Goal: Task Accomplishment & Management: Manage account settings

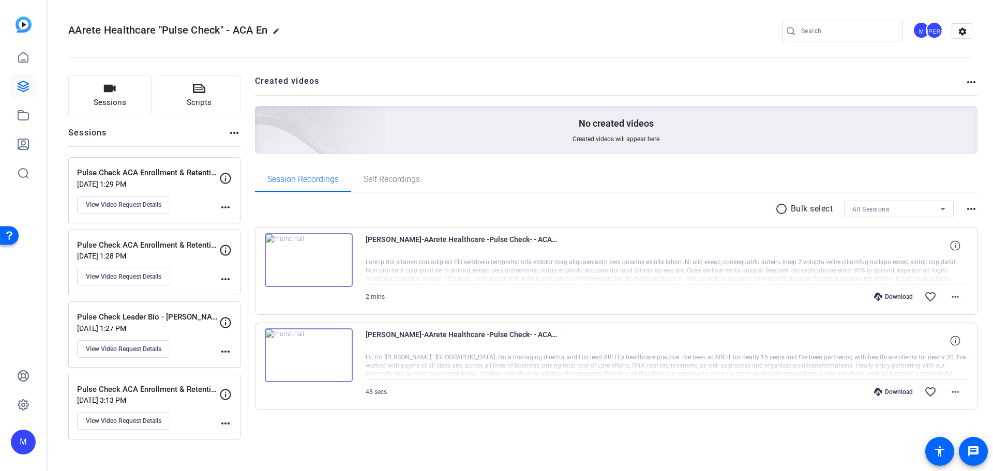
click at [138, 170] on p "Pulse Check ACA Enrollment & Retention - Liz L" at bounding box center [148, 173] width 142 height 12
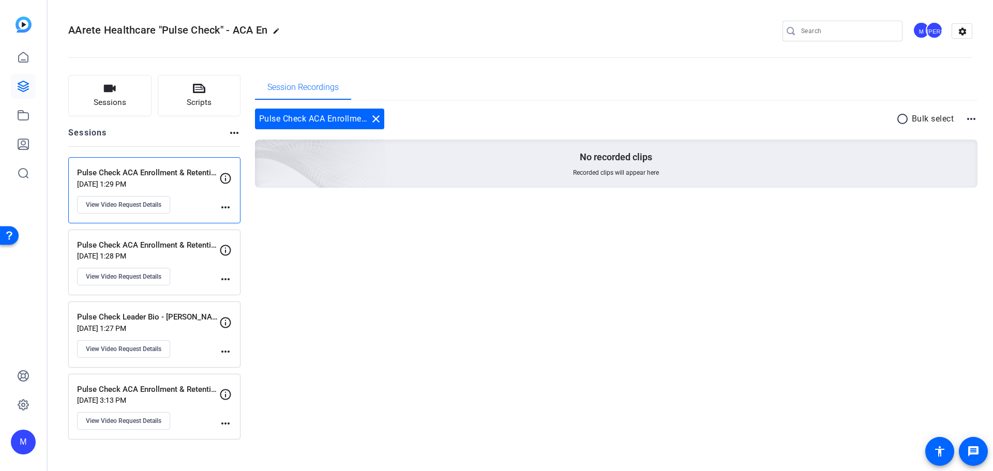
click at [195, 181] on p "Aug 22, 2025 @ 1:29 PM" at bounding box center [148, 184] width 142 height 8
click at [326, 170] on img at bounding box center [262, 149] width 247 height 225
click at [174, 384] on p "Pulse Check ACA Enrollment & Retention - [PERSON_NAME]" at bounding box center [148, 390] width 142 height 12
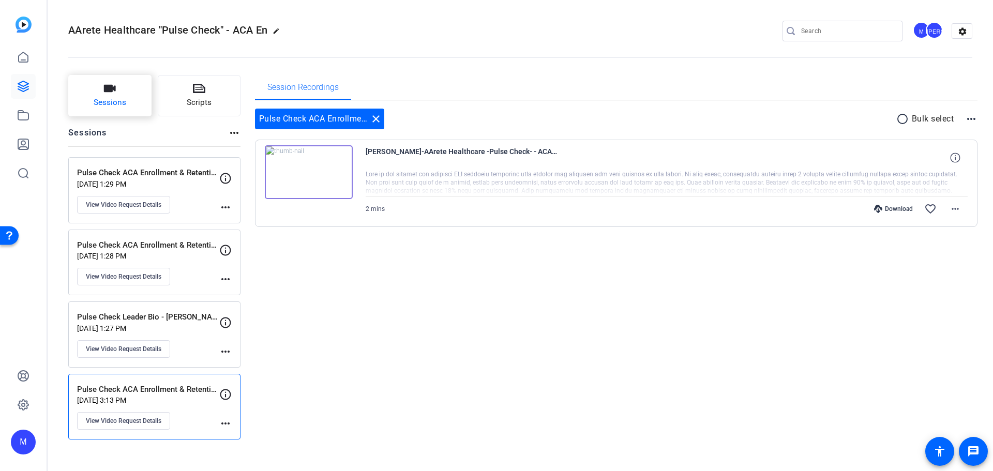
click at [107, 100] on span "Sessions" at bounding box center [110, 103] width 33 height 12
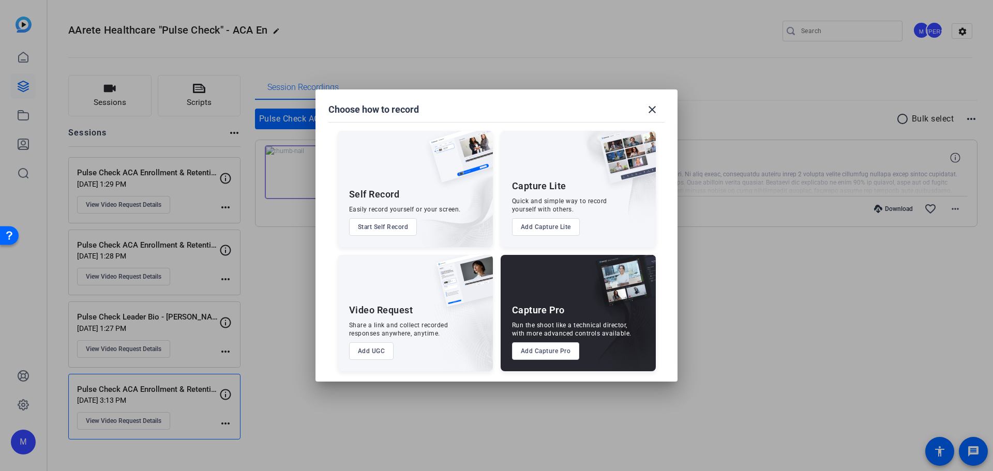
click at [377, 355] on button "Add UGC" at bounding box center [371, 352] width 45 height 18
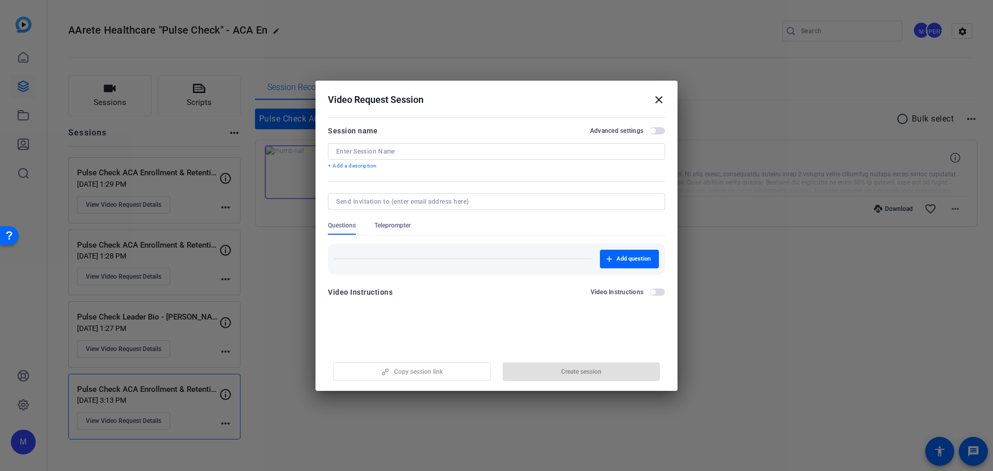
click at [380, 155] on input at bounding box center [496, 151] width 321 height 8
click at [354, 156] on div at bounding box center [496, 151] width 321 height 17
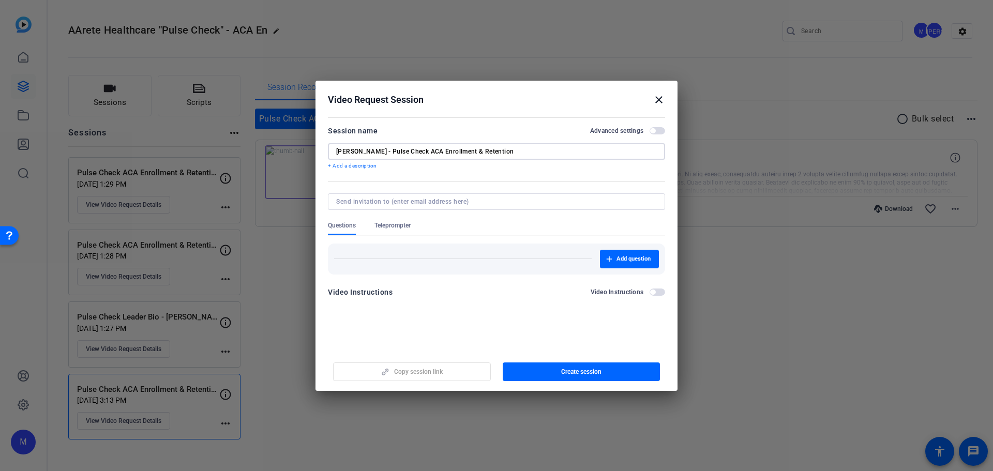
type input "[PERSON_NAME] - Pulse Check ACA Enrollment & Retention"
click at [397, 230] on span "Teleprompter" at bounding box center [393, 227] width 36 height 13
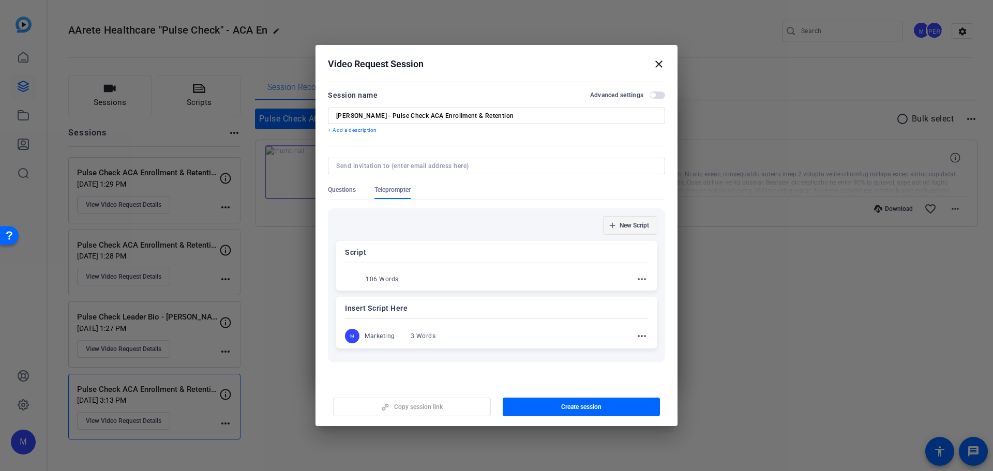
click at [626, 225] on span "New Script" at bounding box center [634, 225] width 29 height 8
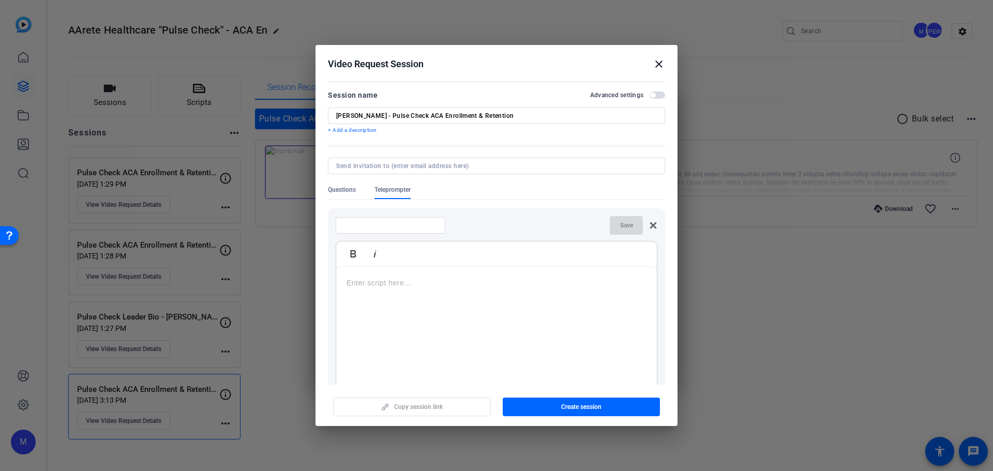
click at [351, 192] on span "Questions" at bounding box center [342, 190] width 28 height 8
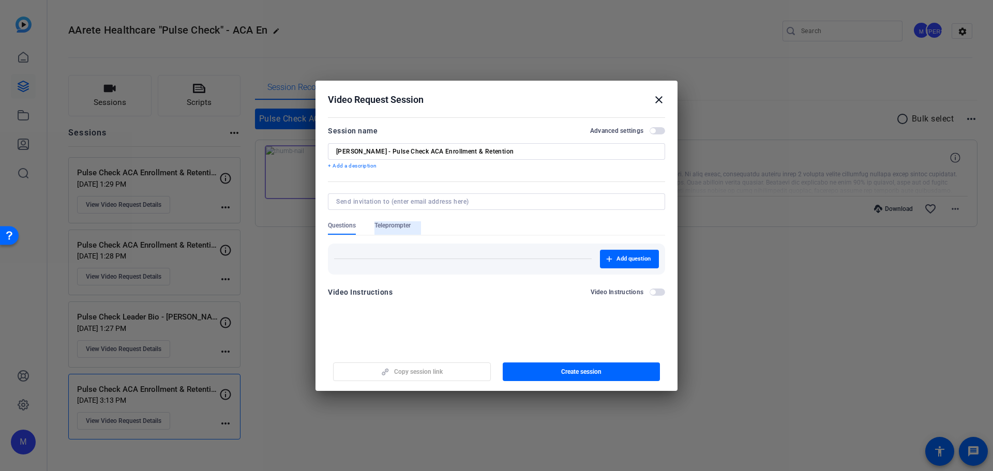
click at [403, 226] on span "Teleprompter" at bounding box center [393, 225] width 36 height 8
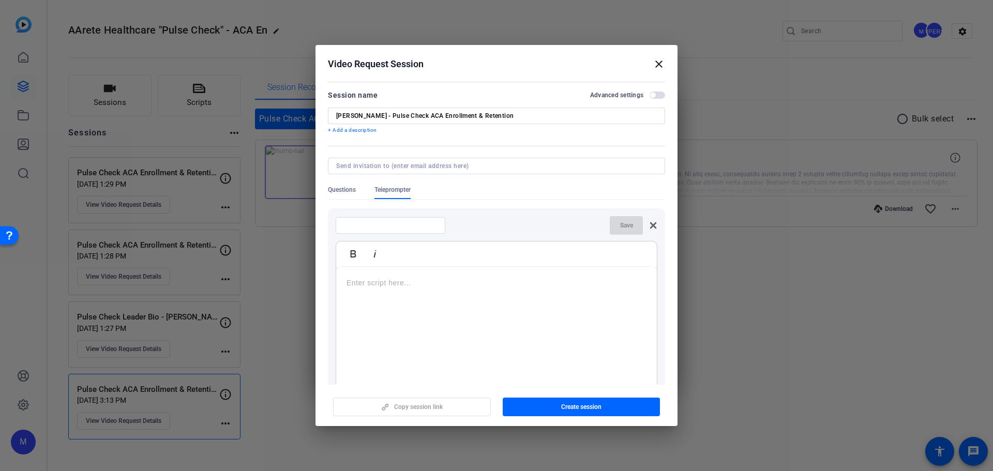
click at [386, 226] on input at bounding box center [390, 225] width 93 height 8
type input "P"
type input "ACA Enrollment & Retention"
click at [505, 319] on div at bounding box center [496, 331] width 321 height 129
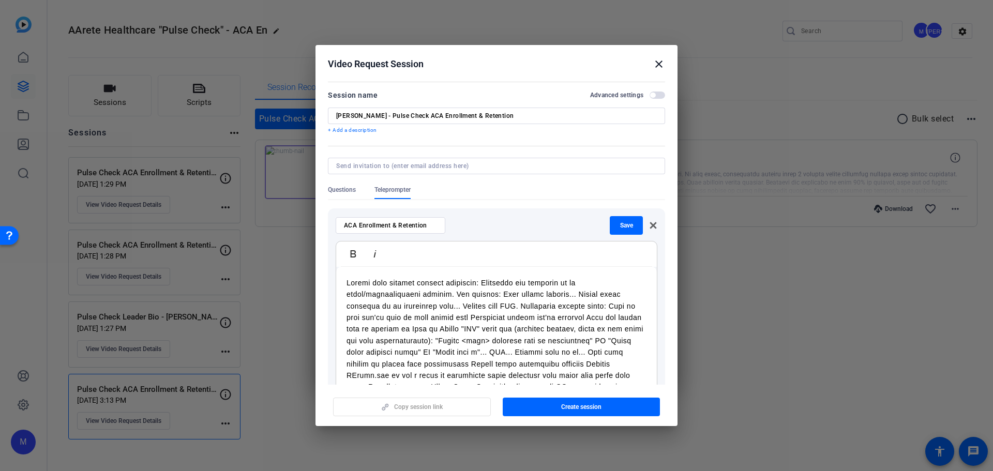
click at [482, 284] on p at bounding box center [497, 352] width 300 height 151
drag, startPoint x: 479, startPoint y: 284, endPoint x: 293, endPoint y: 273, distance: 186.1
click at [178, 210] on div "Choose how to record close Self Record Easily record yourself or your screen. S…" at bounding box center [91, 127] width 174 height 166
click at [491, 285] on p "Follow this general content framework" at bounding box center [497, 352] width 300 height 151
click at [492, 284] on p "Follow this general content framework" at bounding box center [497, 352] width 300 height 151
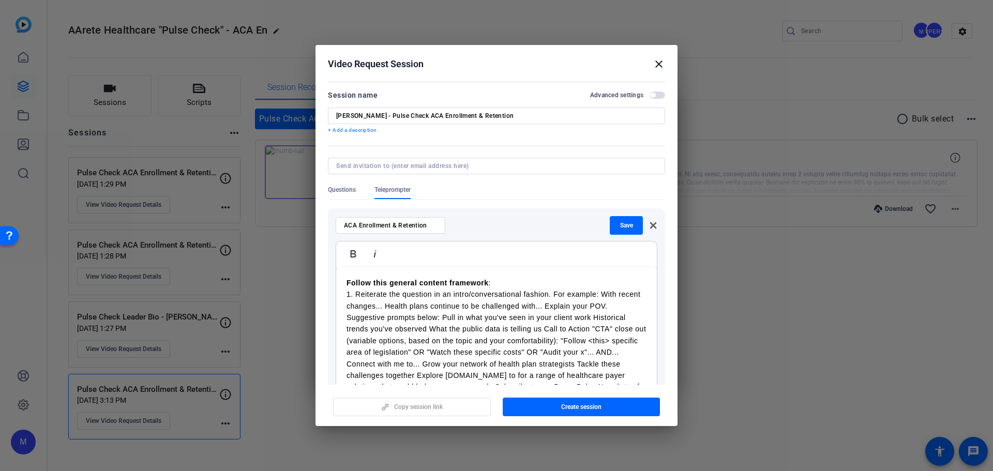
click at [569, 306] on p "Follow this general content framework :" at bounding box center [497, 358] width 300 height 162
click at [348, 340] on p "2. Explain your related POV. Suggestive prompts below: Pull in what you've seen…" at bounding box center [497, 375] width 300 height 127
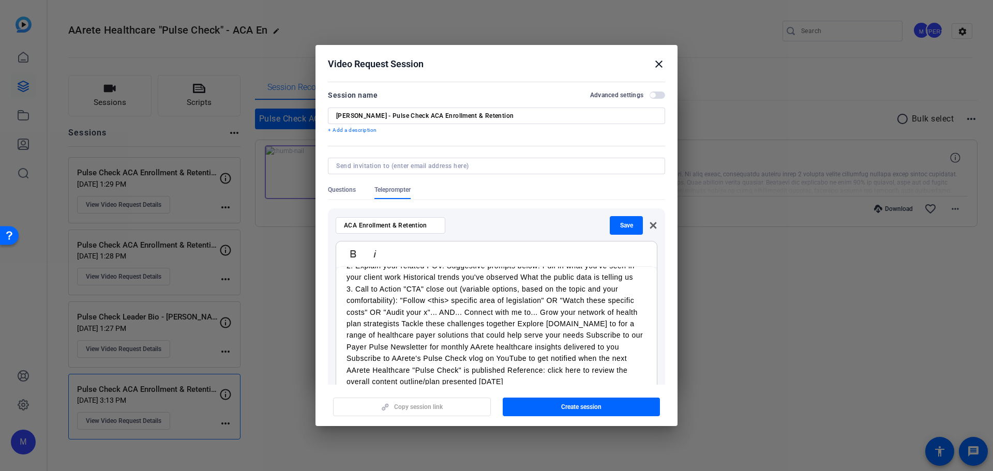
scroll to position [53, 0]
click at [458, 375] on p "3. Call to Action "CTA" close out (variable options, based on the topic and you…" at bounding box center [497, 334] width 300 height 105
click at [536, 377] on p "3. Call to Action "CTA" close out (variable options, based on the topic and you…" at bounding box center [497, 334] width 300 height 105
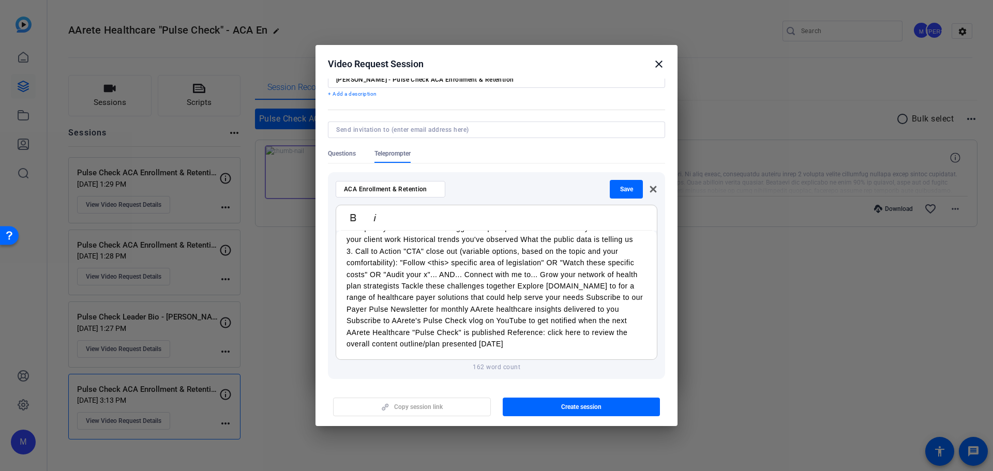
scroll to position [80, 0]
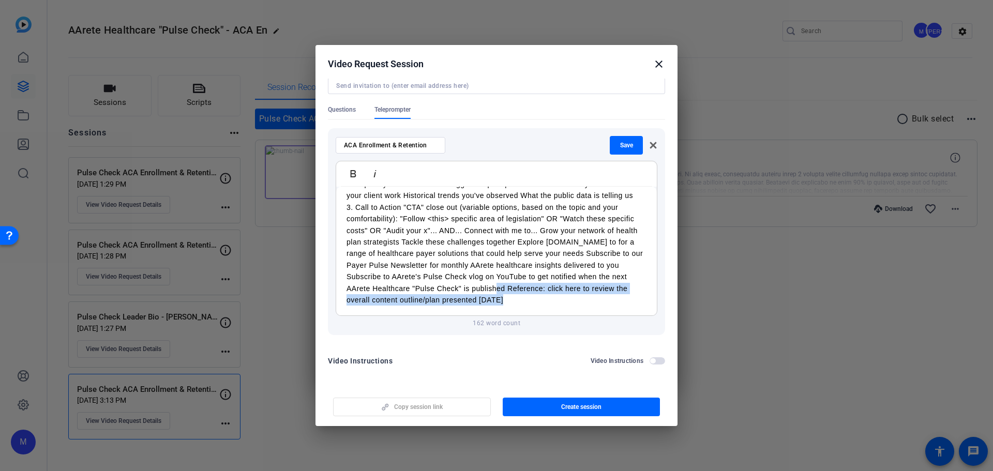
drag, startPoint x: 539, startPoint y: 303, endPoint x: 509, endPoint y: 288, distance: 33.8
click at [509, 288] on p "3. Call to Action "CTA" close out (variable options, based on the topic and you…" at bounding box center [497, 254] width 300 height 105
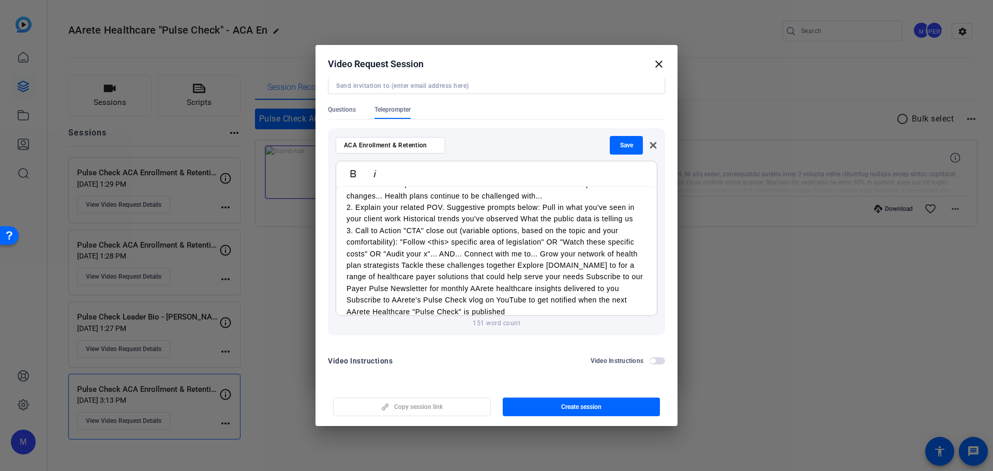
scroll to position [42, 0]
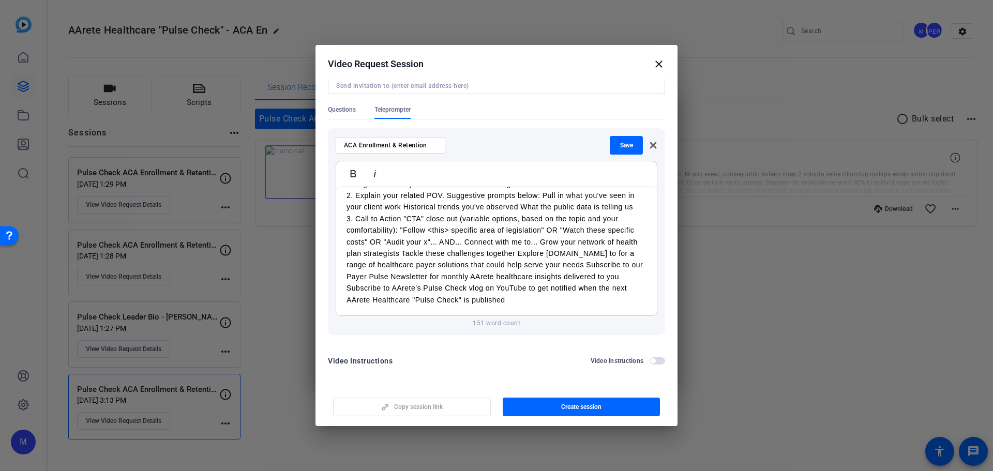
click at [605, 289] on p "3. Call to Action "CTA" close out (variable options, based on the topic and you…" at bounding box center [497, 259] width 300 height 93
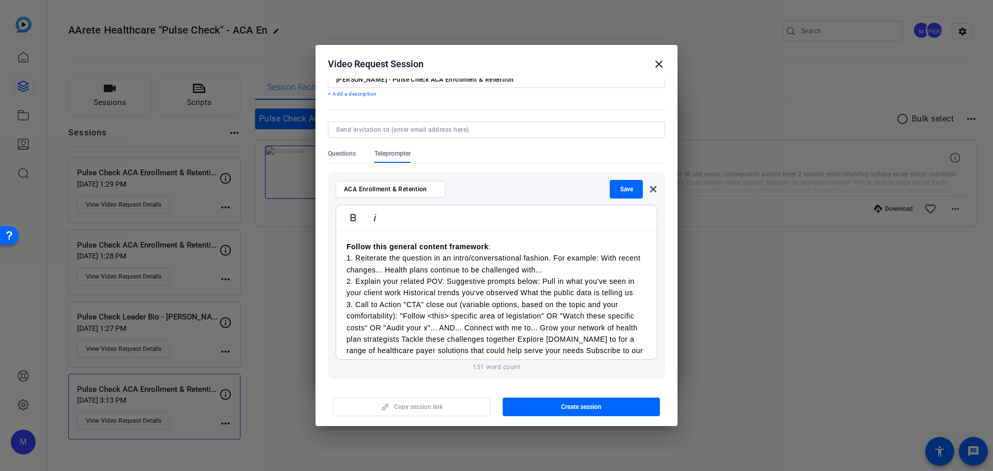
scroll to position [80, 0]
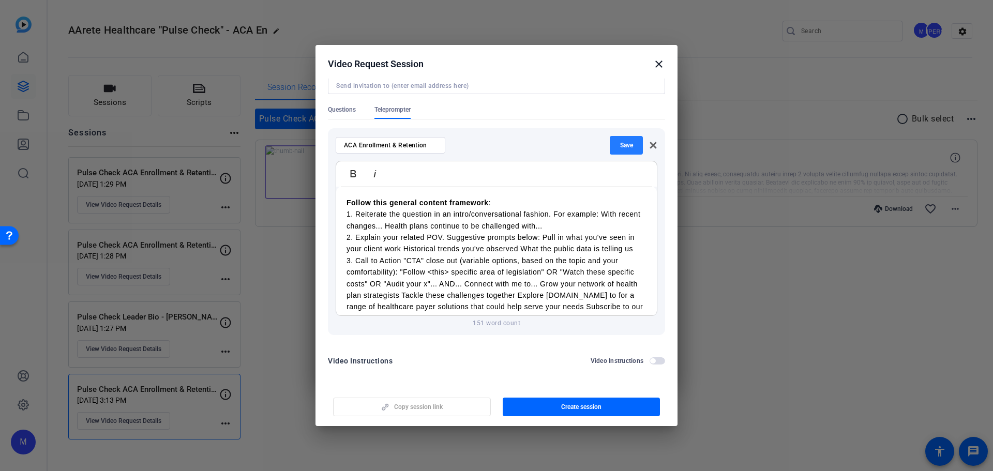
click at [619, 151] on span "button" at bounding box center [626, 145] width 33 height 25
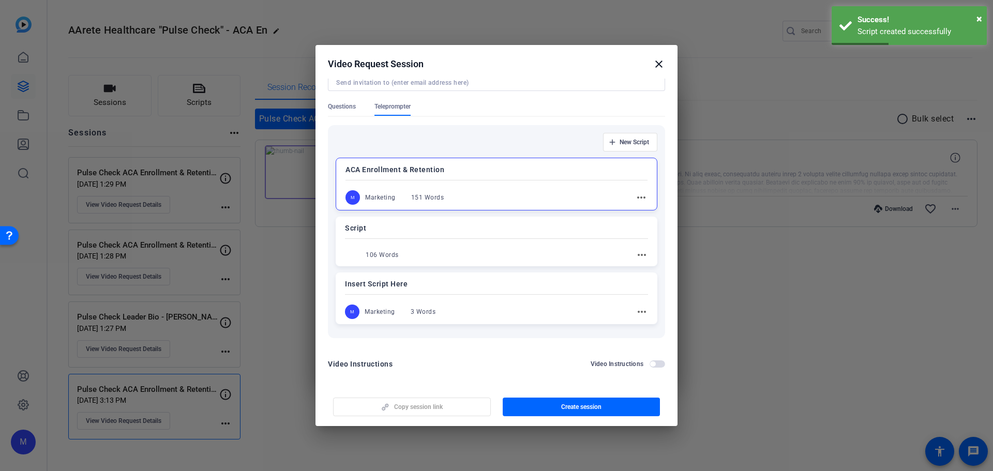
scroll to position [86, 0]
click at [340, 107] on span "Questions" at bounding box center [342, 103] width 28 height 8
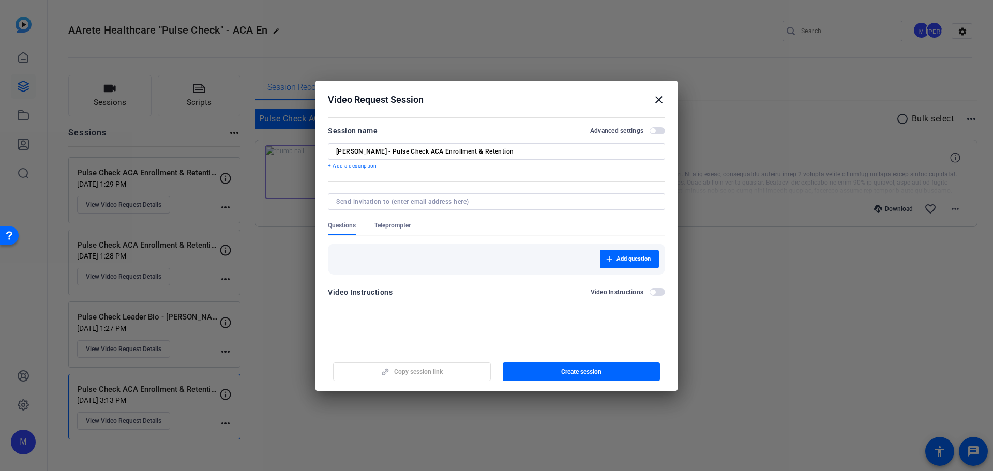
click at [667, 133] on mat-dialog-content "Session name Advanced settings Darren G. - Pulse Check ACA Enrollment & Retenti…" at bounding box center [497, 215] width 362 height 202
click at [651, 127] on div "Advanced settings" at bounding box center [627, 131] width 75 height 8
click at [656, 130] on span "button" at bounding box center [658, 130] width 16 height 7
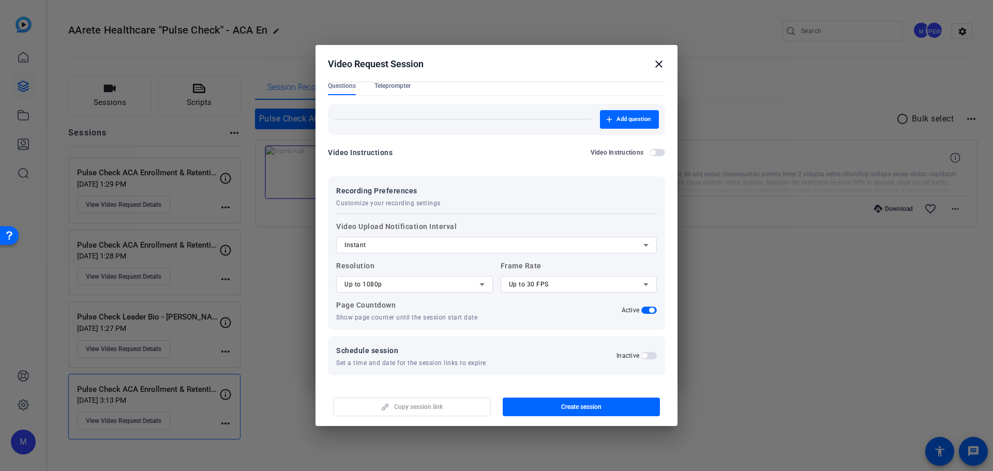
scroll to position [106, 0]
click at [444, 286] on div "Up to 1080p" at bounding box center [412, 282] width 135 height 12
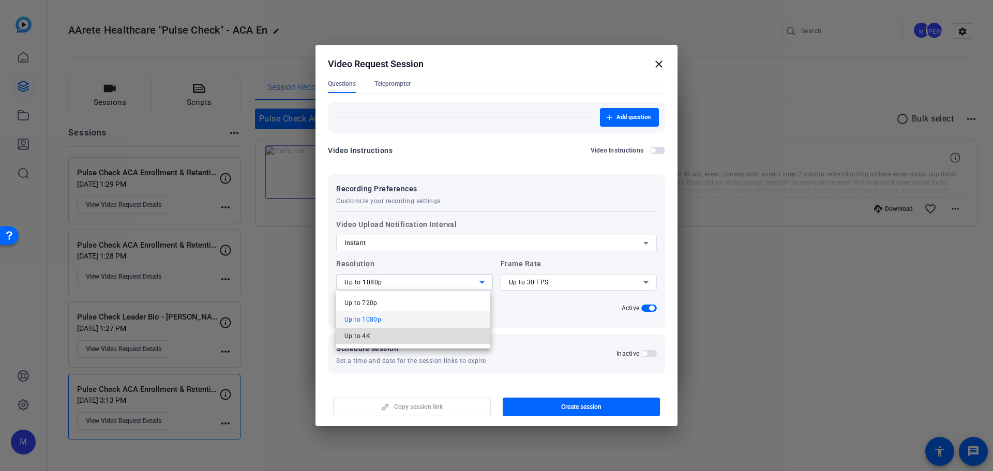
click at [422, 335] on mat-option "Up to 4K" at bounding box center [413, 336] width 154 height 17
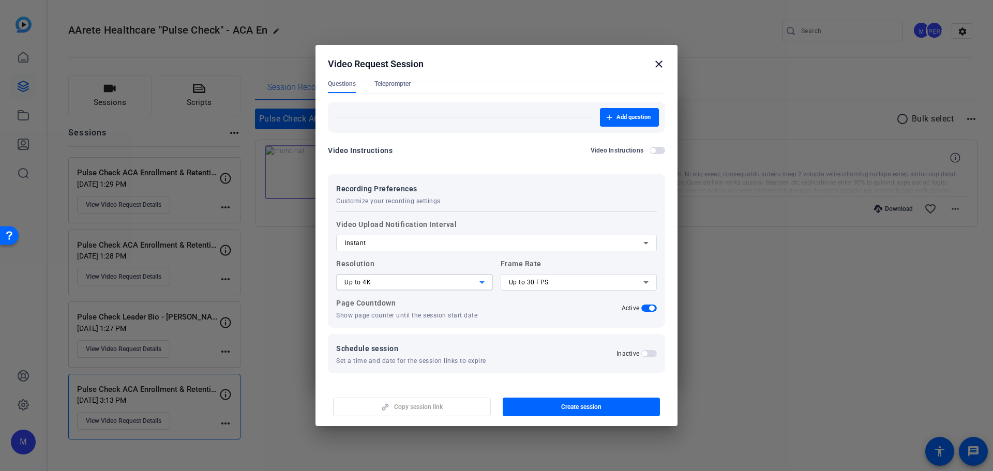
click at [541, 283] on span "Up to 30 FPS" at bounding box center [529, 282] width 40 height 7
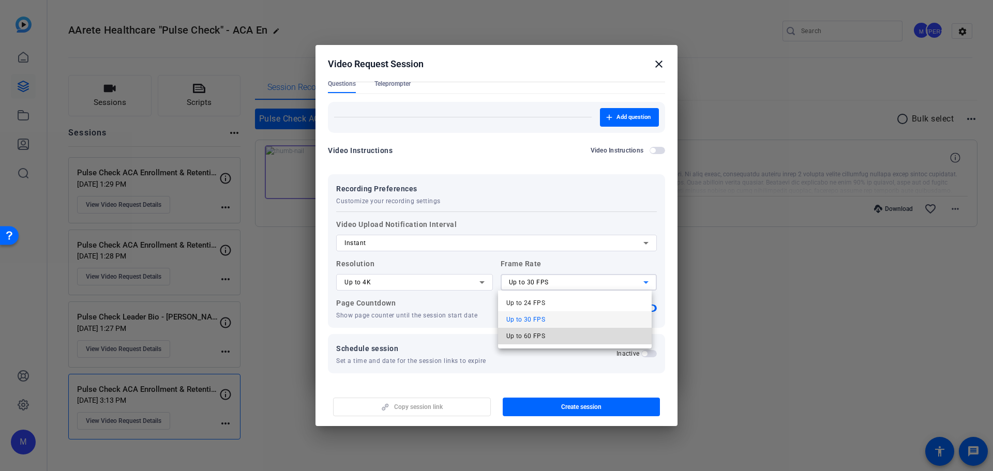
click at [545, 333] on mat-option "Up to 60 FPS" at bounding box center [575, 336] width 154 height 17
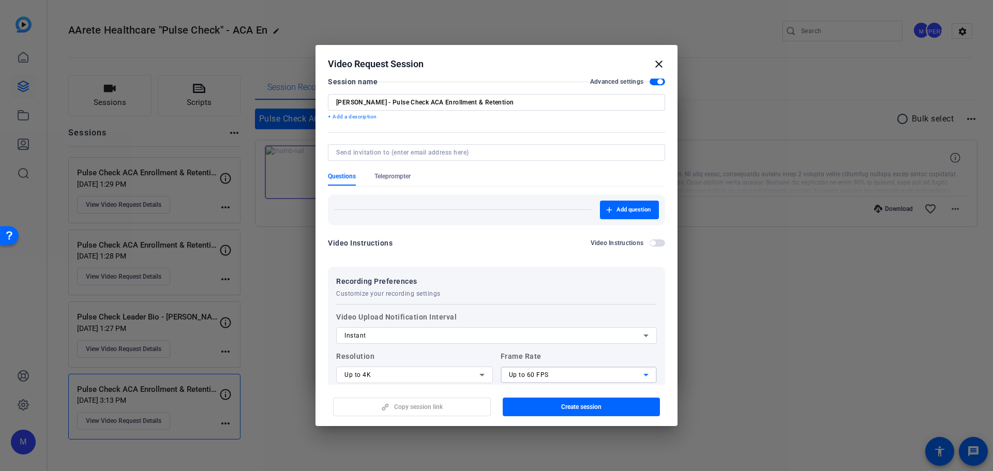
scroll to position [0, 0]
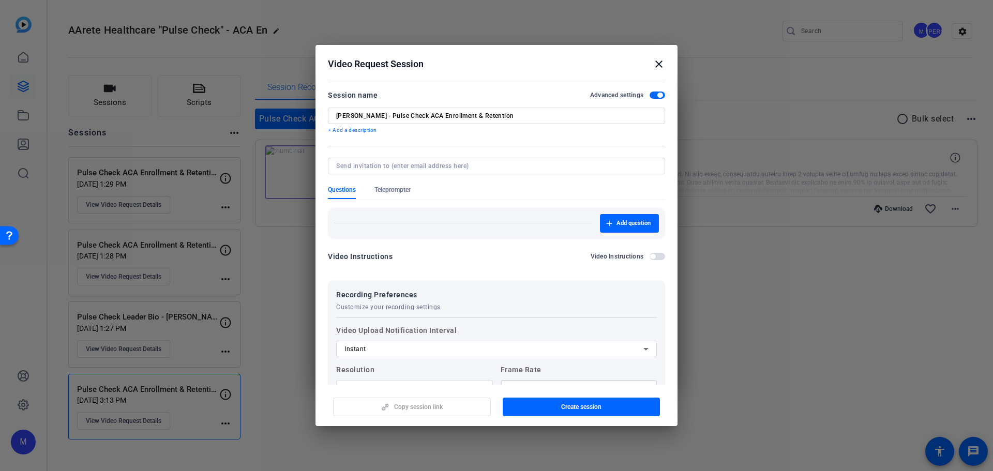
click at [374, 192] on div "Questions" at bounding box center [351, 192] width 47 height 13
click at [378, 194] on span "Teleprompter" at bounding box center [393, 192] width 36 height 13
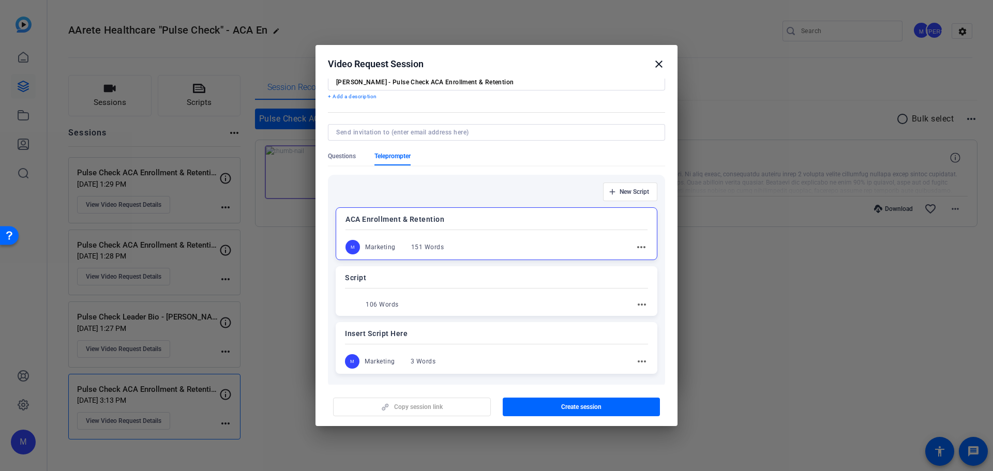
scroll to position [52, 0]
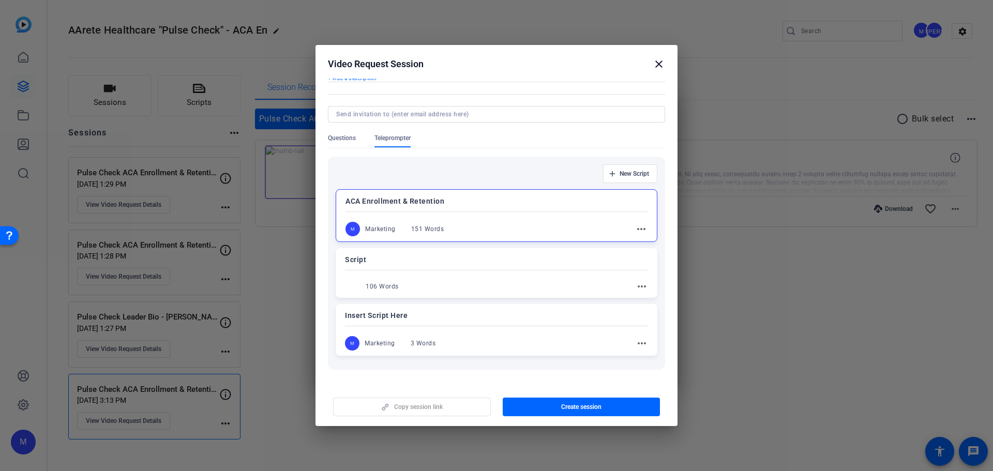
click at [636, 231] on mat-icon "more_horiz" at bounding box center [641, 229] width 12 height 12
click at [645, 242] on span "Edit" at bounding box center [659, 244] width 41 height 12
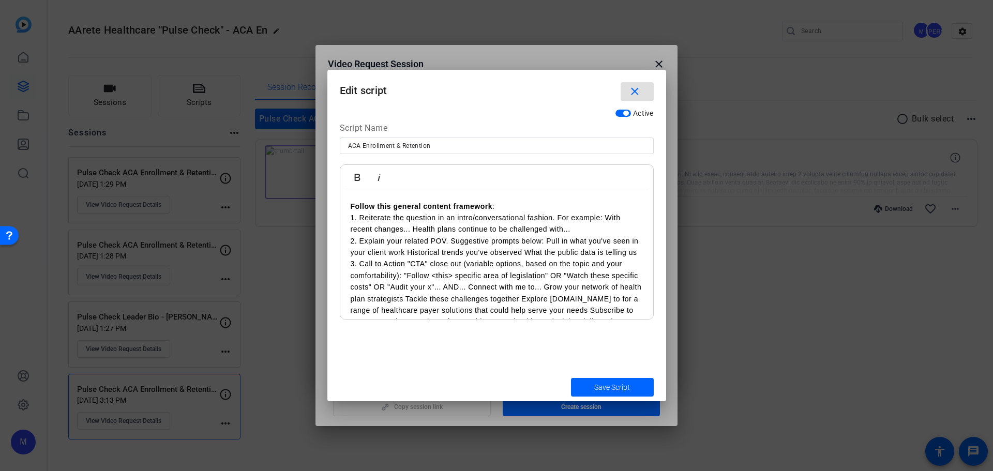
click at [514, 296] on p "3. Call to Action "CTA" close out (variable options, based on the topic and you…" at bounding box center [497, 304] width 292 height 93
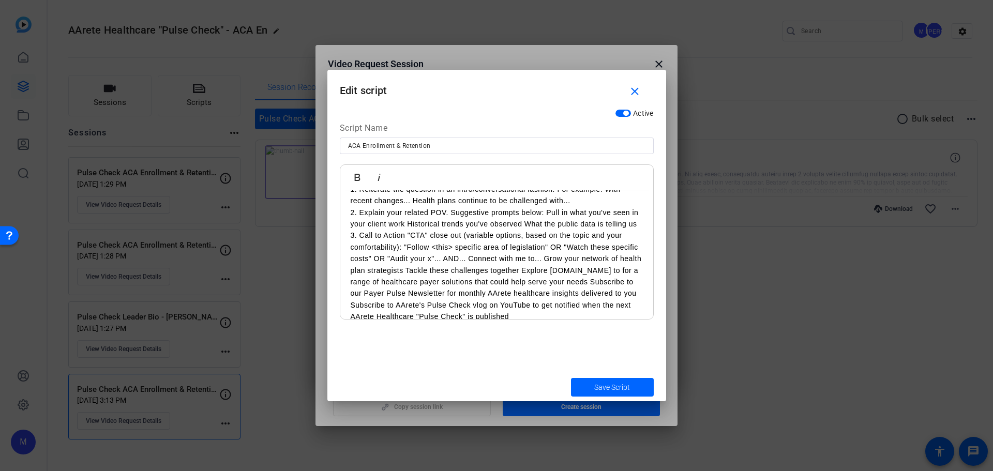
scroll to position [53, 0]
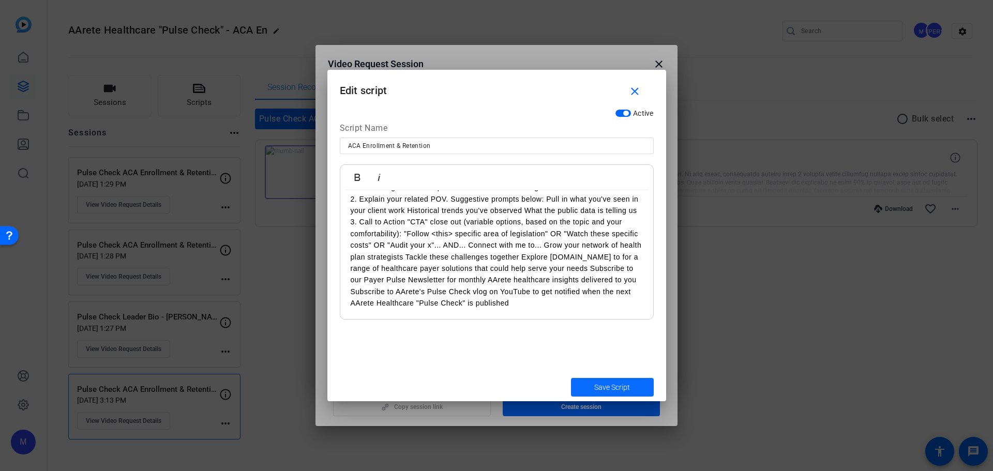
click at [591, 382] on span "submit" at bounding box center [612, 387] width 83 height 25
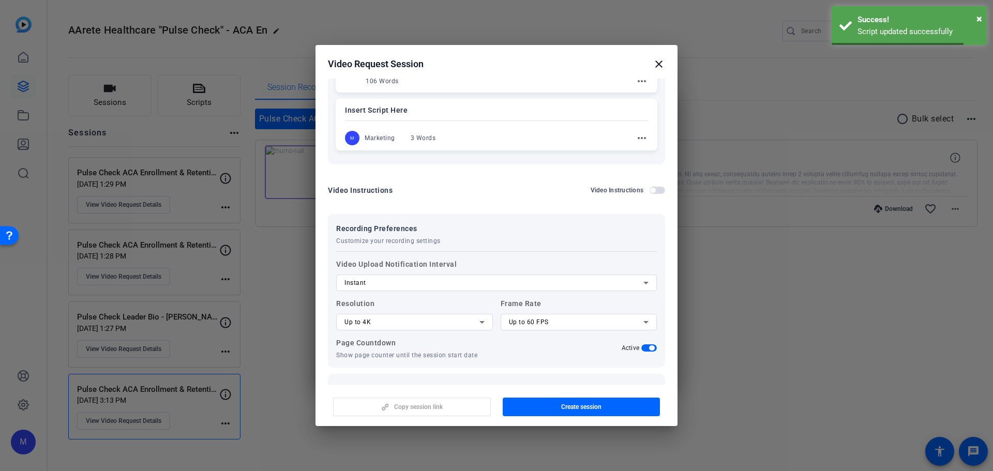
scroll to position [296, 0]
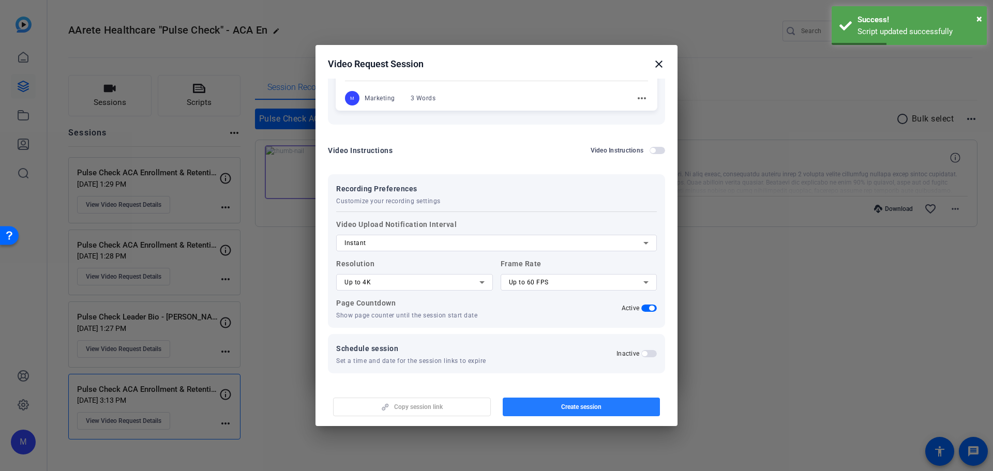
click at [565, 411] on span "Create session" at bounding box center [581, 407] width 40 height 8
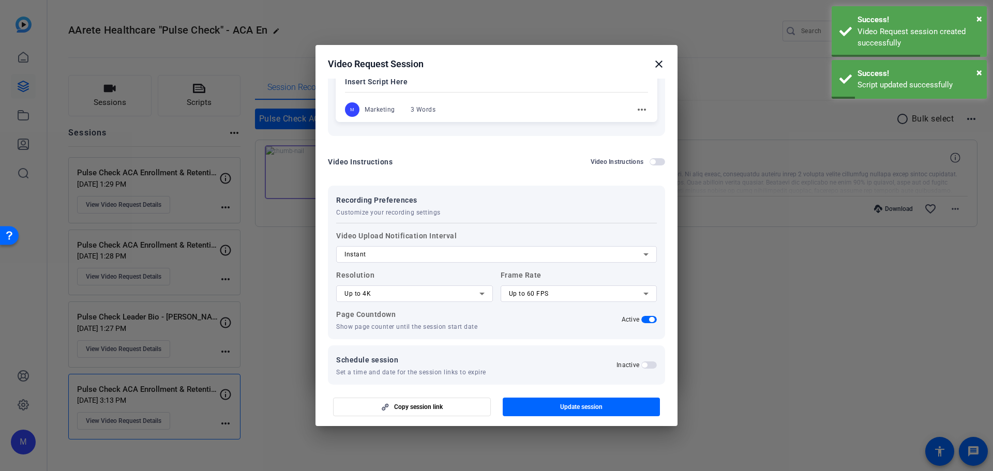
scroll to position [85, 0]
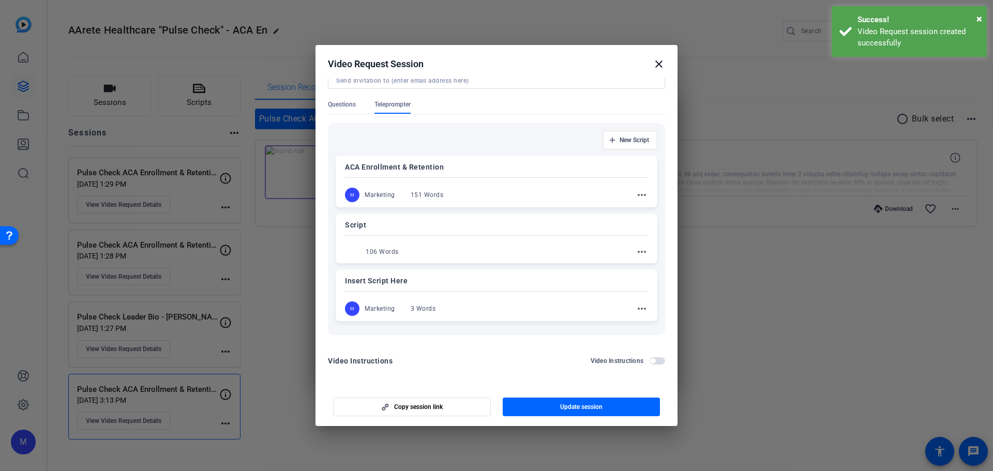
click at [640, 308] on mat-icon "more_horiz" at bounding box center [642, 309] width 12 height 12
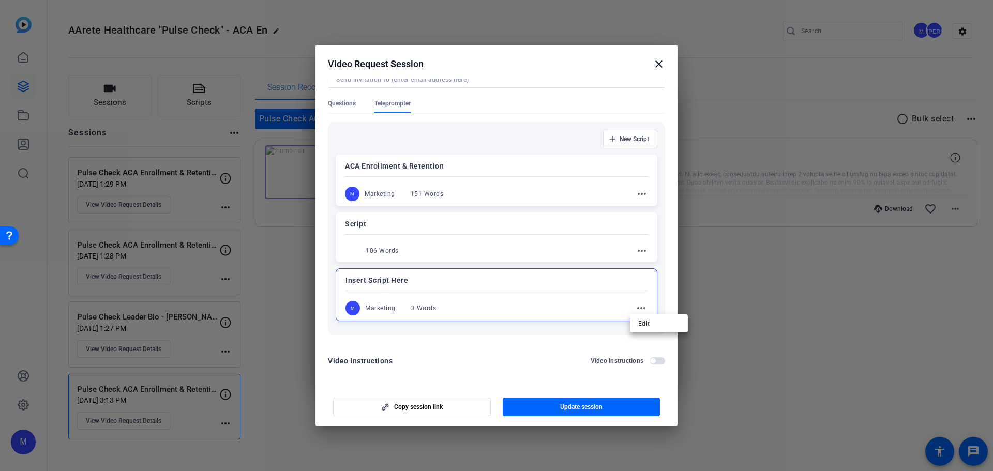
click at [444, 354] on div at bounding box center [496, 235] width 993 height 471
click at [396, 279] on p "Insert Script Here" at bounding box center [497, 280] width 302 height 12
click at [655, 62] on mat-icon "close" at bounding box center [659, 64] width 12 height 12
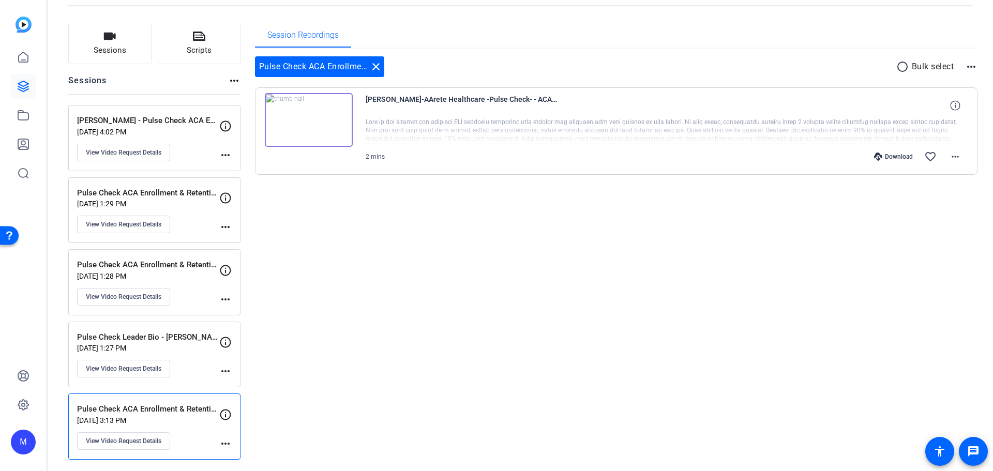
scroll to position [54, 0]
click at [449, 327] on div "Session Recordings Pulse Check ACA Enrollment & Retention - Paul S close radio_…" at bounding box center [616, 239] width 723 height 437
click at [371, 297] on div "Session Recordings Pulse Check ACA Enrollment & Retention - Paul S close radio_…" at bounding box center [616, 239] width 723 height 437
click at [454, 269] on div "Session Recordings Pulse Check ACA Enrollment & Retention - Paul S close radio_…" at bounding box center [616, 239] width 723 height 437
click at [126, 151] on span "View Video Request Details" at bounding box center [124, 151] width 76 height 8
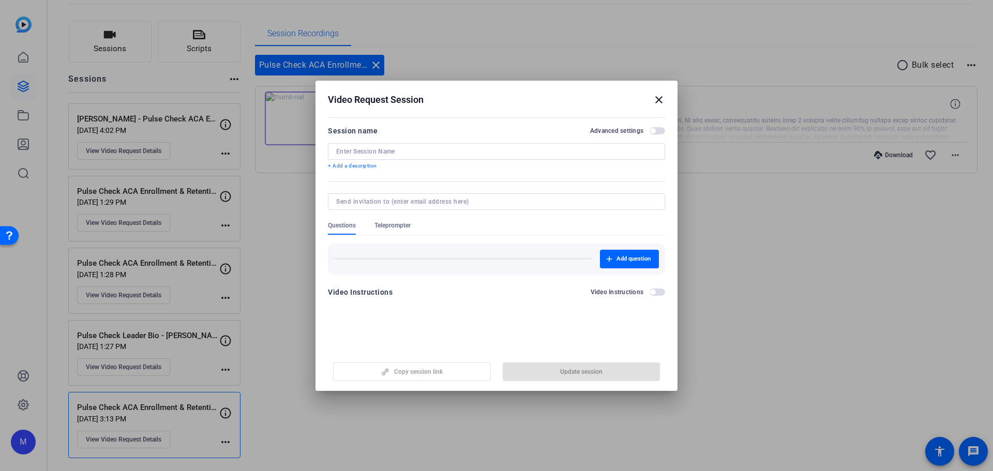
type input "Darren G. - Pulse Check ACA Enrollment & Retention"
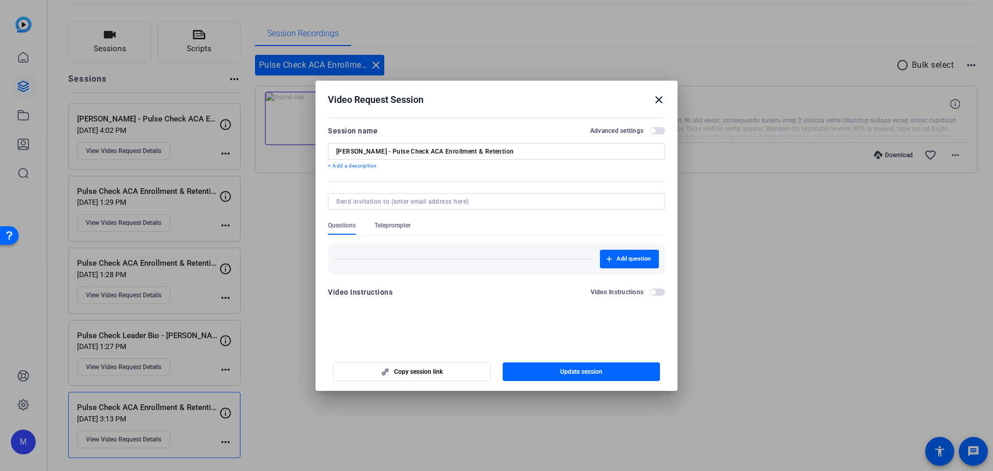
click at [379, 149] on input "Darren G. - Pulse Check ACA Enrollment & Retention" at bounding box center [496, 151] width 321 height 8
click at [379, 148] on input "Darren G. - Pulse Check ACA Enrollment & Retention" at bounding box center [496, 151] width 321 height 8
click at [406, 225] on span "Teleprompter" at bounding box center [393, 225] width 36 height 8
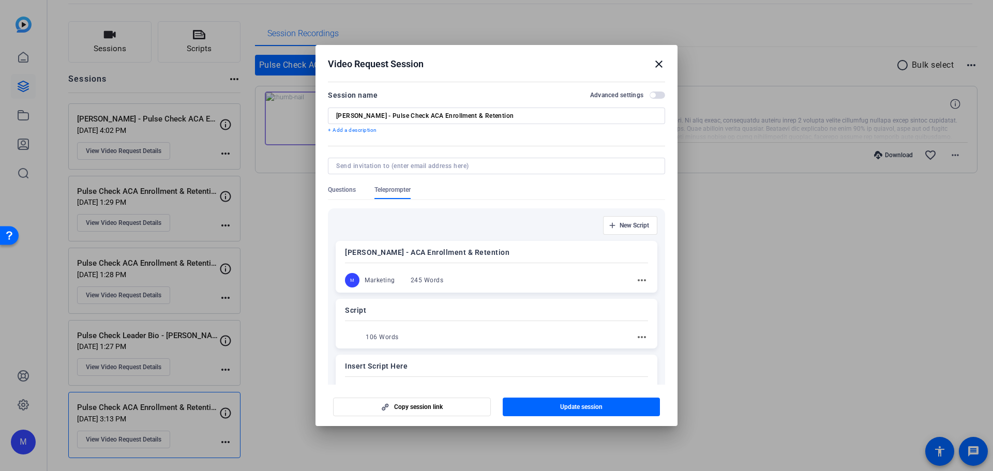
click at [636, 283] on mat-icon "more_horiz" at bounding box center [642, 280] width 12 height 12
click at [654, 295] on span "Edit" at bounding box center [659, 295] width 41 height 12
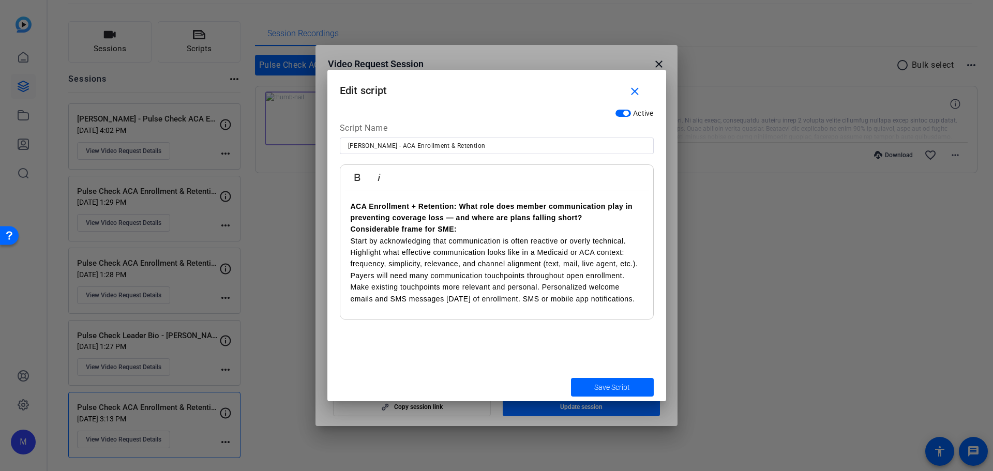
click at [525, 285] on p "Considerable frame for SME: Start by acknowledging that communication is often …" at bounding box center [497, 264] width 292 height 81
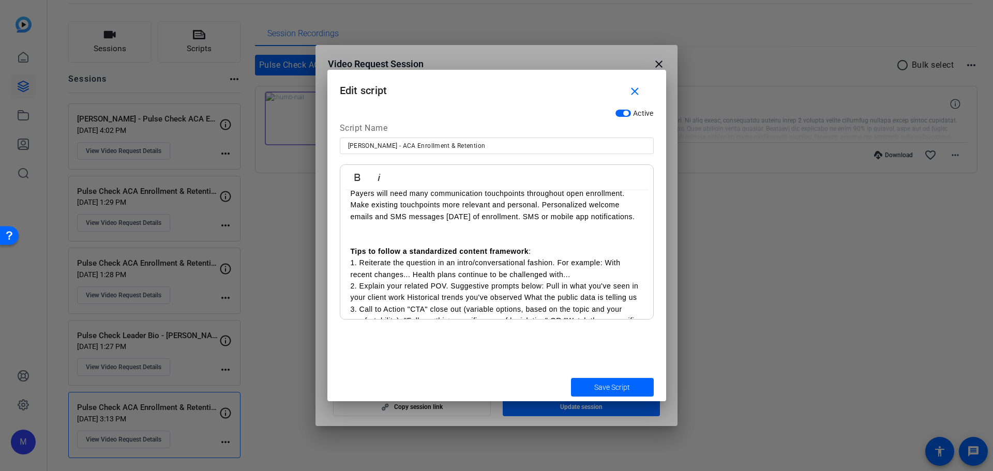
scroll to position [192, 0]
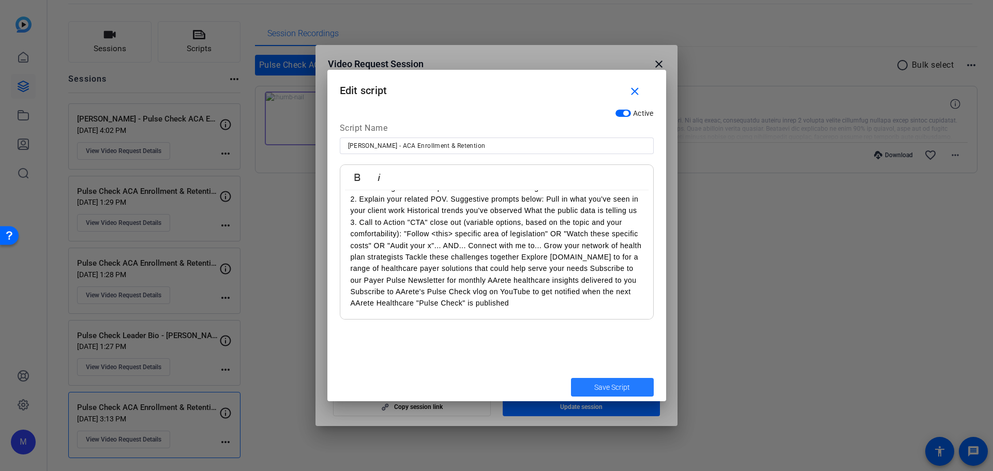
click at [602, 390] on span "Save Script" at bounding box center [613, 387] width 36 height 11
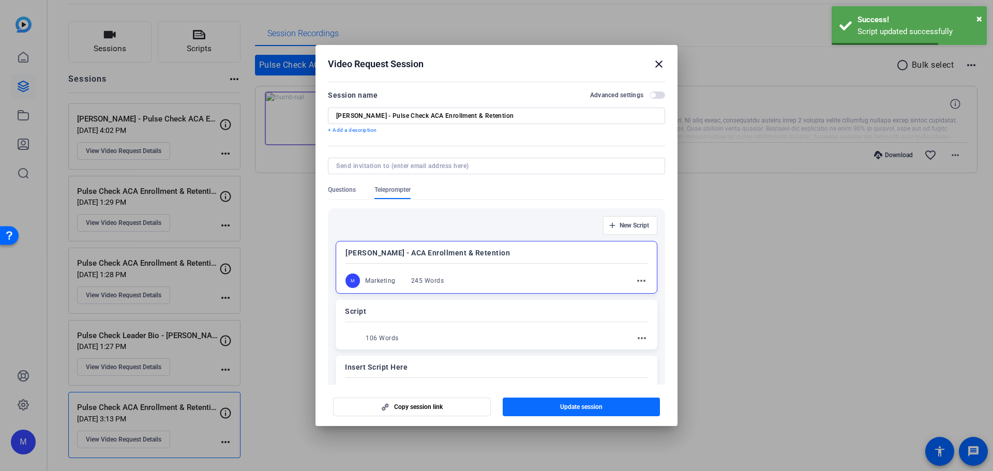
click at [551, 405] on span "button" at bounding box center [582, 407] width 158 height 25
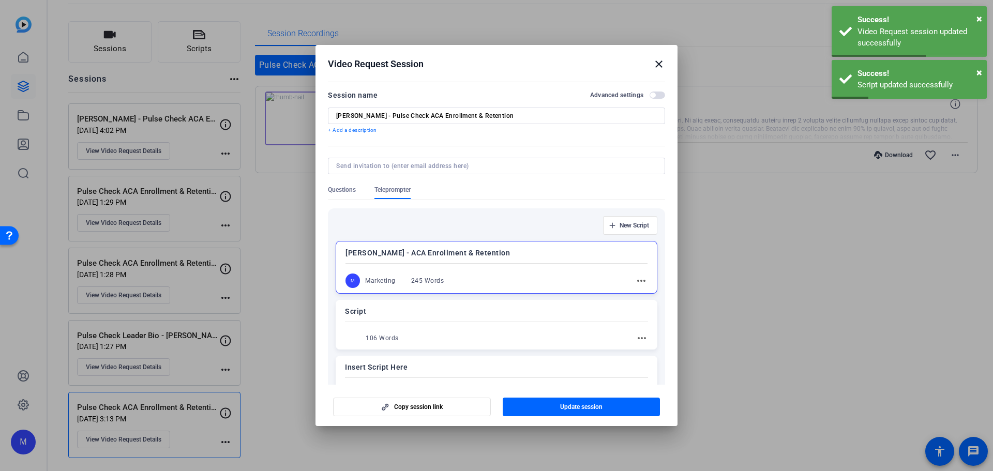
click at [657, 66] on mat-icon "close" at bounding box center [659, 64] width 12 height 12
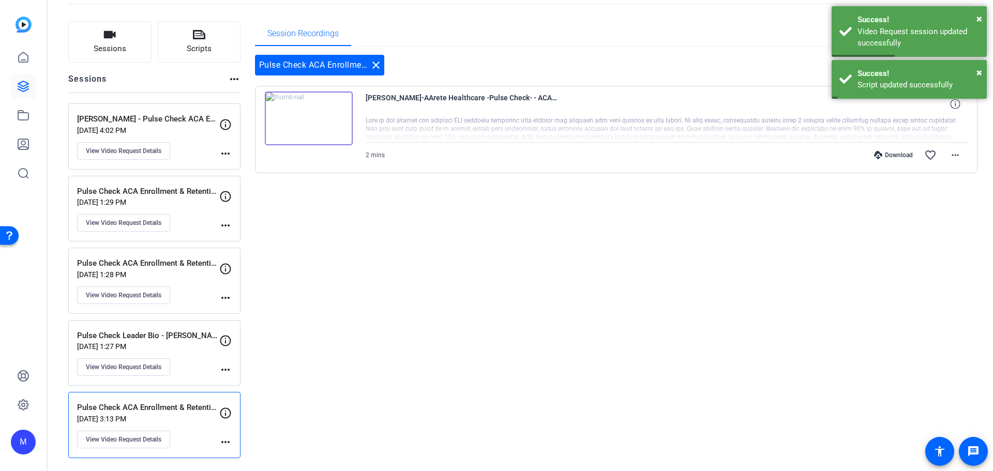
click at [220, 227] on mat-icon "more_horiz" at bounding box center [225, 225] width 12 height 12
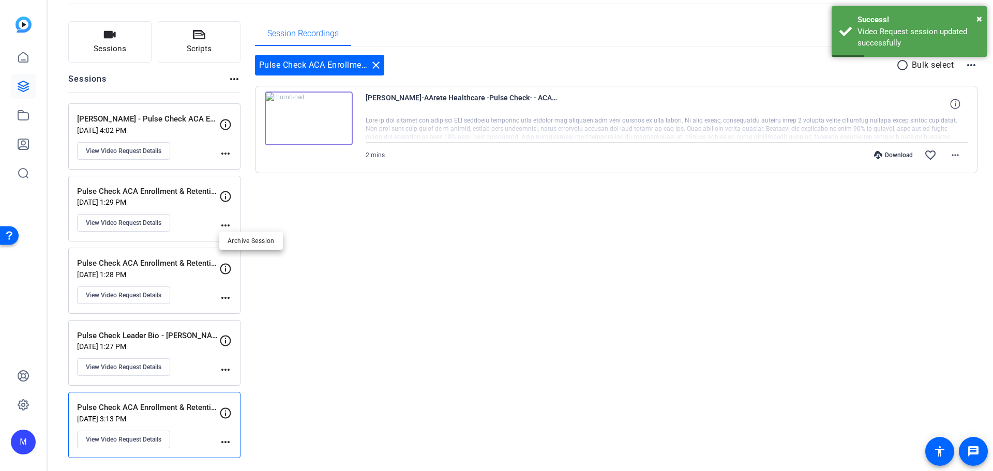
click at [111, 221] on div at bounding box center [496, 235] width 993 height 471
click at [104, 222] on span "View Video Request Details" at bounding box center [124, 223] width 76 height 8
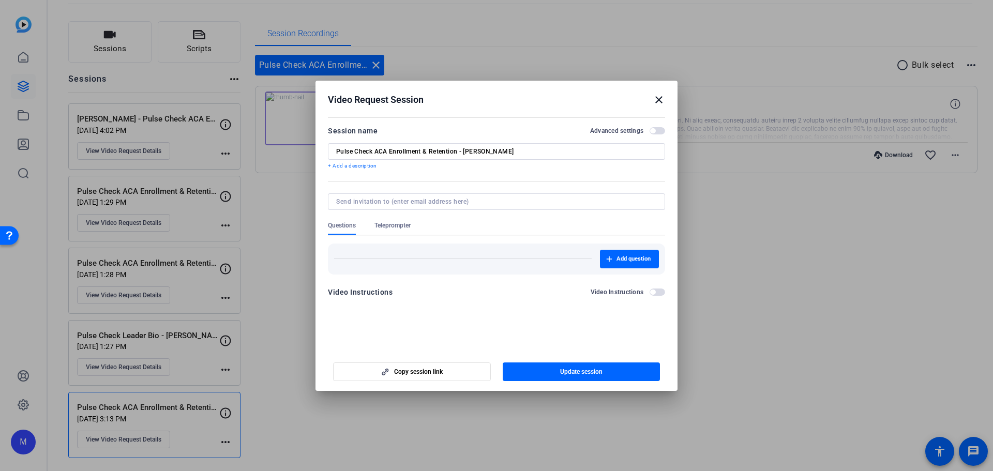
click at [391, 152] on input "Pulse Check ACA Enrollment & Retention - Liz L" at bounding box center [496, 151] width 321 height 8
paste input "https://capture.openreel.com/ugc-subject/d3e97aa34"
type input "Pulse Check ACA Enrollment & Retention - Liz L"
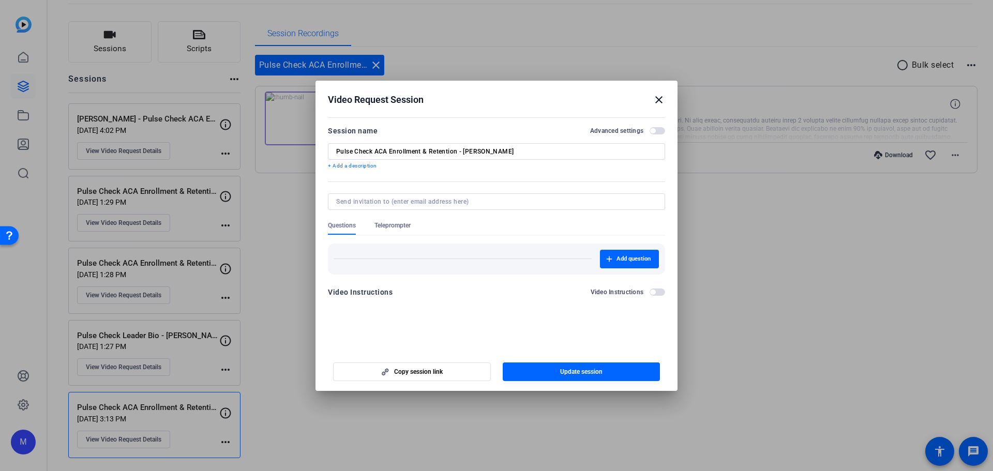
click at [655, 101] on mat-icon "close" at bounding box center [659, 100] width 12 height 12
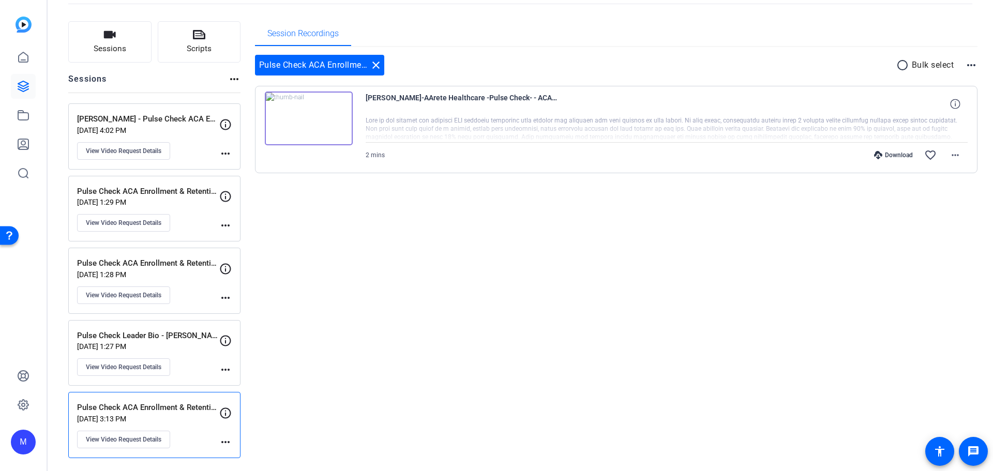
click at [661, 101] on div "Paul Schuhmacher-AArete Healthcare -Pulse Check- - ACA En-Pulse Check ACA Enrol…" at bounding box center [667, 104] width 603 height 25
drag, startPoint x: 80, startPoint y: 117, endPoint x: 133, endPoint y: 121, distance: 52.9
click at [133, 121] on p "Darren G. - Pulse Check ACA Enrollment & Retention" at bounding box center [148, 119] width 142 height 12
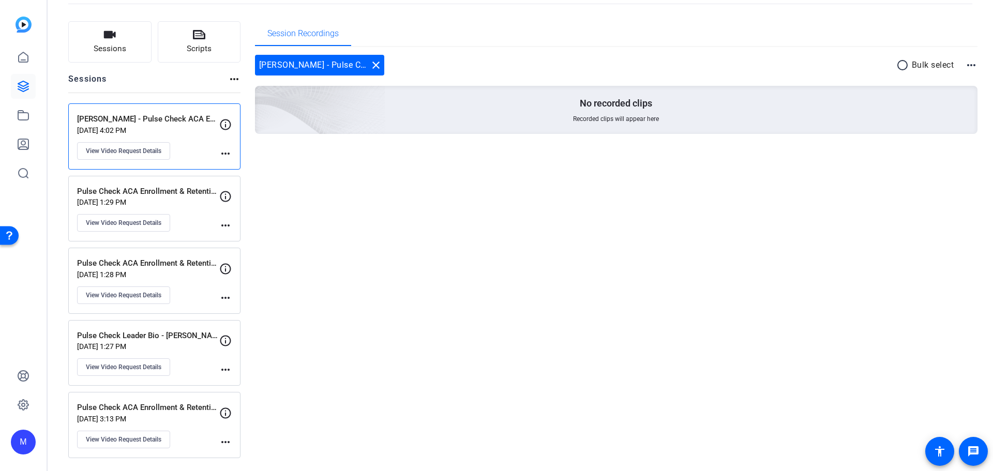
click at [304, 254] on div "Session Recordings Darren G. - Pulse Check ACA Enrollment & Retention close rad…" at bounding box center [616, 239] width 723 height 437
click at [127, 227] on span "View Video Request Details" at bounding box center [124, 223] width 76 height 8
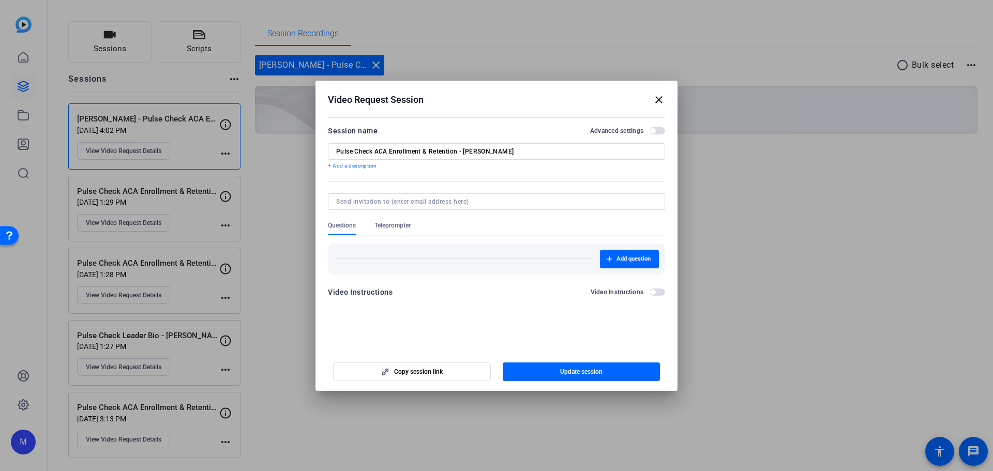
click at [335, 152] on div "Pulse Check ACA Enrollment & Retention - Liz L" at bounding box center [496, 151] width 337 height 17
click at [337, 150] on input "Pulse Check ACA Enrollment & Retention - Liz L" at bounding box center [496, 151] width 321 height 8
click at [520, 151] on input "Liz Pulse Check ACA Enrollment & Retention - Liz L" at bounding box center [496, 151] width 321 height 8
type input "Liz L - Pulse Check ACA Enrollment & Retention"
click at [580, 375] on span "Update session" at bounding box center [581, 372] width 42 height 8
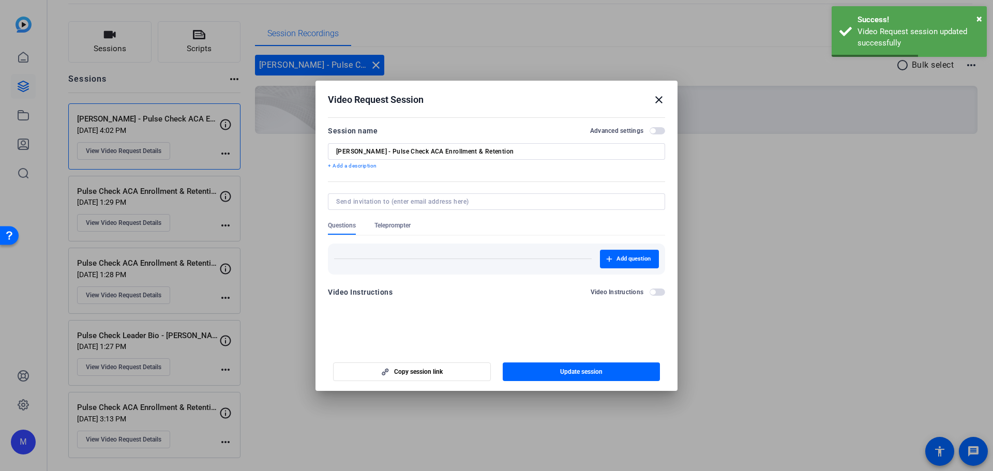
click at [659, 101] on mat-icon "close" at bounding box center [659, 100] width 12 height 12
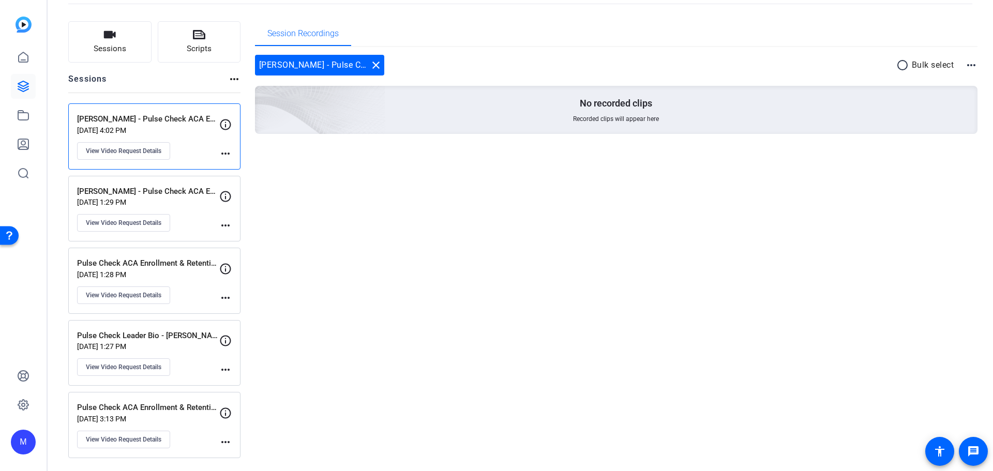
click at [137, 305] on div "Pulse Check ACA Enrollment & Retention - Mark O Aug 22, 2025 @ 1:28 PM View Vid…" at bounding box center [154, 281] width 172 height 66
click at [137, 302] on button "View Video Request Details" at bounding box center [123, 296] width 93 height 18
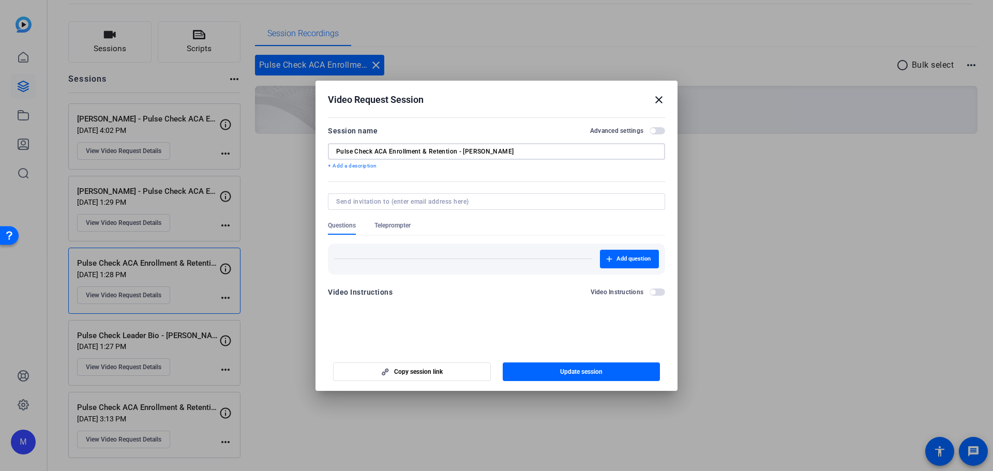
drag, startPoint x: 469, startPoint y: 154, endPoint x: 456, endPoint y: 154, distance: 12.9
click at [456, 154] on input "Pulse Check ACA Enrollment & Retention - Mark O" at bounding box center [496, 151] width 321 height 8
type input "Mark O - Pulse Check ACA Enrollment & Retention"
click at [560, 374] on span "Update session" at bounding box center [581, 372] width 42 height 8
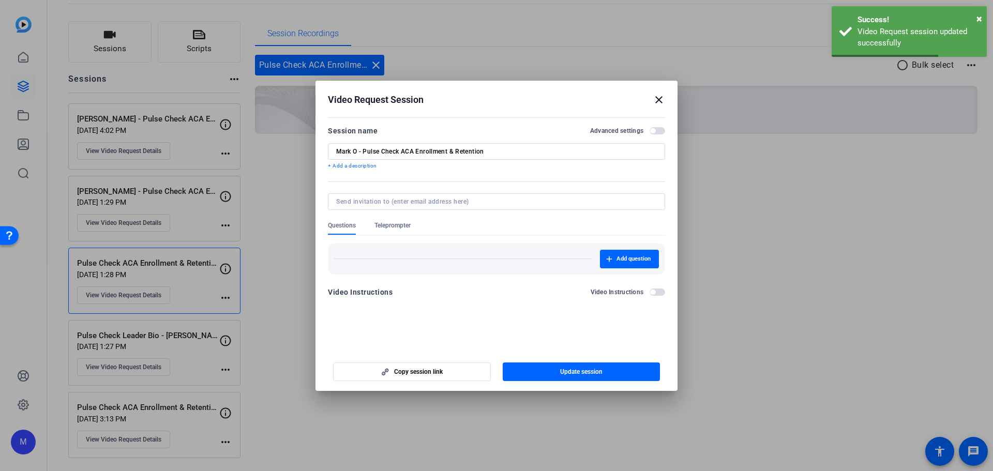
click at [660, 100] on mat-icon "close" at bounding box center [659, 100] width 12 height 12
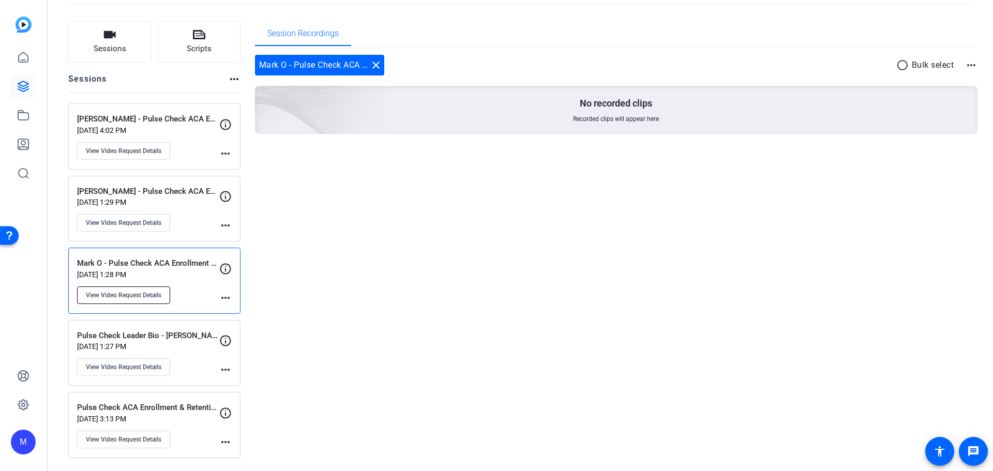
click at [158, 300] on button "View Video Request Details" at bounding box center [123, 296] width 93 height 18
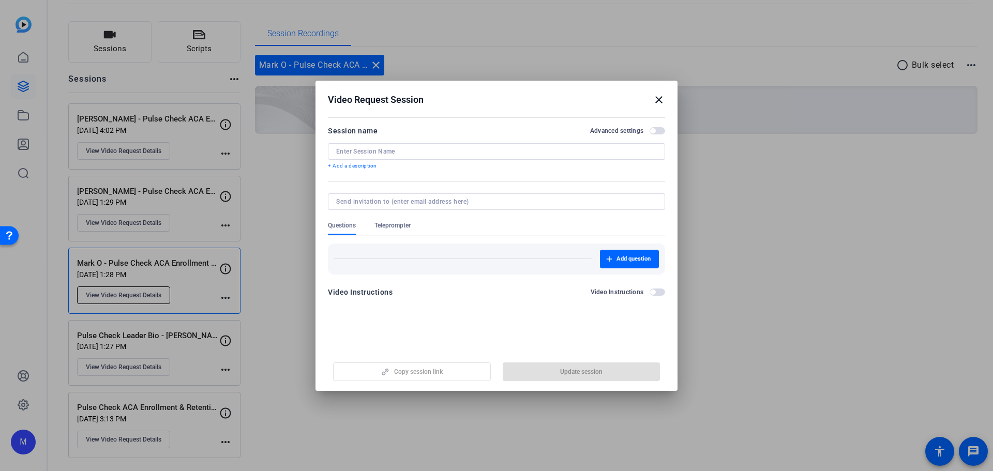
type input "Mark O - Pulse Check ACA Enrollment & Retention"
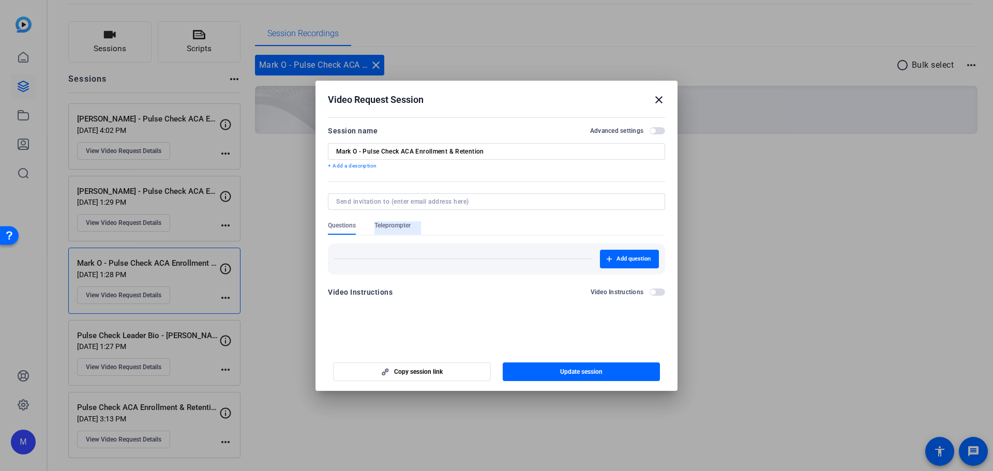
click at [404, 227] on span "Teleprompter" at bounding box center [393, 225] width 36 height 8
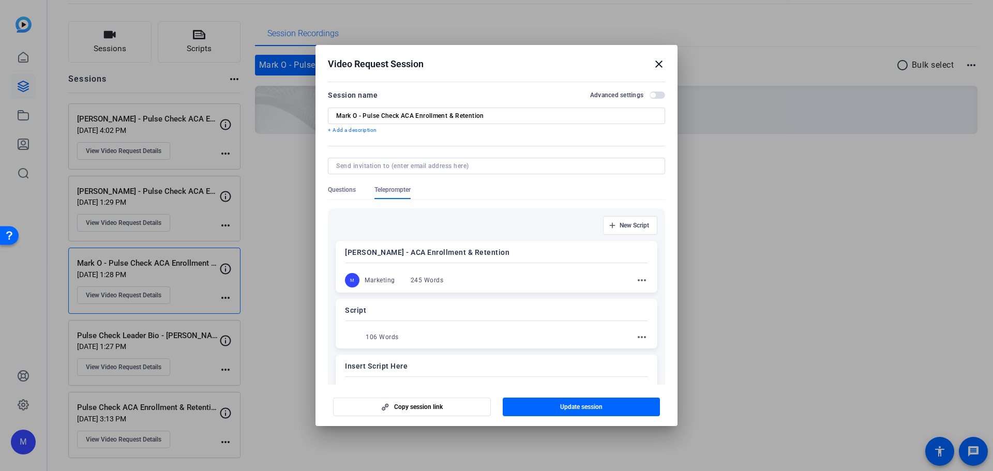
click at [642, 279] on mat-icon "more_horiz" at bounding box center [642, 280] width 12 height 12
click at [642, 293] on span "Edit" at bounding box center [659, 295] width 41 height 12
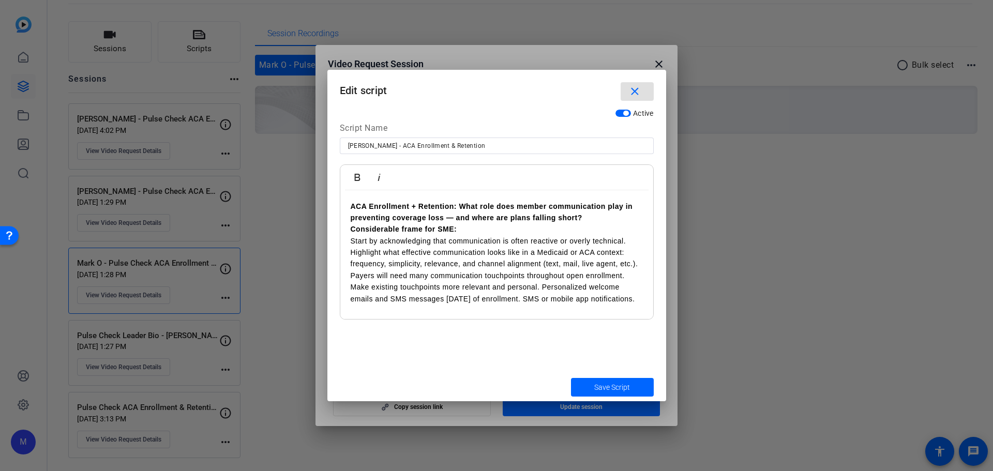
click at [504, 273] on p "Considerable frame for SME: Start by acknowledging that communication is often …" at bounding box center [497, 264] width 292 height 81
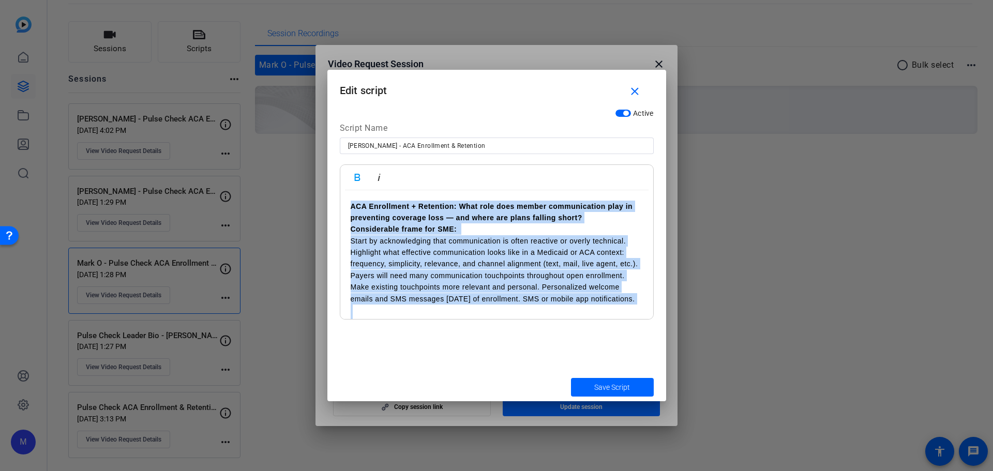
copy div "ACA Enrollment + Retention: What role does member communication play in prevent…"
click at [639, 88] on mat-icon "close" at bounding box center [635, 91] width 13 height 13
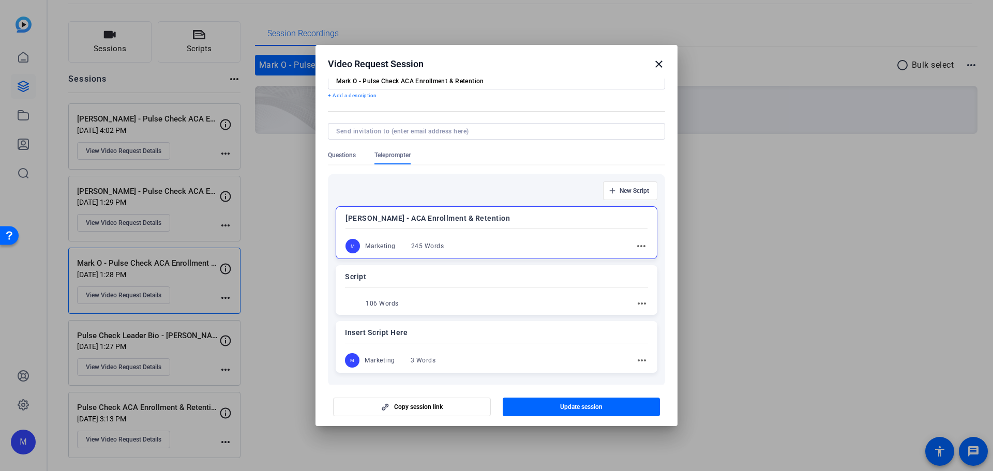
scroll to position [52, 0]
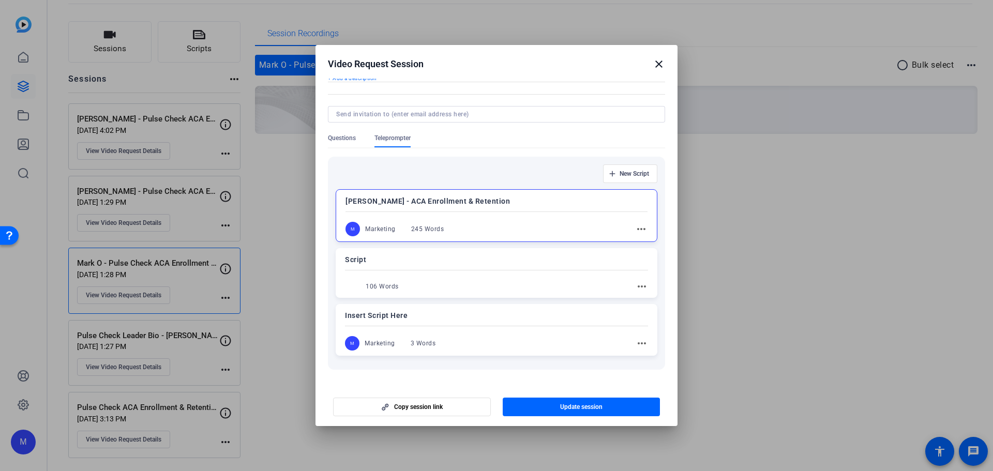
click at [639, 284] on mat-icon "more_horiz" at bounding box center [642, 286] width 12 height 12
click at [644, 300] on span "Edit" at bounding box center [659, 301] width 41 height 12
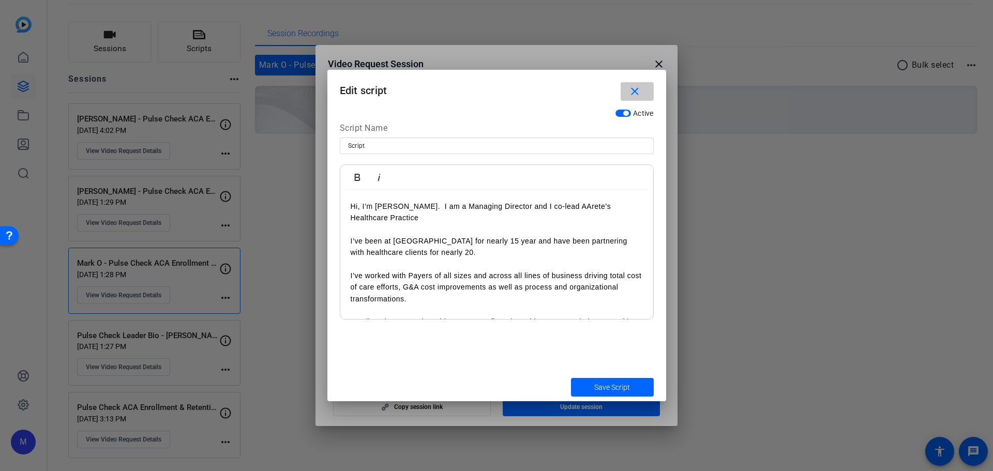
click at [634, 81] on span "button" at bounding box center [637, 91] width 33 height 25
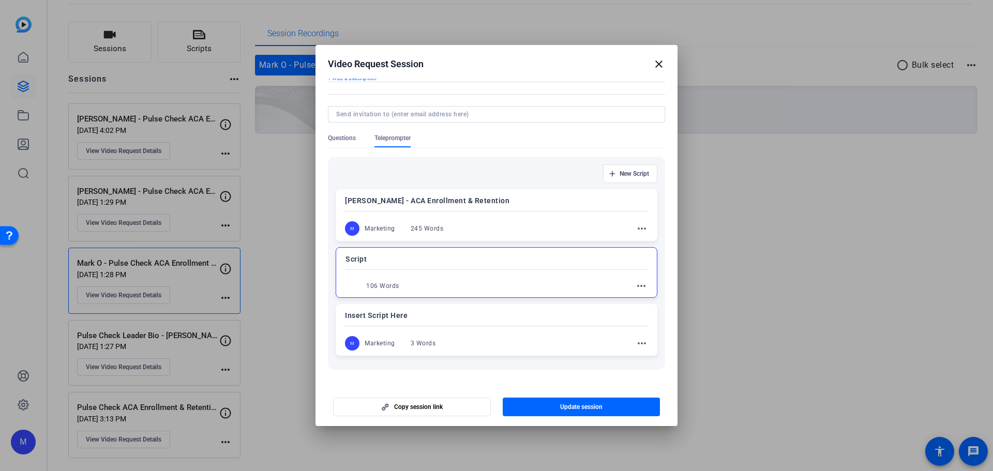
click at [641, 287] on mat-icon "more_horiz" at bounding box center [641, 286] width 12 height 12
click at [641, 295] on span "Edit" at bounding box center [659, 301] width 41 height 12
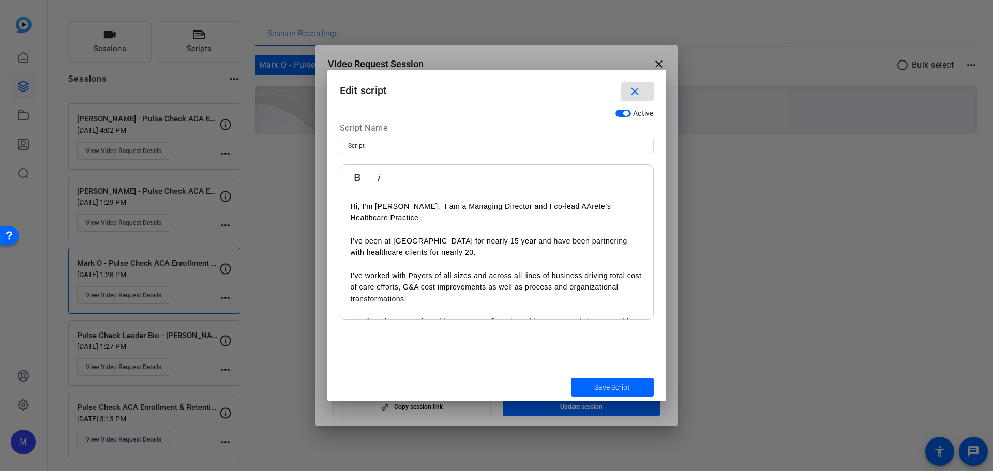
click at [498, 287] on p "I’ve worked with Payers of all sizes and across all lines of business driving t…" at bounding box center [497, 287] width 292 height 35
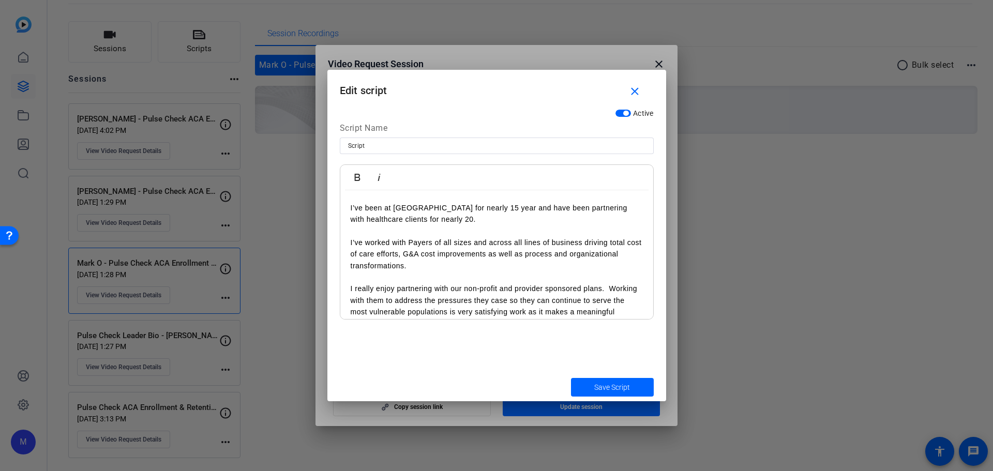
scroll to position [65, 0]
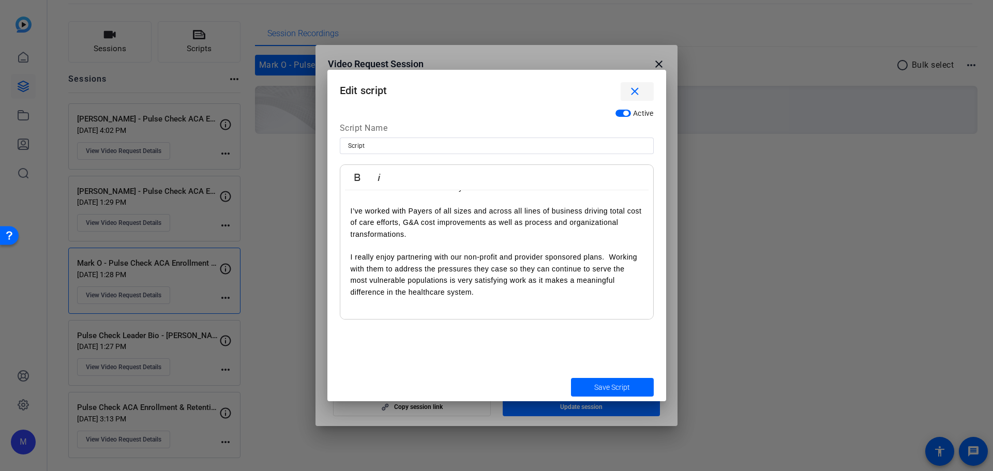
click at [637, 96] on mat-icon "close" at bounding box center [635, 91] width 13 height 13
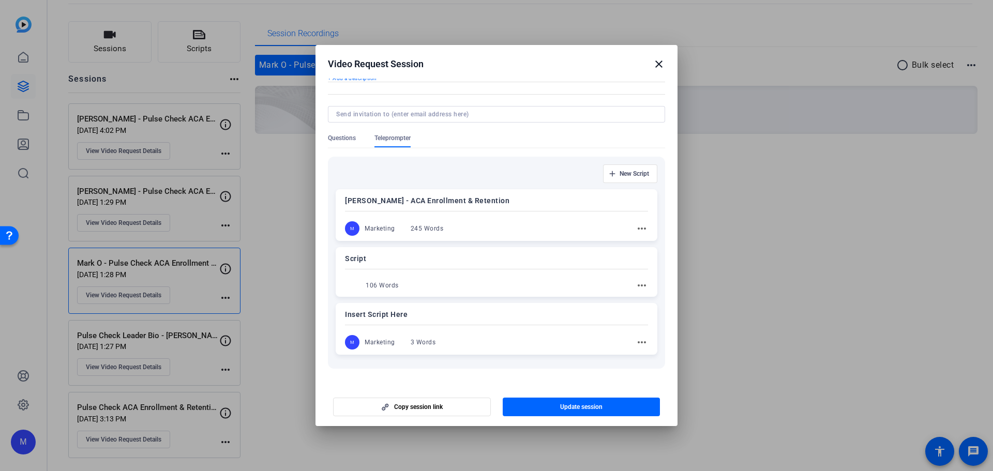
click at [636, 344] on mat-icon "more_horiz" at bounding box center [642, 342] width 12 height 12
click at [648, 360] on span "Edit" at bounding box center [659, 357] width 41 height 12
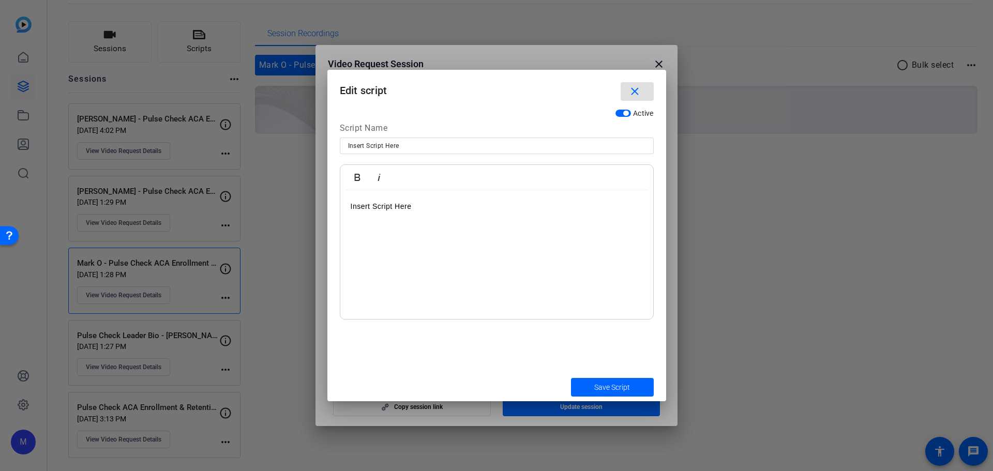
click at [419, 219] on div "Insert Script Here" at bounding box center [496, 254] width 313 height 129
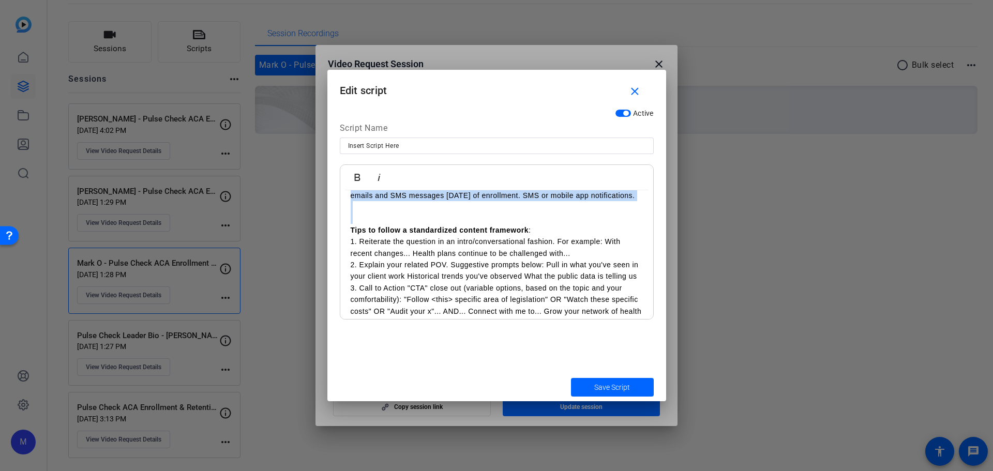
scroll to position [0, 0]
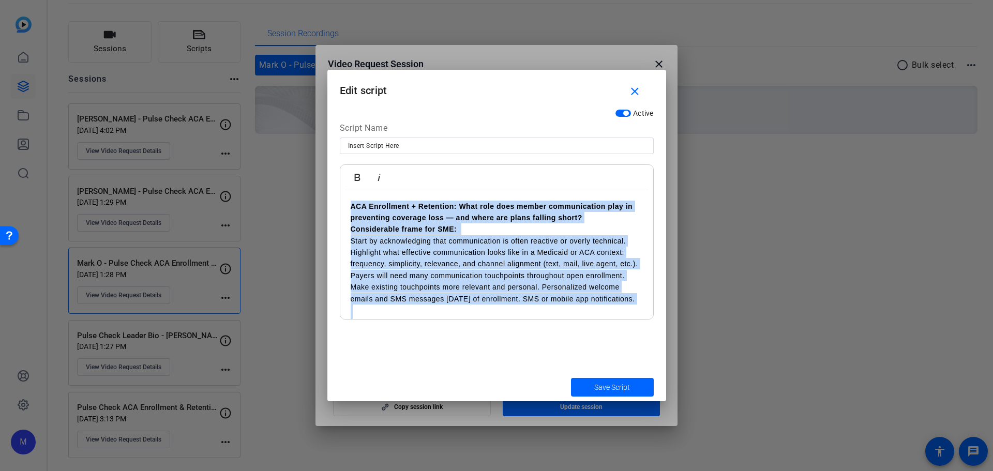
drag, startPoint x: 352, startPoint y: 241, endPoint x: 337, endPoint y: 156, distance: 86.3
click at [337, 156] on div "Active Script Name Insert Script Here Bold Italic ACA Enrollment + Retention: W…" at bounding box center [497, 238] width 339 height 269
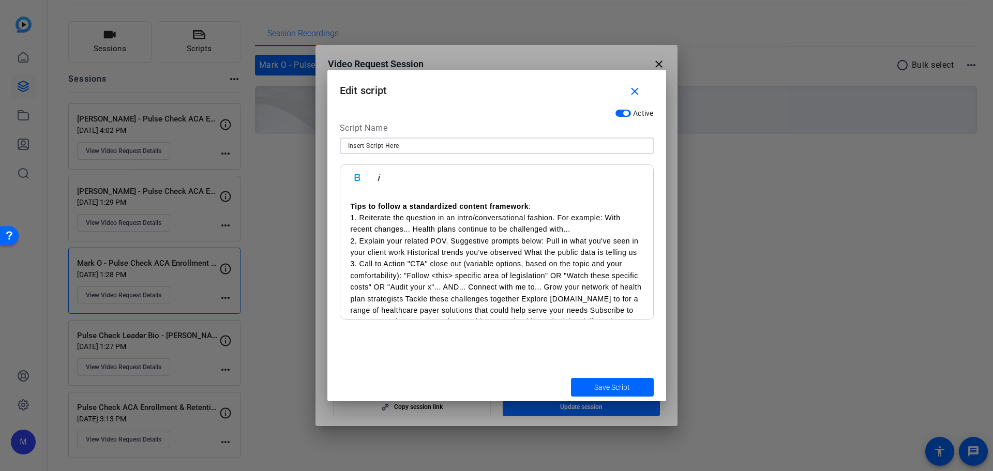
click at [412, 143] on input "Insert Script Here" at bounding box center [497, 146] width 298 height 12
drag, startPoint x: 413, startPoint y: 145, endPoint x: 300, endPoint y: 140, distance: 112.9
click at [178, 140] on div "Video Request Session close Session name Advanced settings Mark O - Pulse Check…" at bounding box center [91, 127] width 174 height 166
type input "Mark O - ACA Member Growth & Retention"
click at [619, 391] on span "Save Script" at bounding box center [613, 387] width 36 height 11
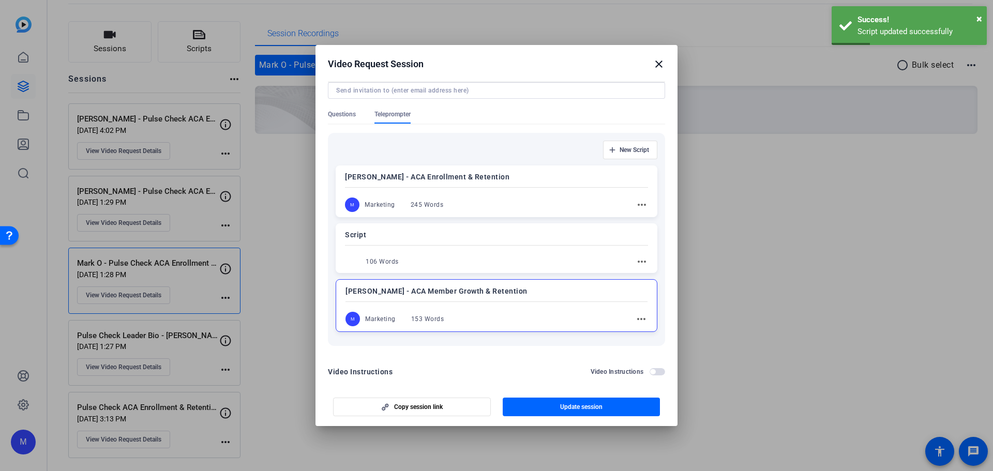
scroll to position [86, 0]
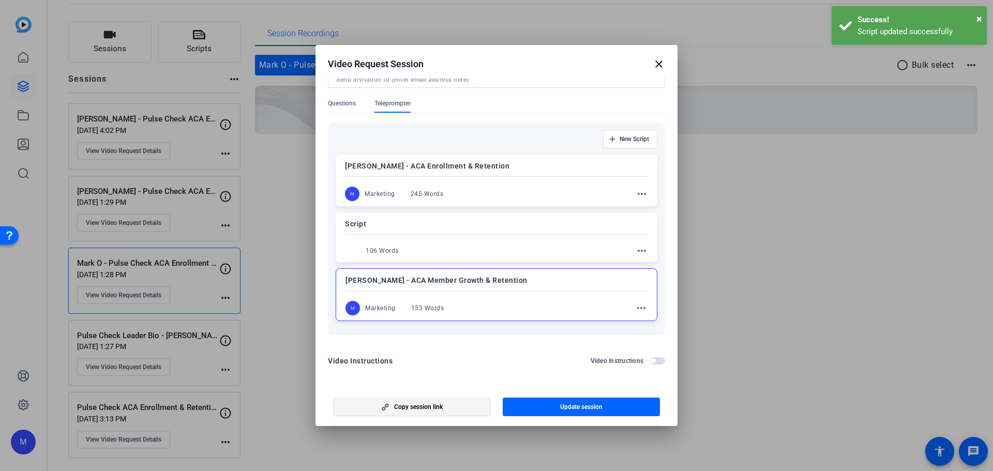
click at [465, 402] on span "button" at bounding box center [412, 407] width 157 height 25
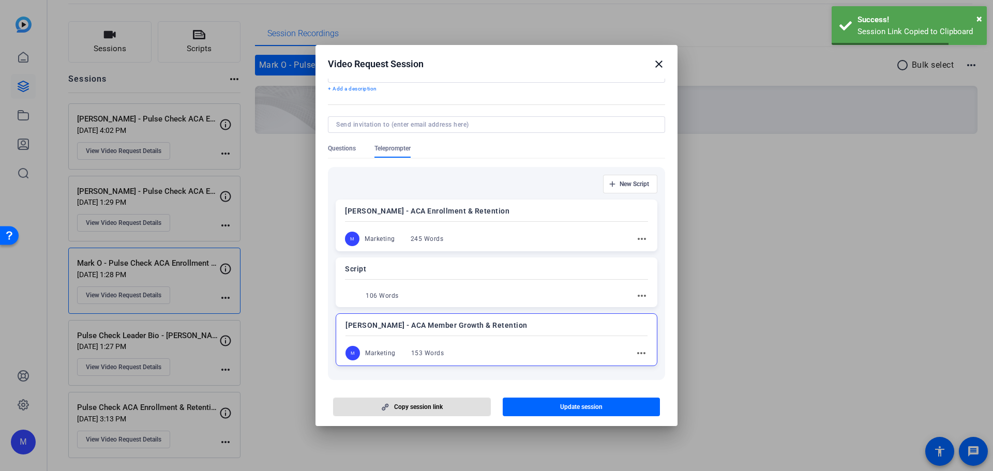
scroll to position [0, 0]
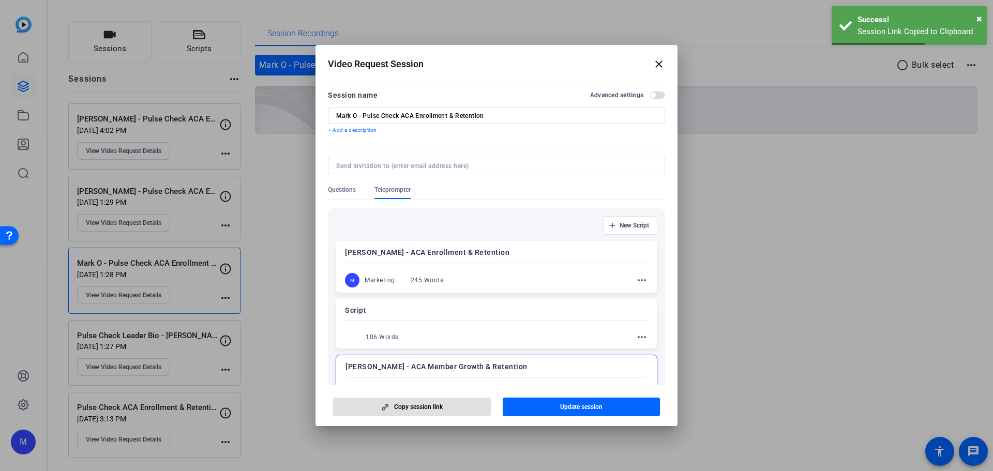
click at [336, 189] on span "Questions" at bounding box center [342, 190] width 28 height 8
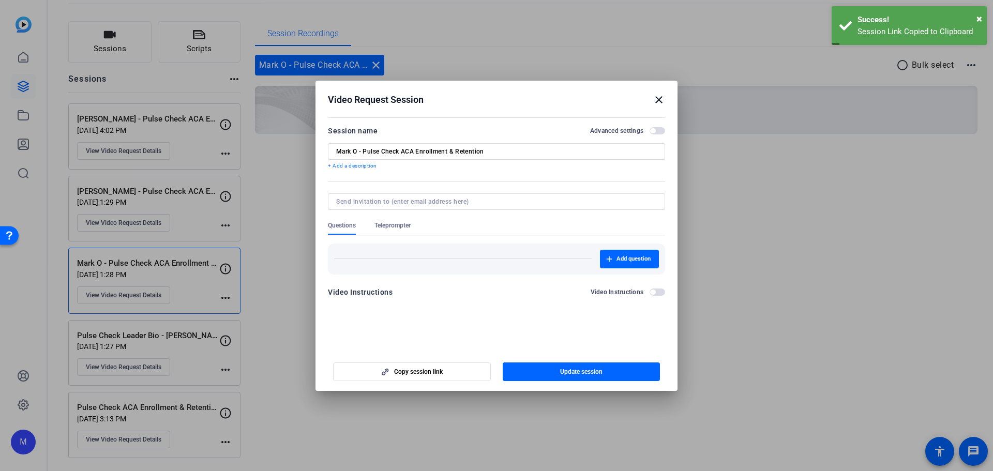
click at [659, 130] on span "button" at bounding box center [658, 130] width 16 height 7
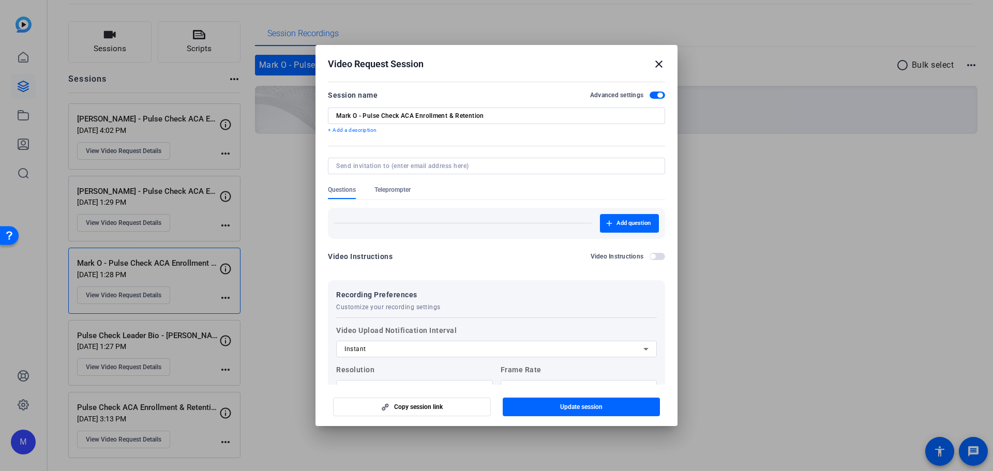
click at [383, 190] on span "Teleprompter" at bounding box center [393, 190] width 36 height 8
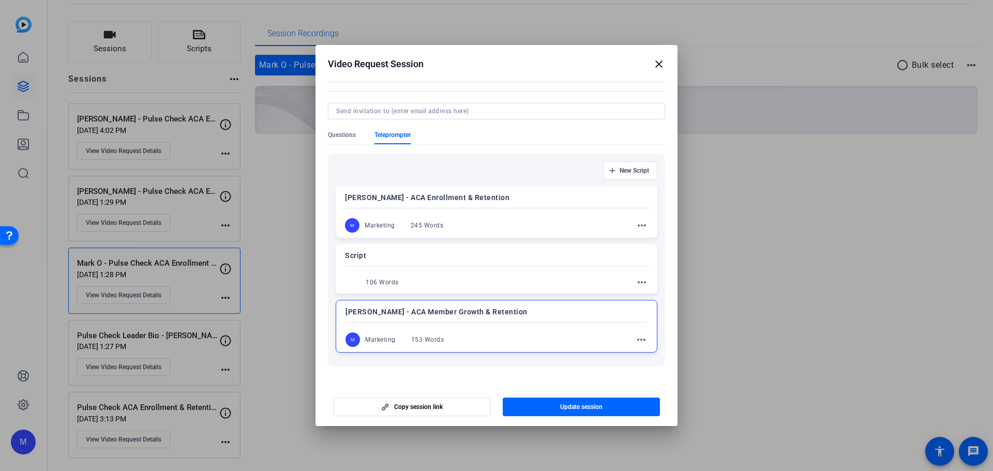
scroll to position [207, 0]
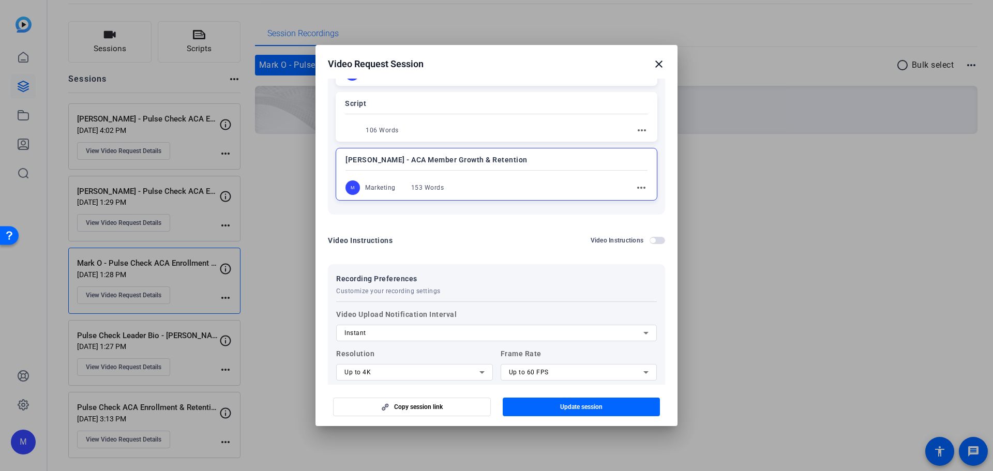
click at [635, 189] on mat-icon "more_horiz" at bounding box center [641, 188] width 12 height 12
click at [651, 204] on span "Edit" at bounding box center [659, 203] width 41 height 12
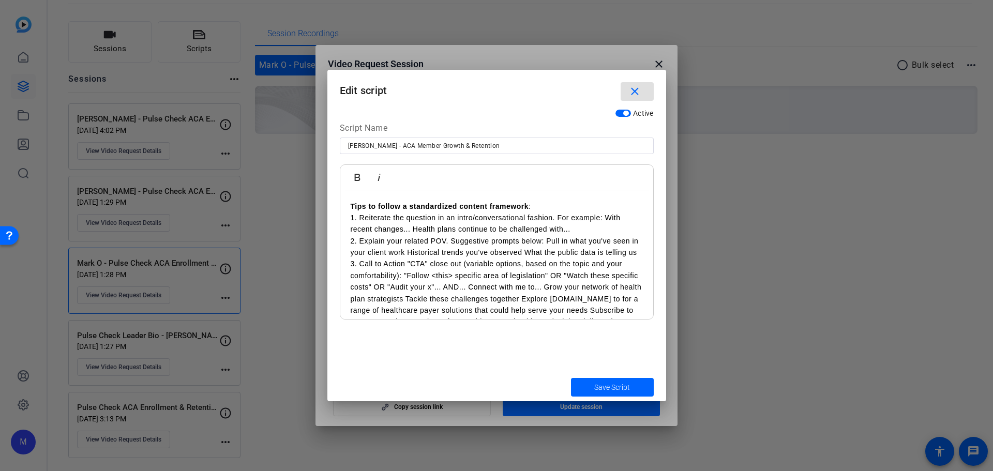
click at [491, 284] on p "3. Call to Action "CTA" close out (variable options, based on the topic and you…" at bounding box center [497, 304] width 292 height 93
click at [603, 390] on span "Save Script" at bounding box center [613, 387] width 36 height 11
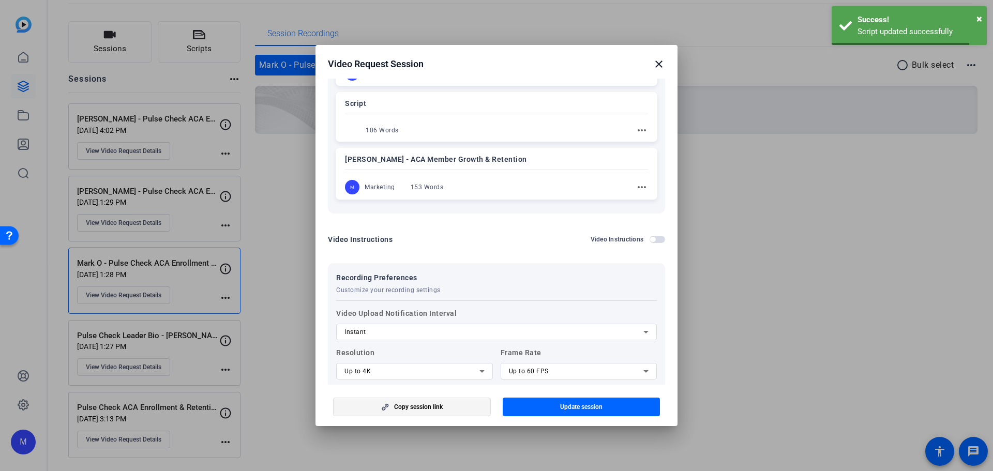
click at [436, 405] on span "Copy session link" at bounding box center [418, 407] width 49 height 8
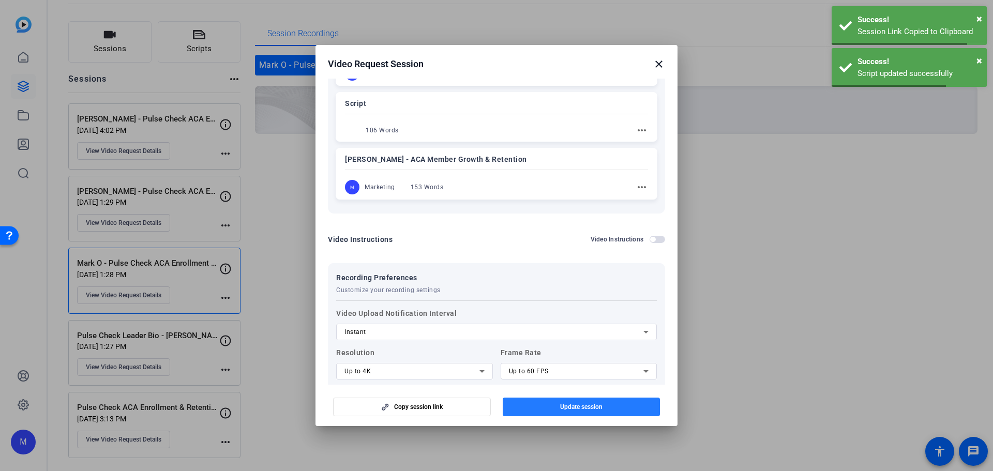
click at [563, 409] on span "Update session" at bounding box center [581, 407] width 42 height 8
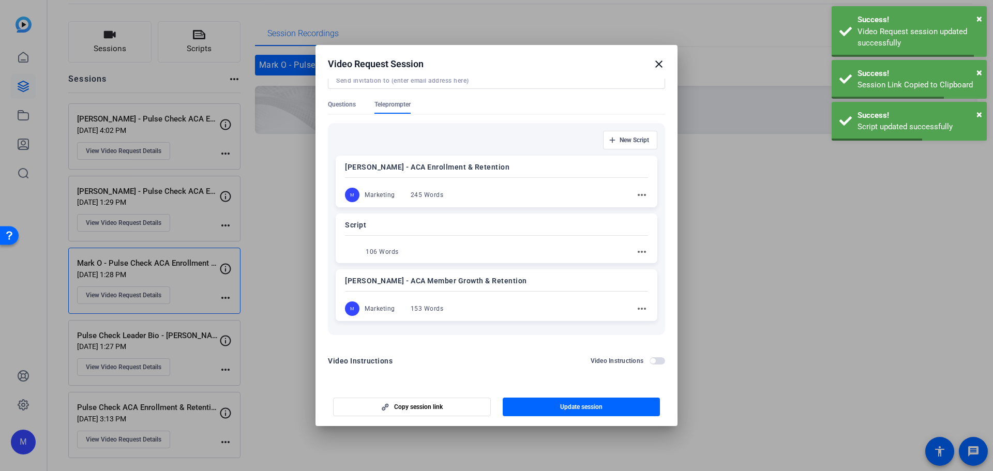
scroll to position [85, 0]
click at [659, 64] on mat-icon "close" at bounding box center [659, 64] width 12 height 12
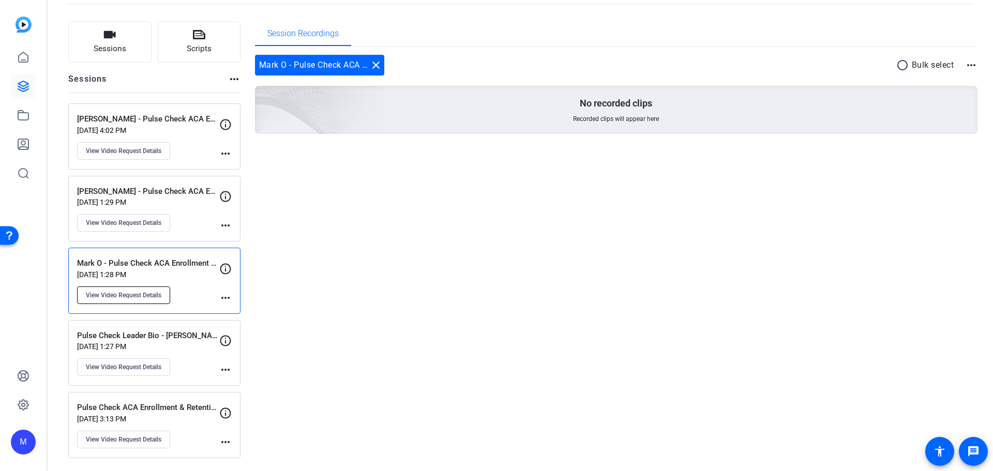
click at [142, 295] on span "View Video Request Details" at bounding box center [124, 295] width 76 height 8
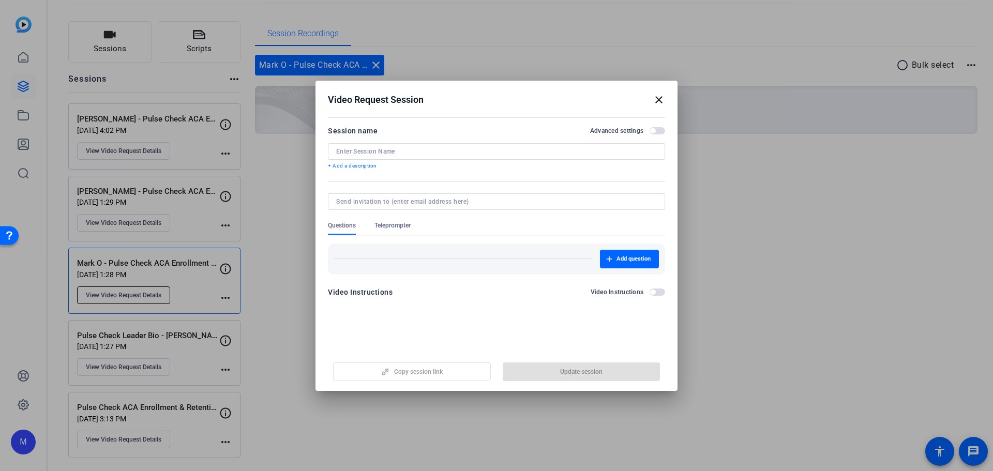
type input "Mark O - Pulse Check ACA Enrollment & Retention"
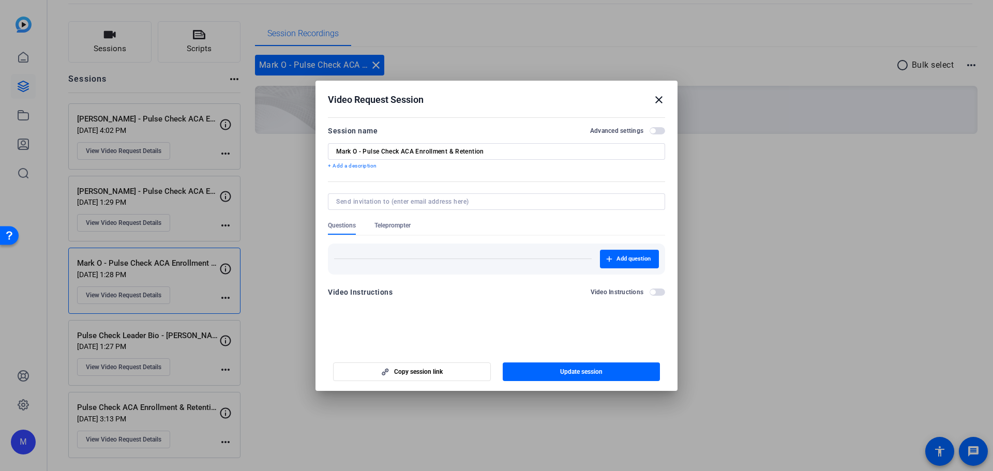
click at [372, 147] on input "Mark O - Pulse Check ACA Enrollment & Retention" at bounding box center [496, 151] width 321 height 8
click at [399, 224] on span "Teleprompter" at bounding box center [393, 225] width 36 height 8
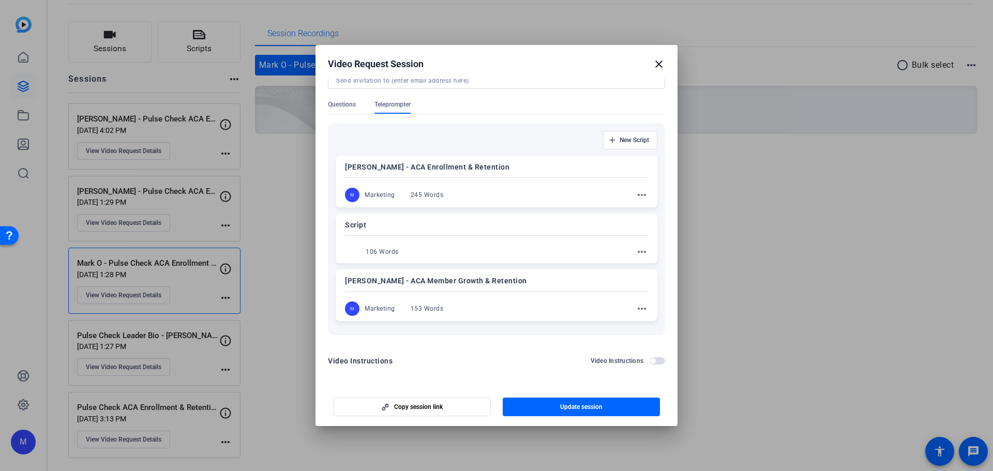
click at [636, 312] on mat-icon "more_horiz" at bounding box center [642, 309] width 12 height 12
click at [660, 326] on span "Edit" at bounding box center [659, 324] width 41 height 12
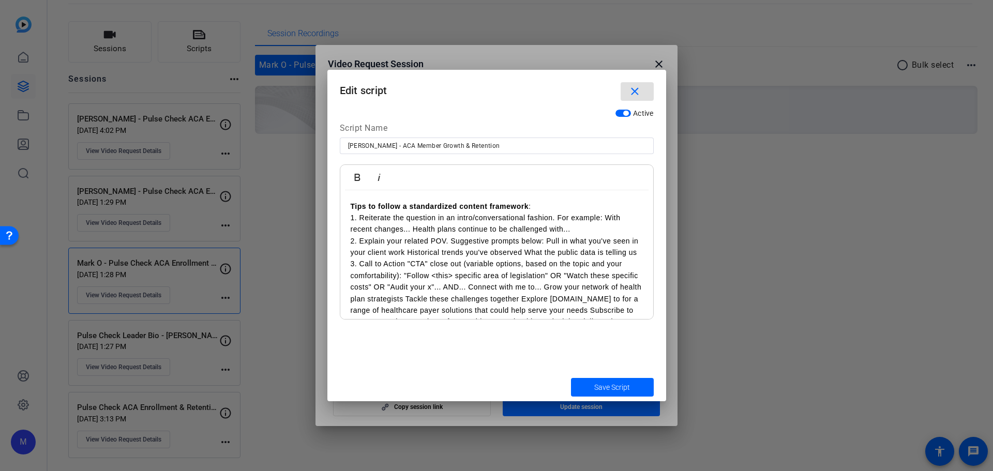
click at [477, 292] on p "3. Call to Action "CTA" close out (variable options, based on the topic and you…" at bounding box center [497, 304] width 292 height 93
click at [598, 386] on span "Save Script" at bounding box center [613, 387] width 36 height 11
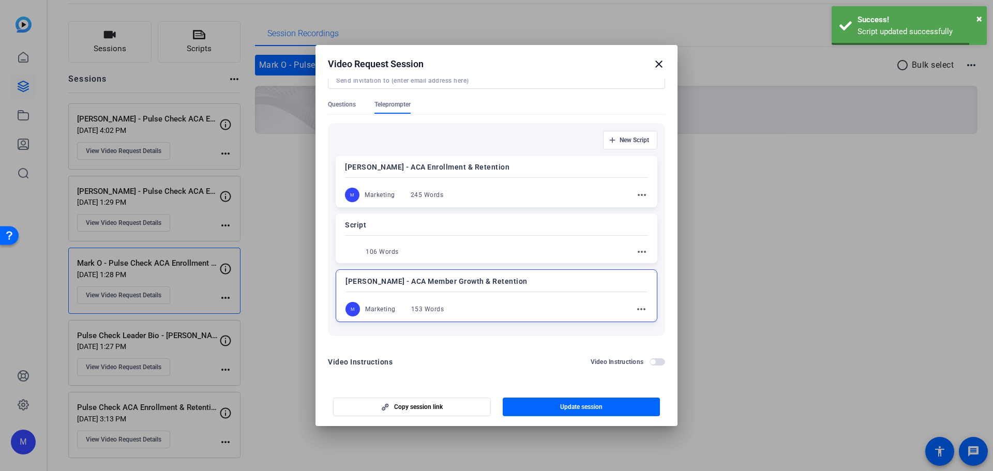
scroll to position [86, 0]
click at [434, 407] on span "Copy session link" at bounding box center [418, 407] width 49 height 8
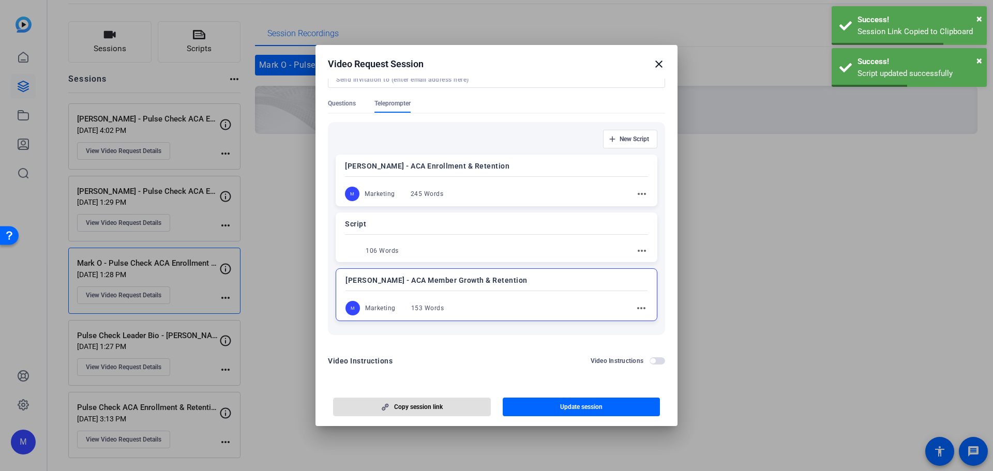
click at [555, 405] on span "button" at bounding box center [582, 407] width 158 height 25
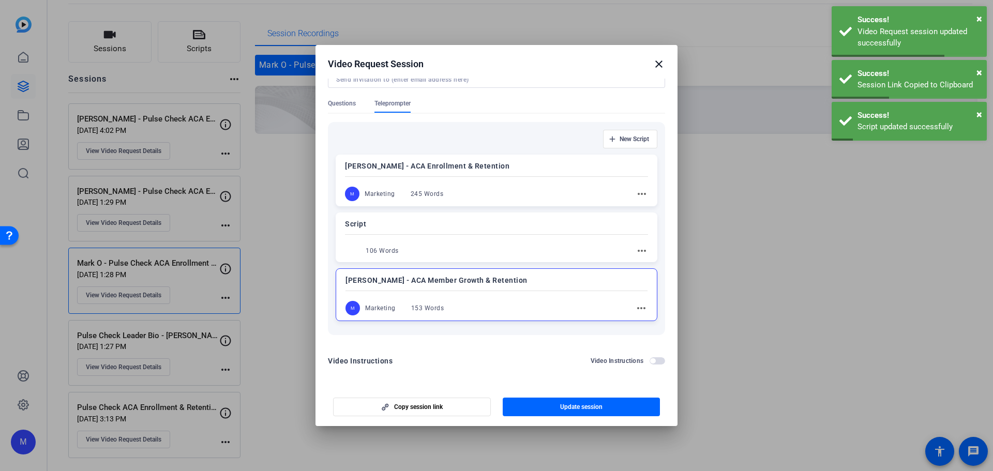
click at [660, 58] on mat-icon "close" at bounding box center [659, 64] width 12 height 12
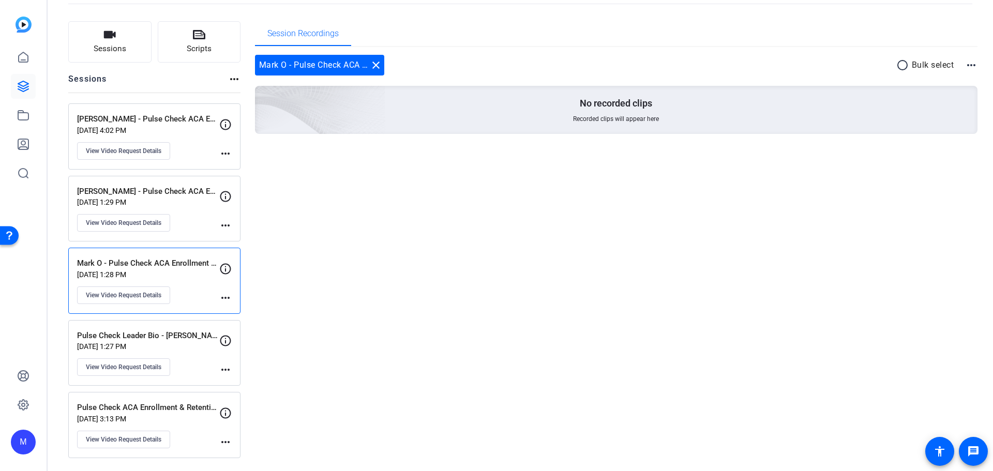
click at [154, 264] on p "Mark O - Pulse Check ACA Enrollment & Retention" at bounding box center [148, 264] width 142 height 12
click at [226, 268] on icon at bounding box center [225, 269] width 12 height 12
click at [226, 293] on mat-icon "more_horiz" at bounding box center [225, 298] width 12 height 12
click at [137, 298] on div at bounding box center [496, 235] width 993 height 471
click at [120, 297] on span "View Video Request Details" at bounding box center [124, 295] width 76 height 8
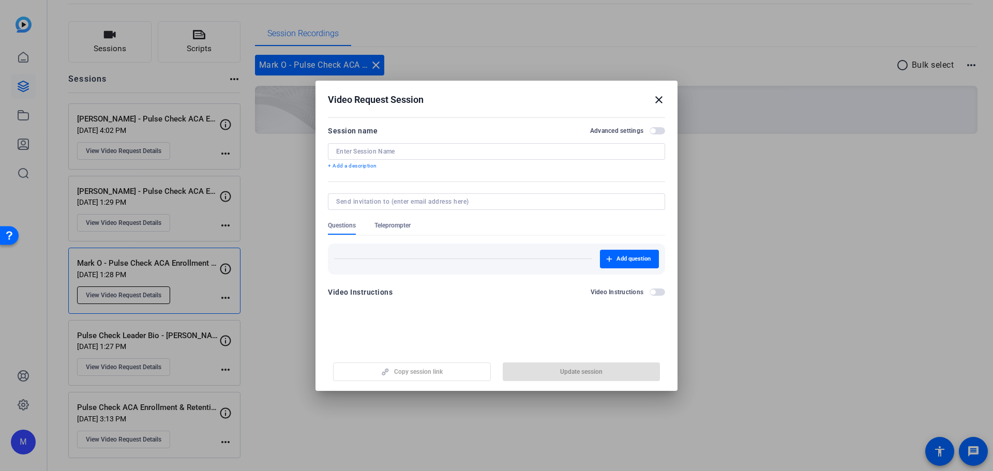
type input "Mark O - Pulse Check ACA Enrollment & Retention"
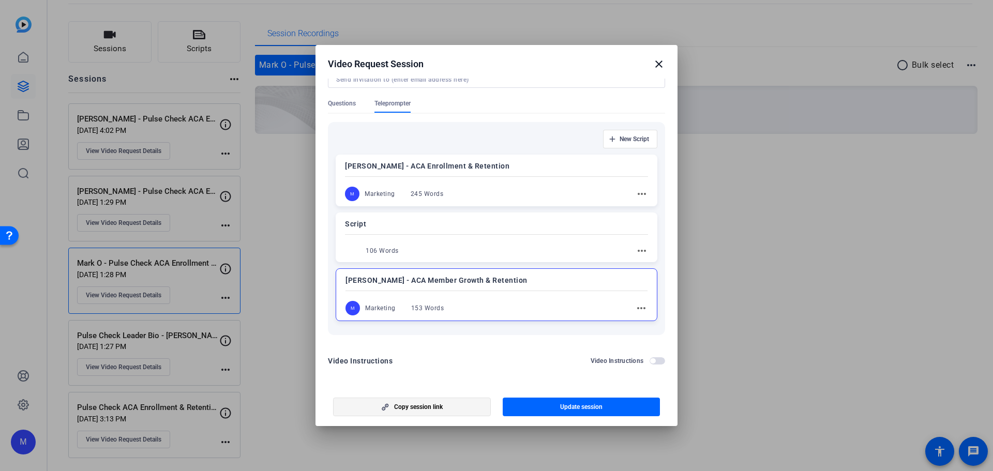
click at [411, 406] on span "Copy session link" at bounding box center [418, 407] width 49 height 8
click at [658, 65] on mat-icon "close" at bounding box center [659, 64] width 12 height 12
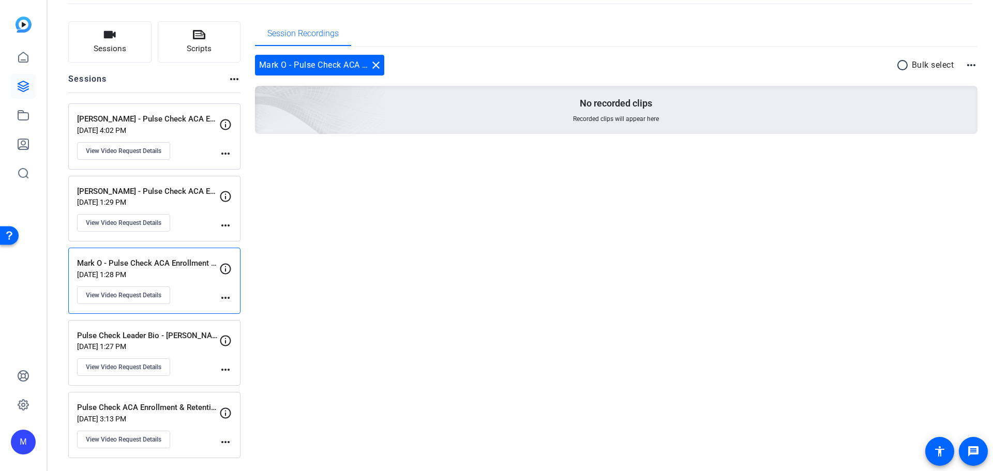
drag, startPoint x: 160, startPoint y: 127, endPoint x: 136, endPoint y: 141, distance: 28.5
click at [160, 126] on p "Sep 08, 2025 @ 4:02 PM" at bounding box center [148, 130] width 142 height 8
click at [132, 145] on button "View Video Request Details" at bounding box center [123, 151] width 93 height 18
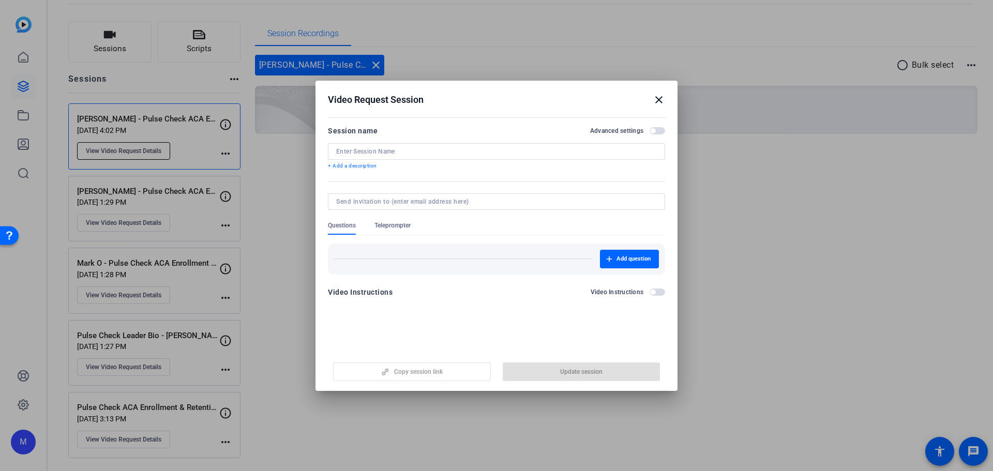
type input "Darren G. - Pulse Check ACA Enrollment & Retention"
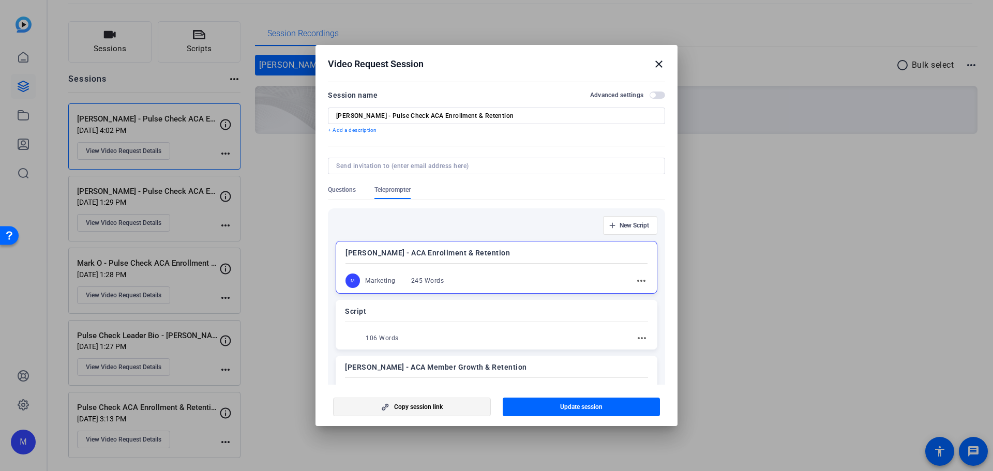
click at [396, 410] on span "Copy session link" at bounding box center [418, 407] width 49 height 8
click at [657, 65] on mat-icon "close" at bounding box center [659, 64] width 12 height 12
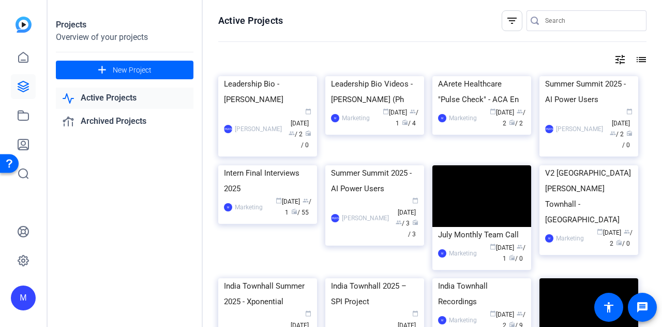
click at [123, 98] on link "Active Projects" at bounding box center [125, 97] width 138 height 21
click at [485, 107] on div "AArete Healthcare "Pulse Check" - ACA En" at bounding box center [481, 91] width 87 height 31
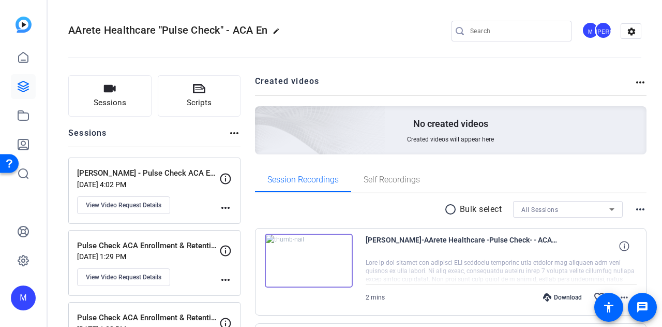
click at [227, 211] on mat-icon "more_horiz" at bounding box center [225, 207] width 12 height 12
click at [121, 198] on div at bounding box center [331, 163] width 662 height 327
click at [132, 209] on button "View Video Request Details" at bounding box center [123, 205] width 93 height 18
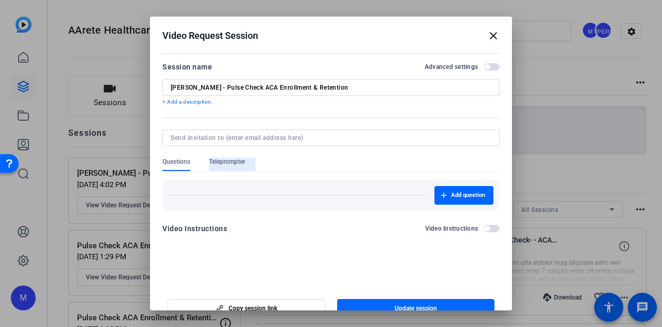
click at [225, 165] on span "Teleprompter" at bounding box center [227, 161] width 36 height 8
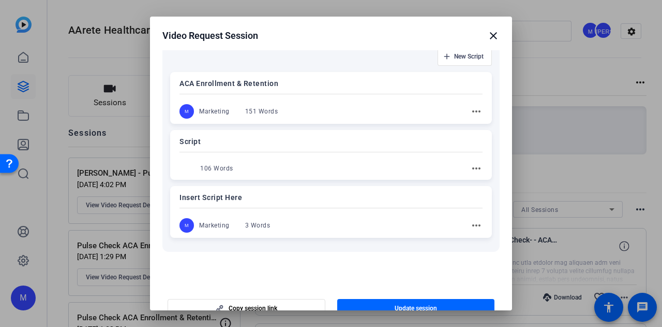
scroll to position [127, 0]
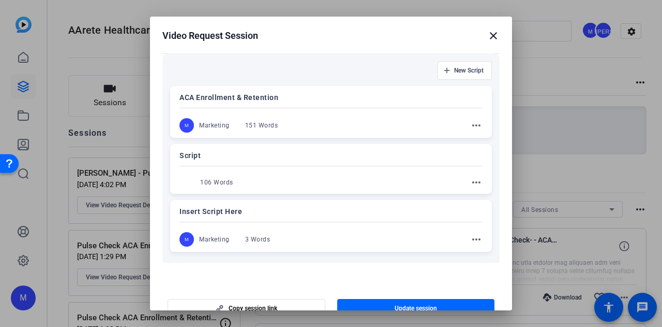
click at [470, 127] on mat-icon "more_horiz" at bounding box center [476, 125] width 12 height 12
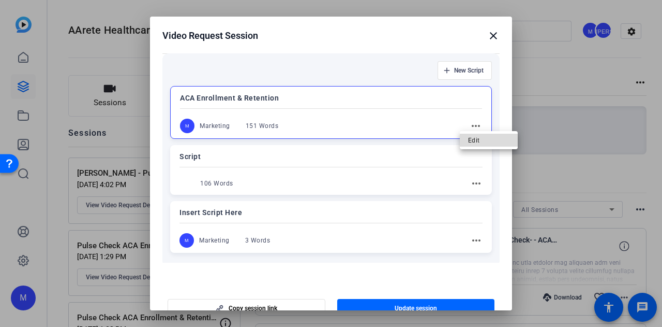
click at [471, 140] on span "Edit" at bounding box center [488, 139] width 41 height 12
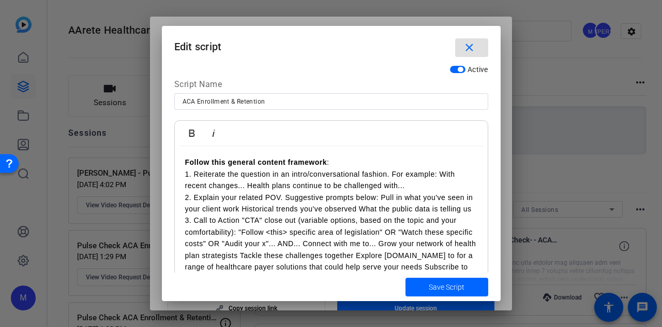
scroll to position [65, 0]
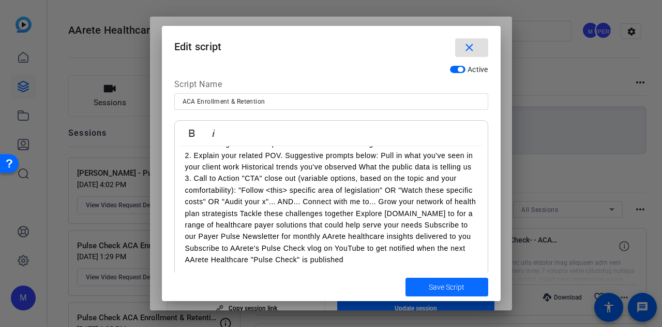
click at [442, 288] on span "Save Script" at bounding box center [447, 286] width 36 height 11
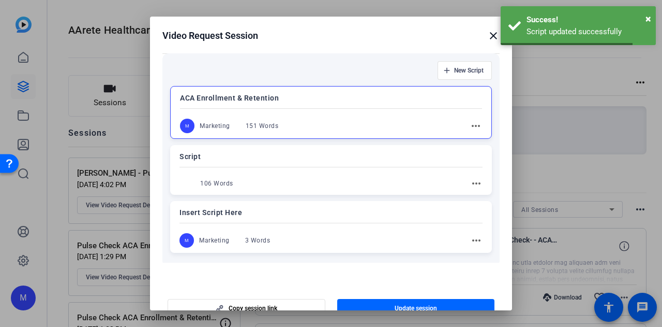
scroll to position [179, 0]
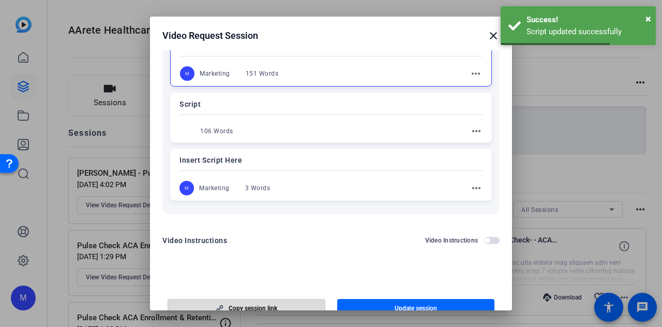
click at [266, 305] on span "Copy session link" at bounding box center [253, 308] width 49 height 8
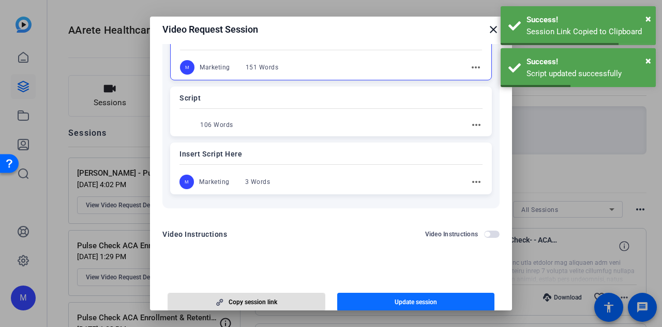
click at [406, 303] on span "Update session" at bounding box center [416, 302] width 42 height 8
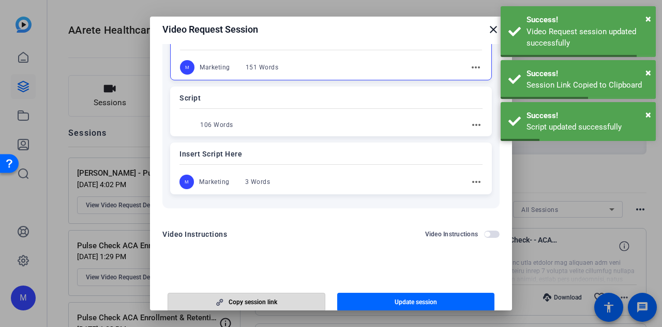
click at [258, 306] on span "button" at bounding box center [246, 301] width 157 height 25
click at [559, 218] on div at bounding box center [331, 163] width 662 height 327
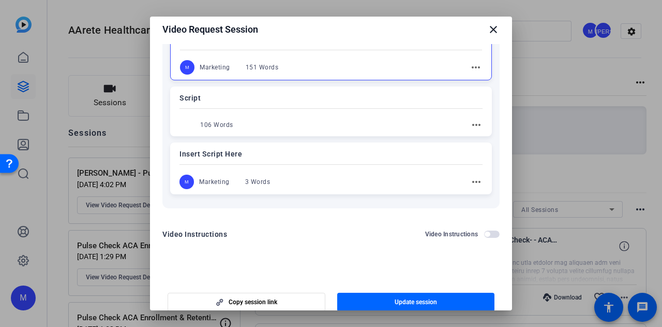
click at [487, 31] on mat-icon "close" at bounding box center [493, 29] width 12 height 12
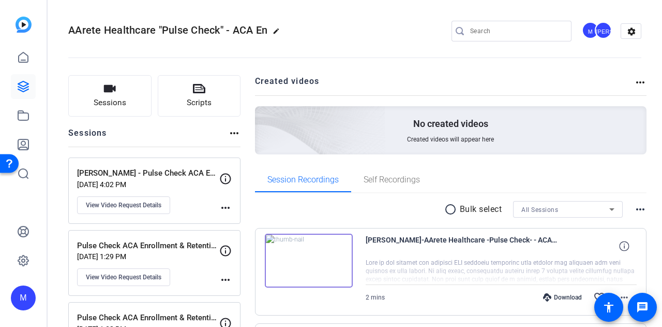
click at [221, 211] on mat-icon "more_horiz" at bounding box center [225, 207] width 12 height 12
click at [140, 207] on div at bounding box center [331, 163] width 662 height 327
click at [110, 203] on span "View Video Request Details" at bounding box center [124, 205] width 76 height 8
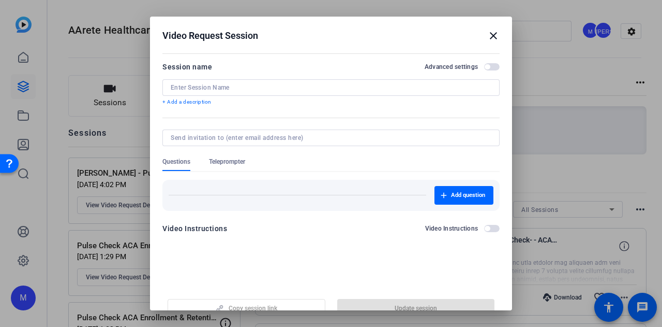
type input "Darren G. - Pulse Check ACA Enrollment & Retention"
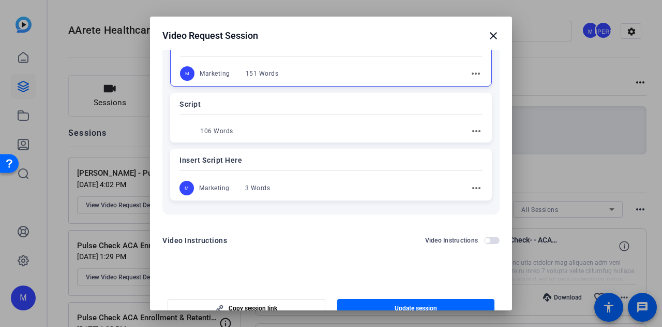
scroll to position [127, 0]
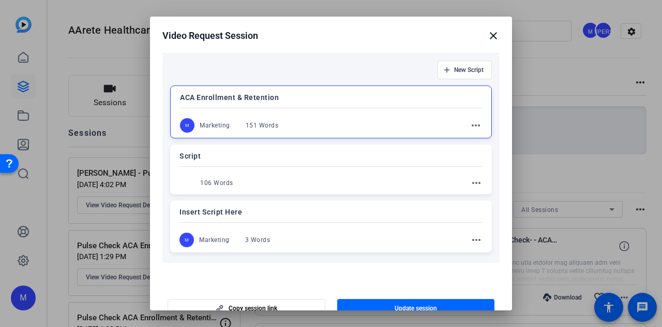
click at [470, 125] on mat-icon "more_horiz" at bounding box center [476, 125] width 12 height 12
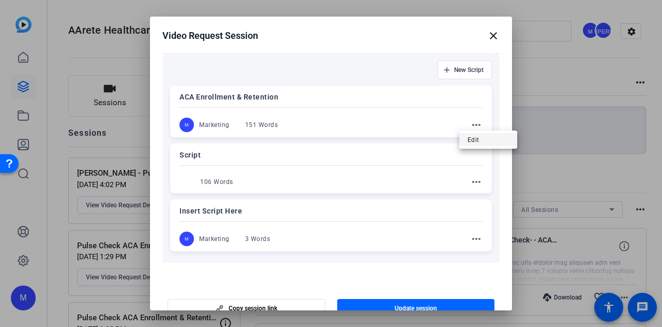
click at [471, 138] on span "Edit" at bounding box center [488, 139] width 41 height 12
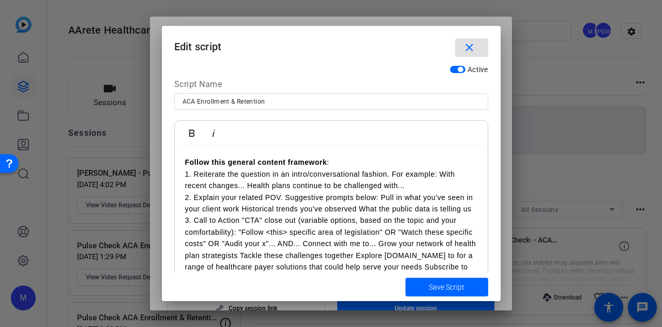
click at [185, 161] on strong "Follow this general content framework" at bounding box center [256, 162] width 142 height 8
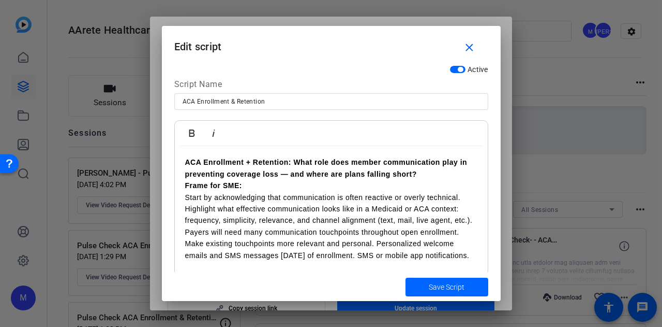
click at [187, 182] on strong "Frame for SME:" at bounding box center [213, 185] width 57 height 8
click at [276, 259] on p "Considerable frame for SME: Start by acknowledging that communication is often …" at bounding box center [331, 220] width 292 height 81
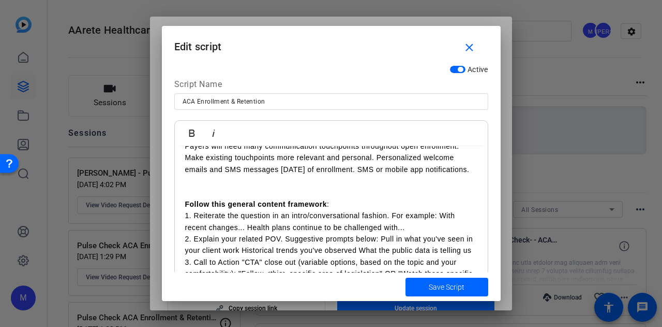
scroll to position [101, 0]
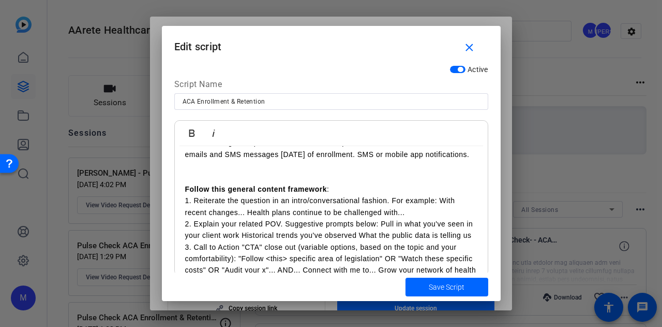
click at [189, 193] on strong "Follow this general content framework" at bounding box center [256, 189] width 142 height 8
click at [188, 193] on strong "Follow this general content framework" at bounding box center [256, 189] width 142 height 8
click at [246, 193] on strong "Tips to follow this general content framework" at bounding box center [269, 189] width 168 height 8
click at [260, 193] on strong "Tips to follow a general content framework" at bounding box center [264, 189] width 158 height 8
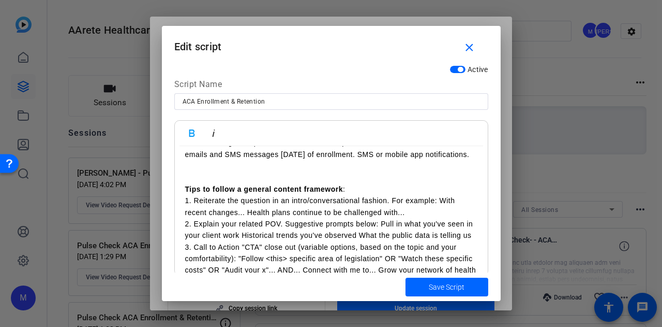
click at [260, 193] on strong "Tips to follow a general content framework" at bounding box center [264, 189] width 158 height 8
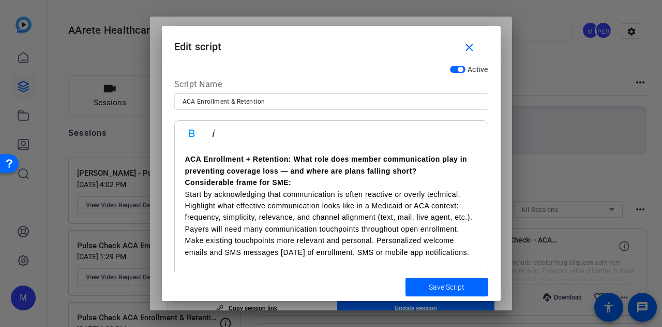
scroll to position [0, 0]
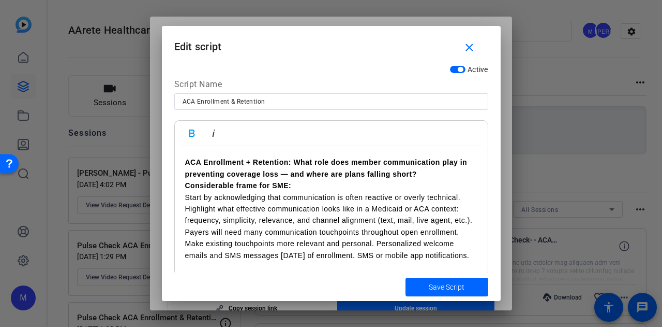
click at [278, 104] on input "ACA Enrollment & Retention" at bounding box center [332, 101] width 298 height 12
click at [273, 99] on input "Darren - ACA Enrollment & Retention" at bounding box center [332, 101] width 298 height 12
type input "Darren - ACA Enrollment & Retention"
click at [354, 220] on p "Considerable frame for SME: Start by acknowledging that communication is often …" at bounding box center [331, 220] width 292 height 81
click at [449, 285] on span "Save Script" at bounding box center [447, 286] width 36 height 11
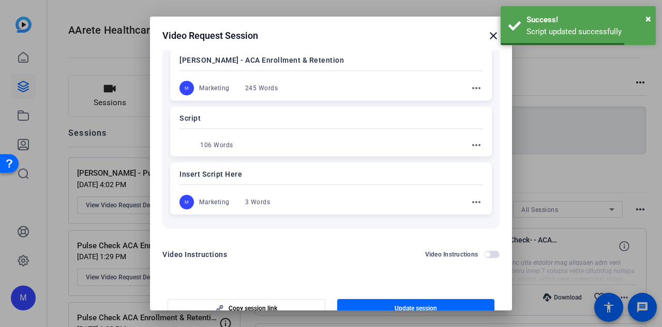
scroll to position [179, 0]
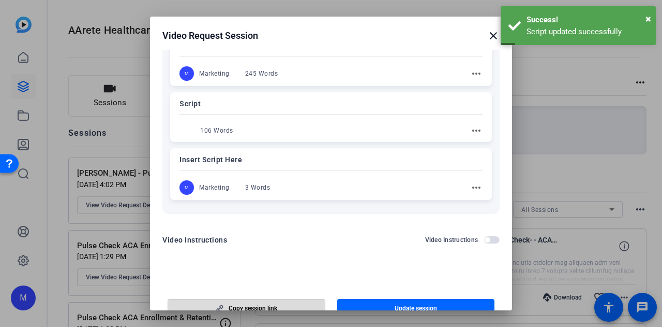
click at [309, 306] on span "button" at bounding box center [246, 307] width 157 height 25
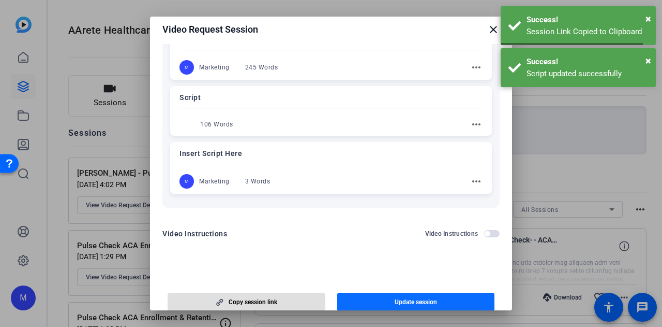
click at [383, 305] on span "button" at bounding box center [416, 301] width 158 height 25
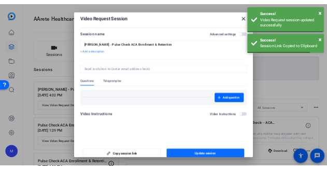
scroll to position [0, 0]
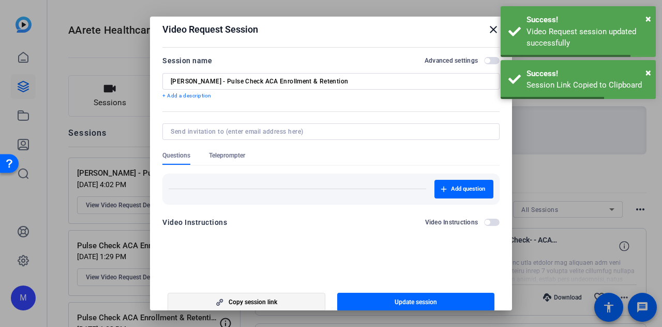
click at [288, 303] on span "button" at bounding box center [246, 301] width 157 height 25
click at [489, 29] on mat-icon "close" at bounding box center [493, 29] width 12 height 12
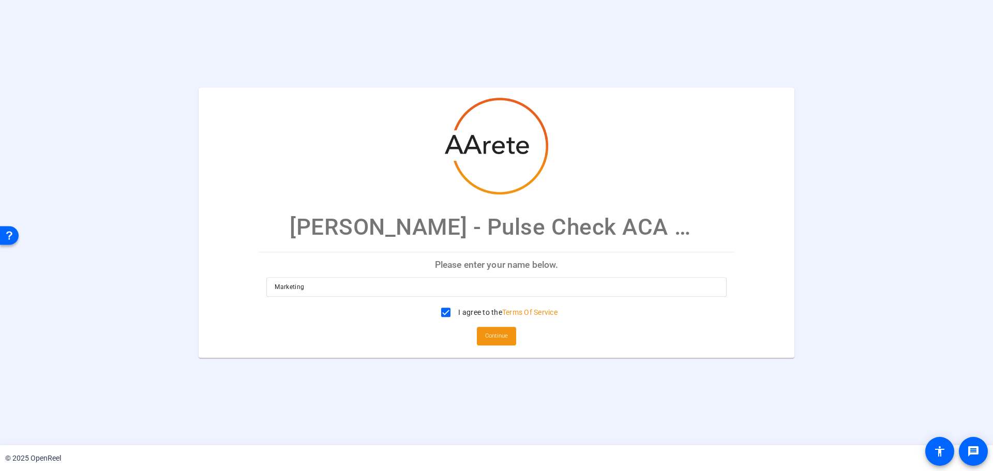
click at [510, 289] on input "Marketing" at bounding box center [497, 287] width 444 height 12
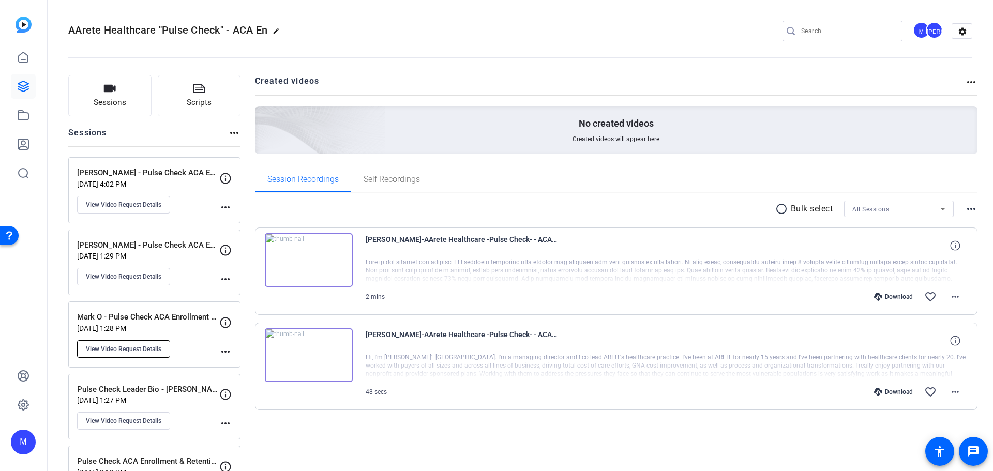
click at [146, 348] on span "View Video Request Details" at bounding box center [124, 349] width 76 height 8
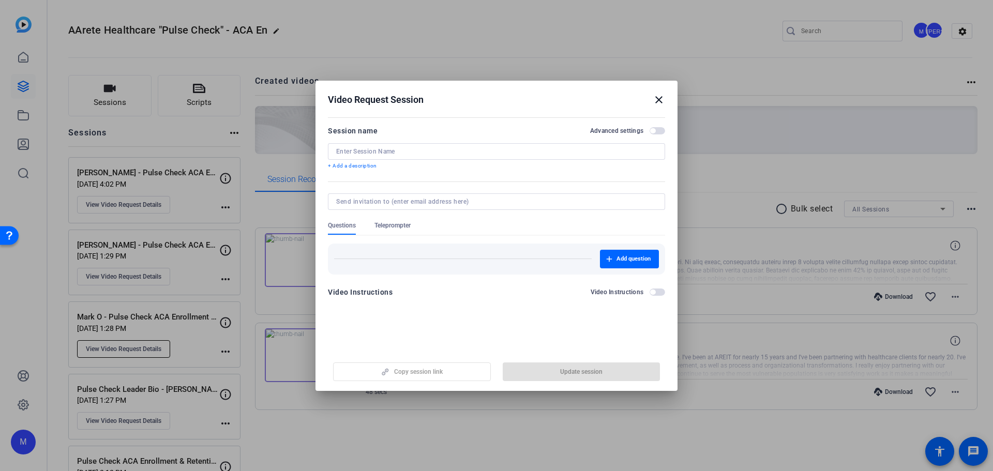
type input "Mark O - Pulse Check ACA Enrollment & Retention"
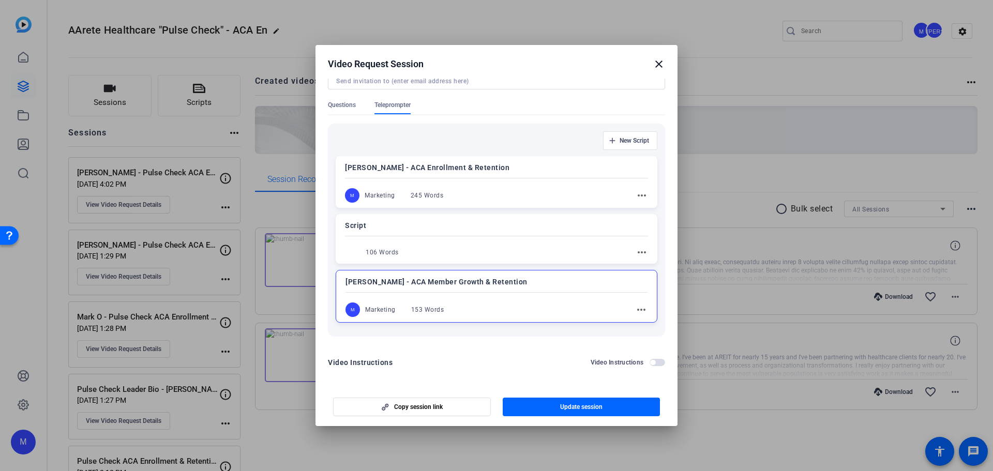
scroll to position [86, 0]
click at [423, 418] on span "button" at bounding box center [412, 407] width 157 height 25
click at [0, 0] on mat-icon "close" at bounding box center [0, 0] width 0 height 0
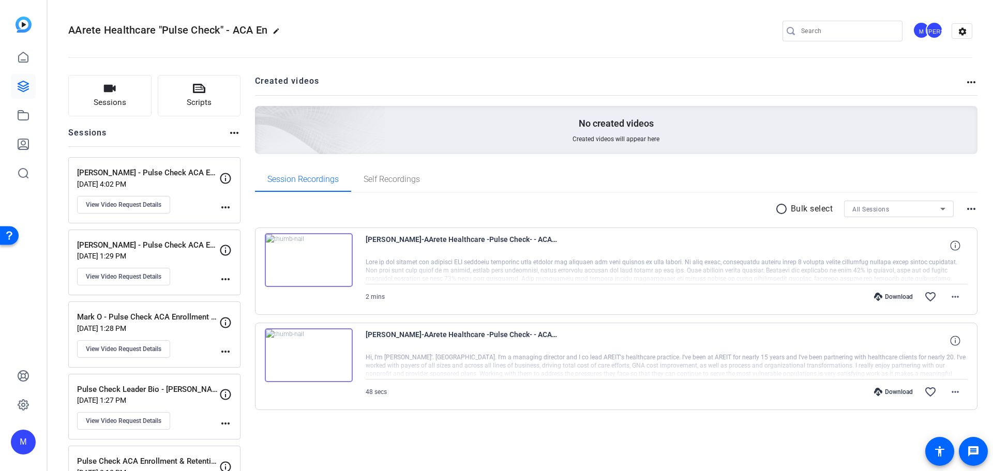
click at [926, 32] on div "JA" at bounding box center [934, 30] width 17 height 17
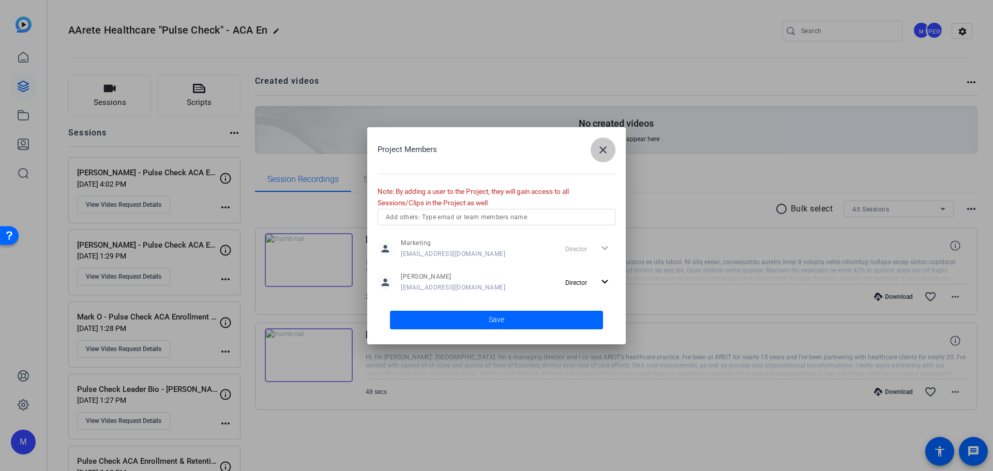
click at [606, 146] on mat-icon "close" at bounding box center [603, 150] width 12 height 12
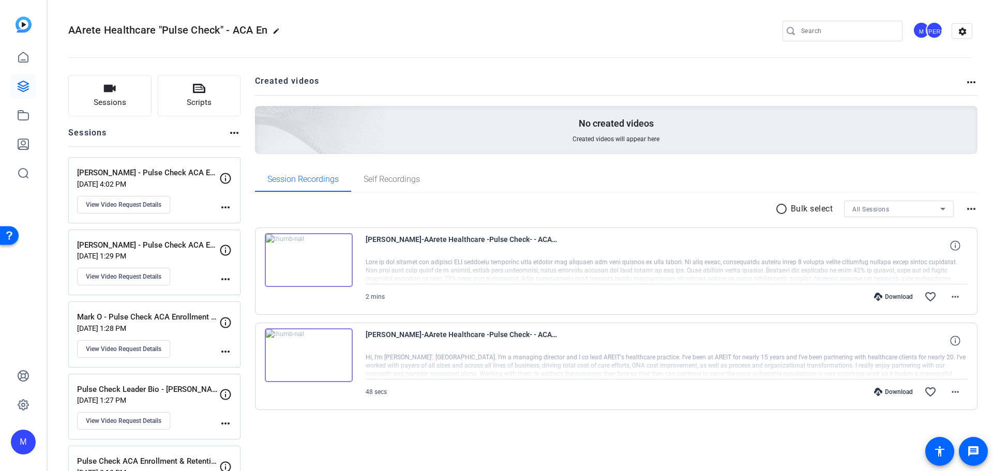
click at [31, 447] on div "M" at bounding box center [23, 442] width 25 height 25
click at [102, 436] on mat-icon "logout" at bounding box center [101, 433] width 12 height 12
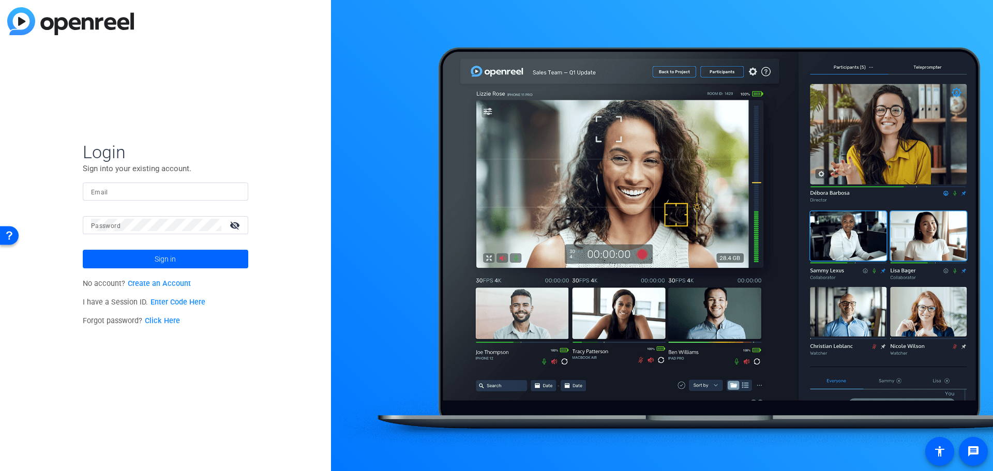
click at [141, 198] on div at bounding box center [165, 192] width 149 height 18
click at [141, 194] on input "Email" at bounding box center [165, 191] width 149 height 12
type input "Marketing@AArete.com"
click at [195, 264] on span at bounding box center [166, 259] width 166 height 25
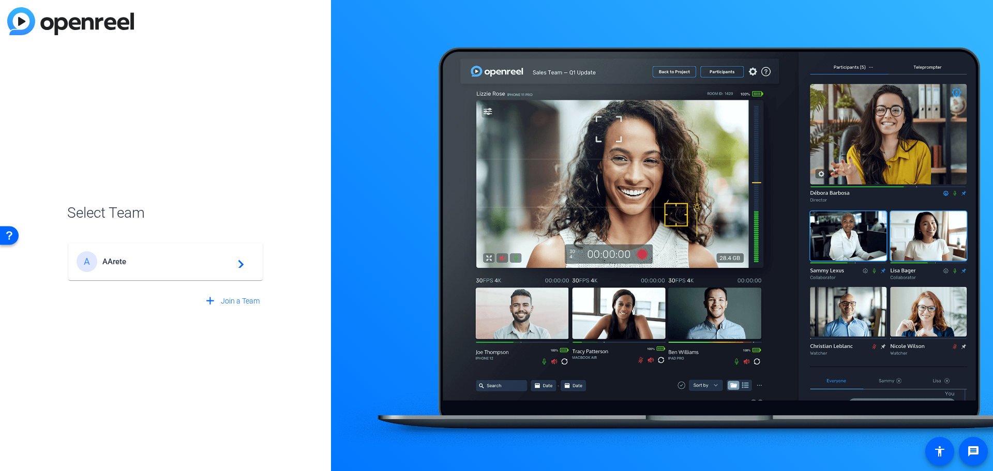
click at [211, 263] on span "AArete" at bounding box center [166, 261] width 129 height 9
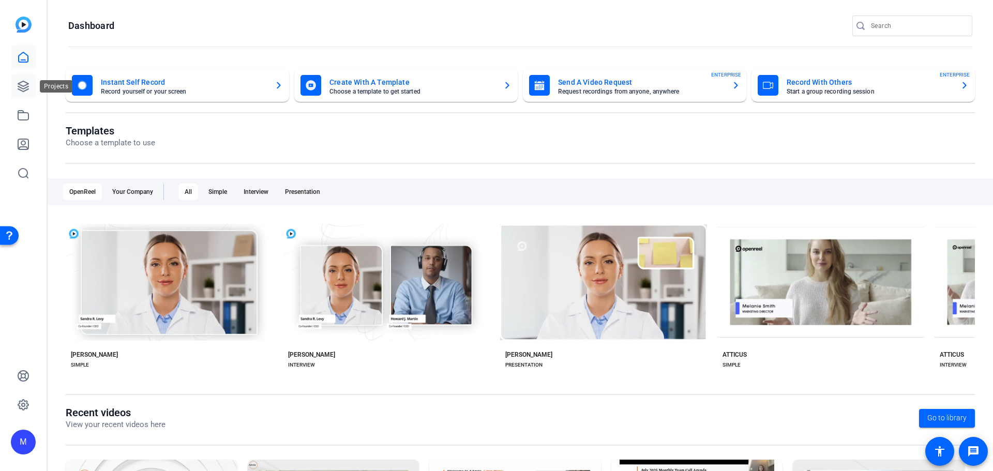
click at [25, 86] on icon at bounding box center [23, 86] width 10 height 10
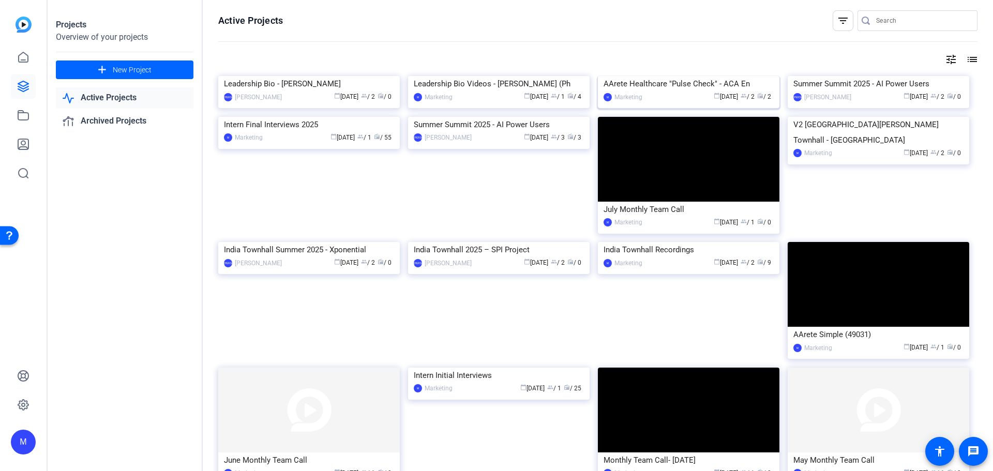
click at [664, 76] on img at bounding box center [689, 76] width 182 height 0
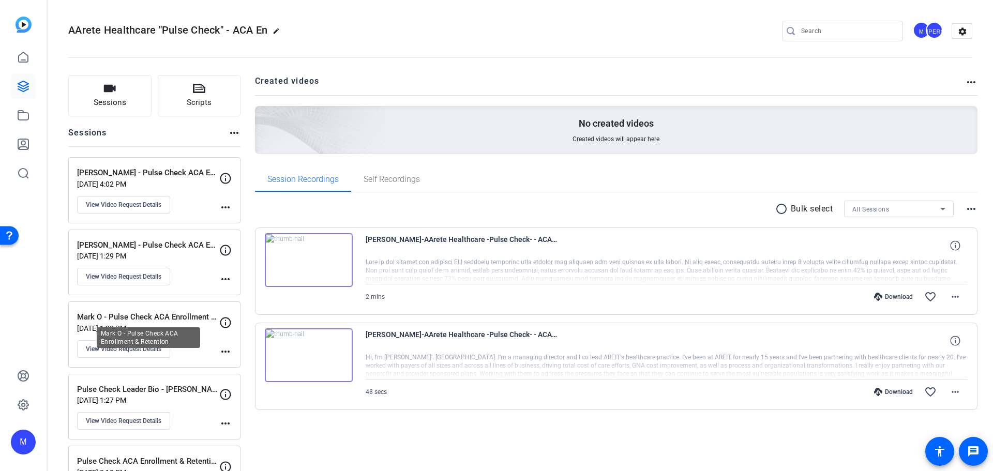
click at [158, 318] on p "Mark O - Pulse Check ACA Enrollment & Retention" at bounding box center [148, 317] width 142 height 12
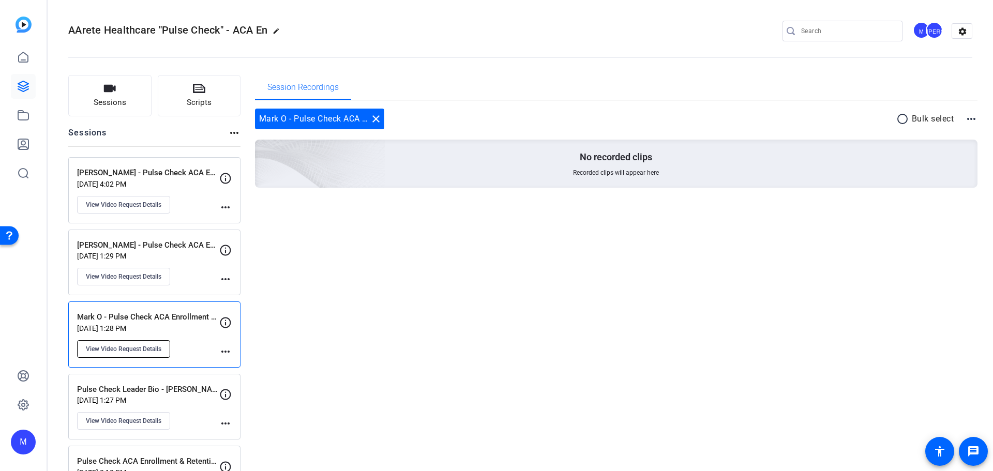
click at [155, 348] on span "View Video Request Details" at bounding box center [124, 349] width 76 height 8
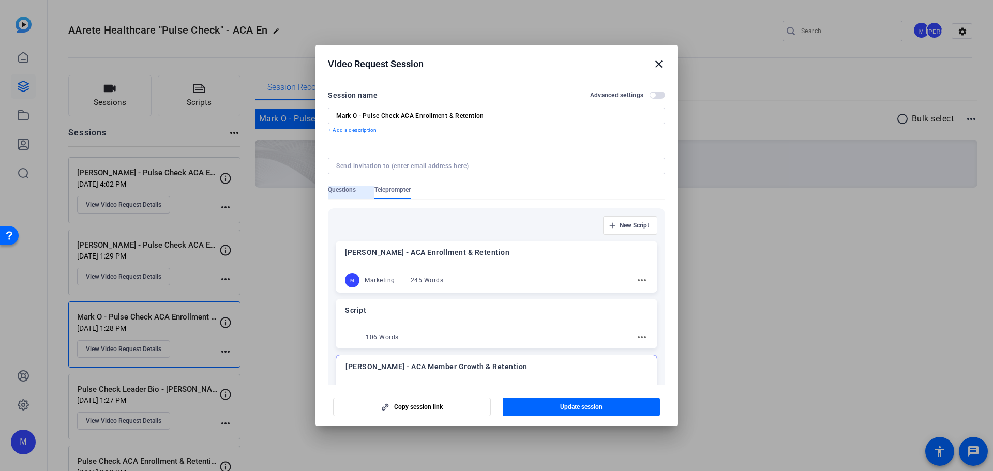
click at [336, 187] on span "Questions" at bounding box center [342, 190] width 28 height 8
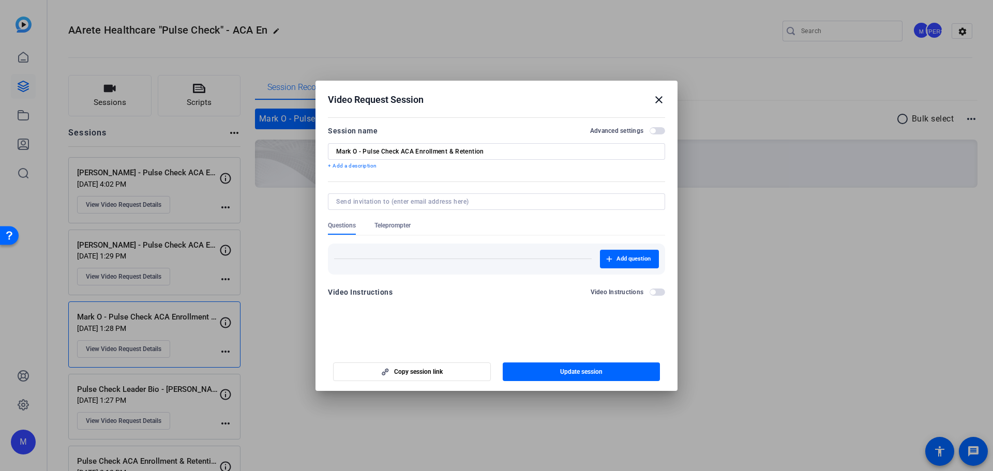
click at [655, 130] on span "button" at bounding box center [652, 130] width 5 height 5
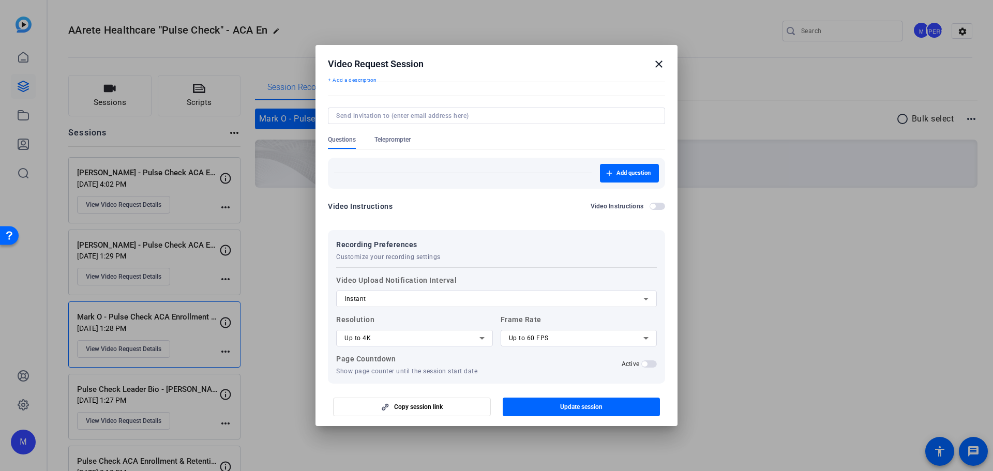
scroll to position [95, 0]
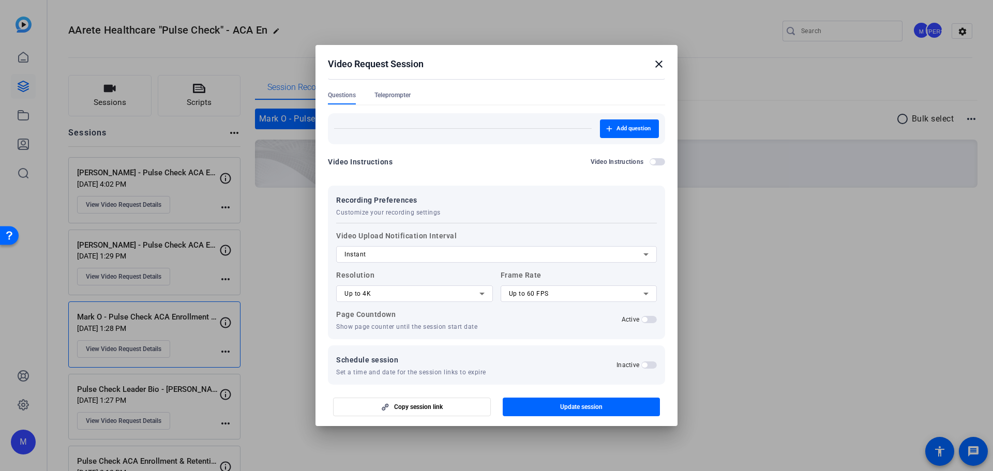
click at [404, 299] on div "Up to 4K" at bounding box center [412, 294] width 135 height 12
click at [524, 303] on div at bounding box center [496, 235] width 993 height 471
click at [526, 294] on span "Up to 60 FPS" at bounding box center [529, 293] width 40 height 7
click at [402, 99] on div at bounding box center [496, 235] width 993 height 471
click at [402, 92] on span "Teleprompter" at bounding box center [393, 95] width 36 height 8
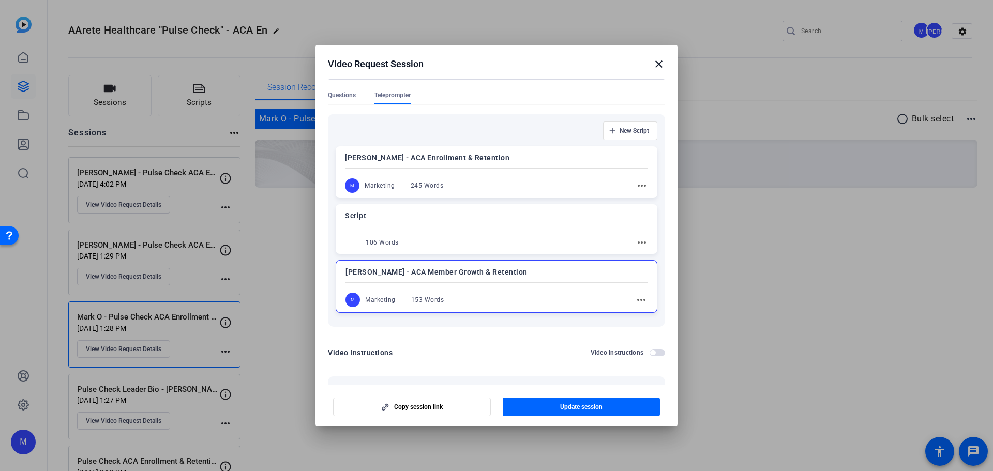
click at [635, 305] on mat-icon "more_horiz" at bounding box center [641, 300] width 12 height 12
click at [640, 320] on span "Edit" at bounding box center [659, 315] width 41 height 12
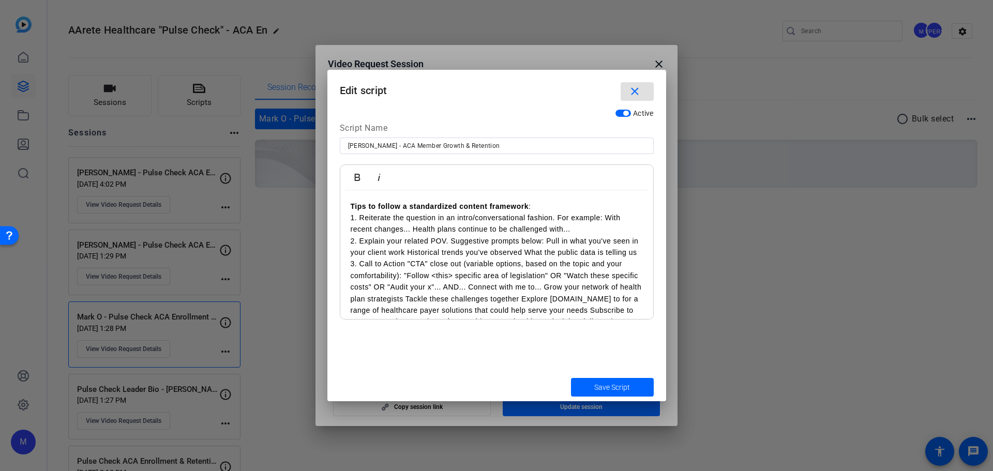
click at [468, 285] on p "3. Call to Action "CTA" close out (variable options, based on the topic and you…" at bounding box center [497, 304] width 292 height 93
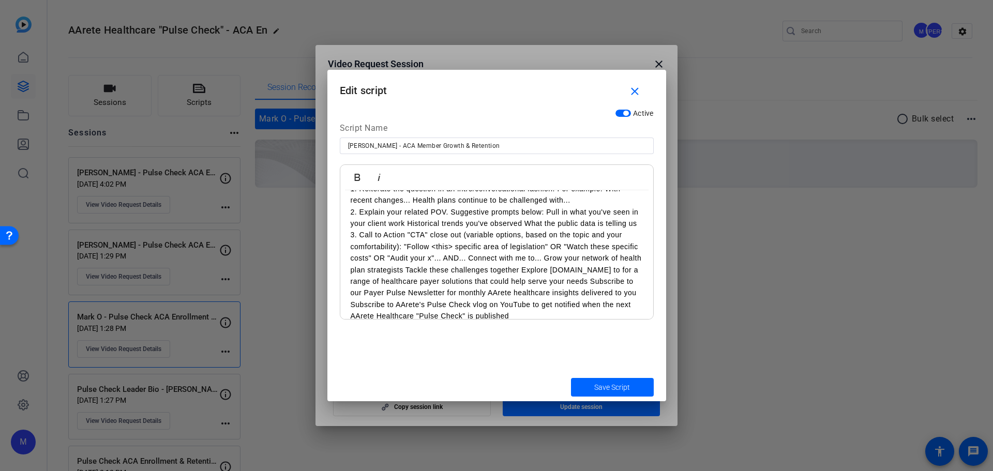
scroll to position [53, 0]
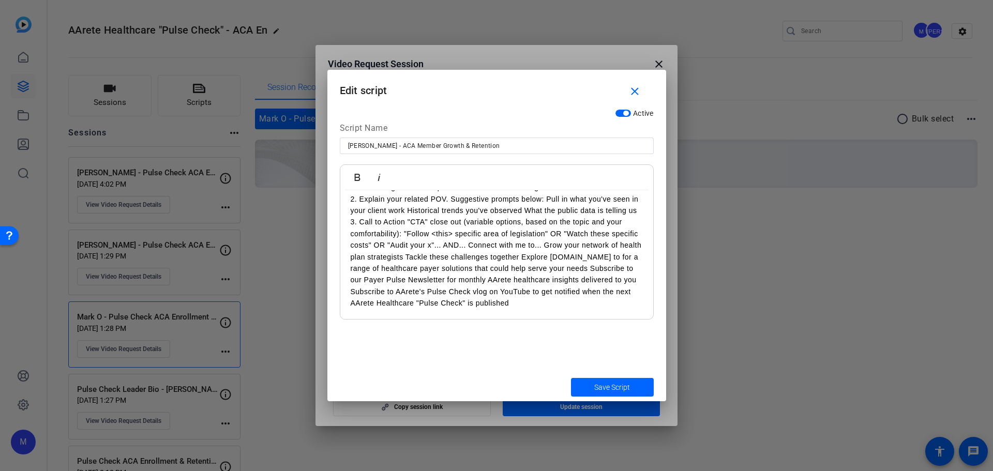
click at [409, 145] on input "Mark O - ACA Member Growth & Retention" at bounding box center [497, 146] width 298 height 12
click at [598, 386] on span "Save Script" at bounding box center [613, 387] width 36 height 11
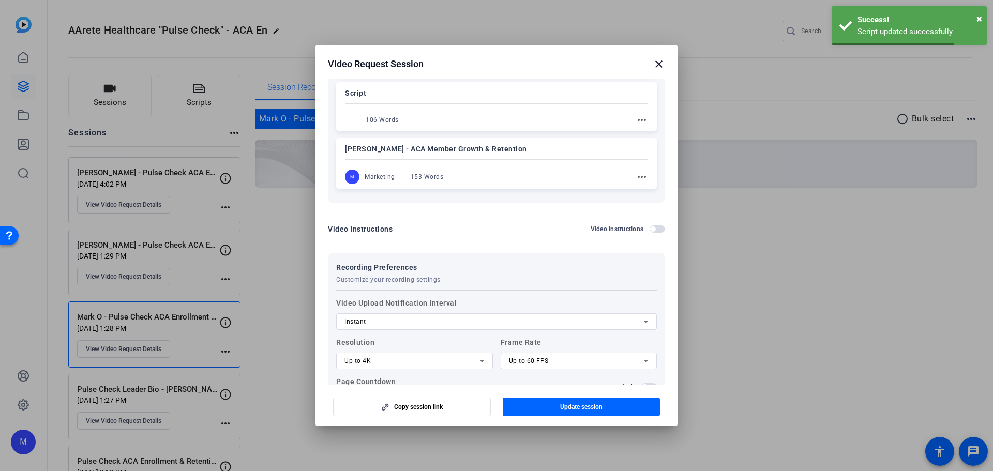
scroll to position [296, 0]
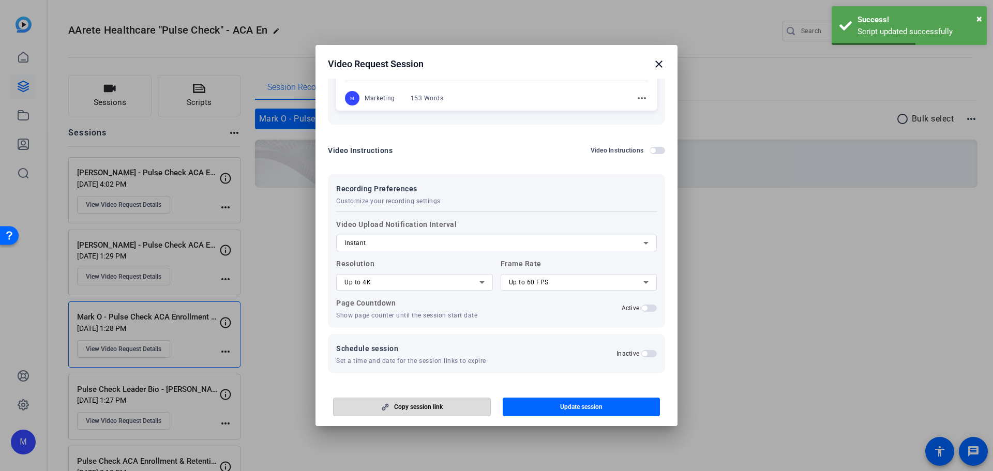
click at [428, 409] on span "Copy session link" at bounding box center [418, 407] width 49 height 8
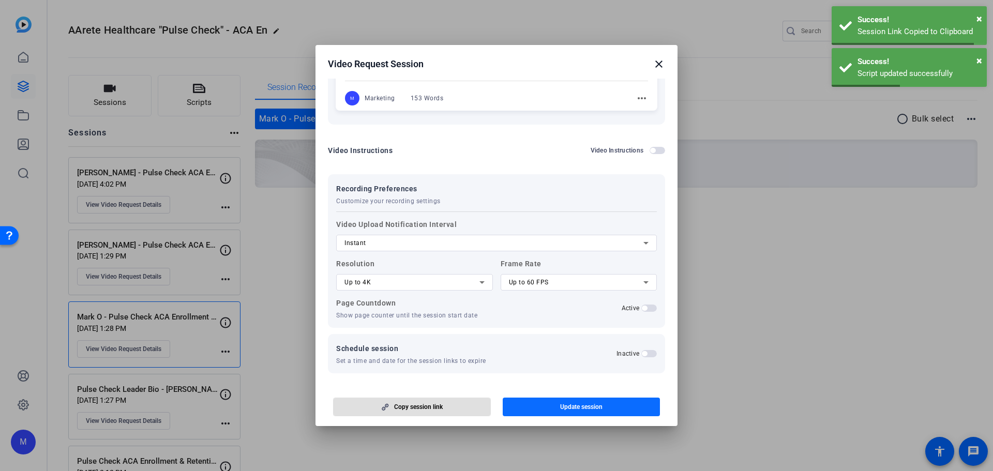
click at [557, 410] on span "button" at bounding box center [582, 407] width 158 height 25
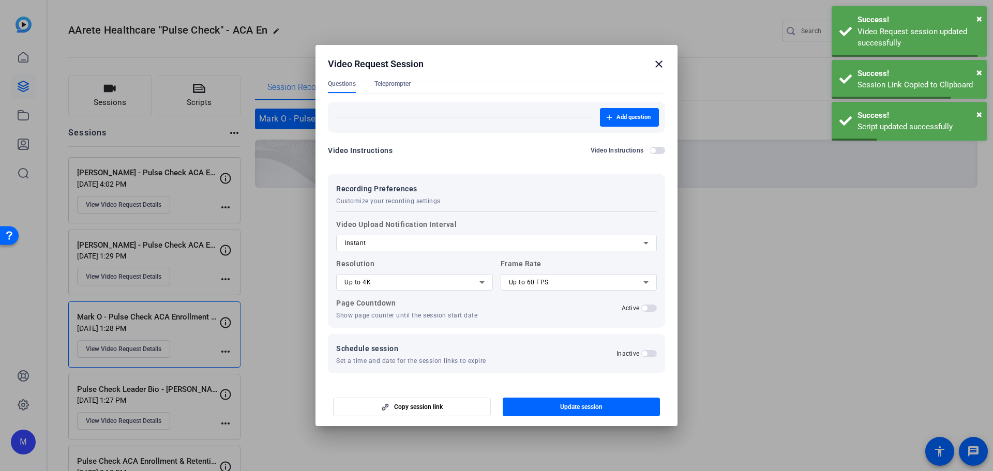
scroll to position [0, 0]
